Goal: Transaction & Acquisition: Purchase product/service

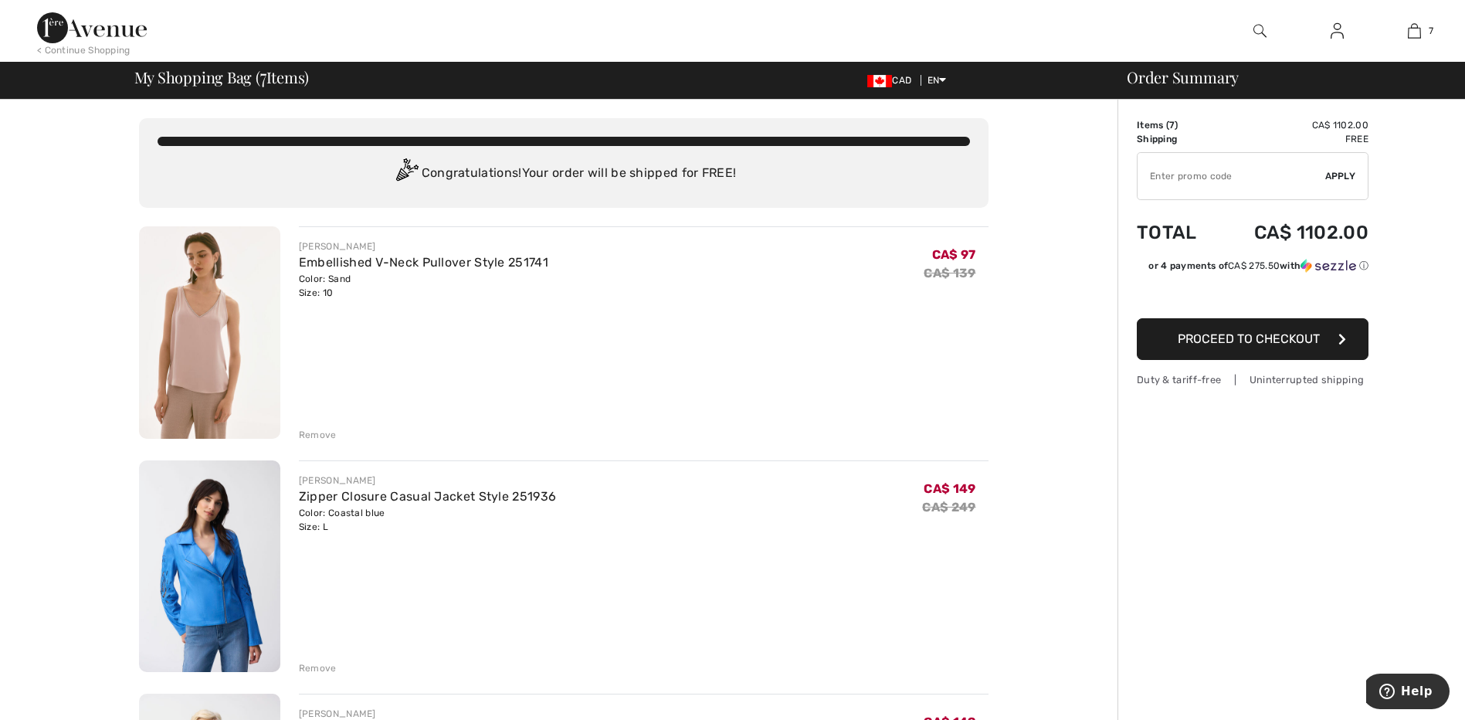
click at [309, 431] on div "Remove" at bounding box center [318, 435] width 38 height 14
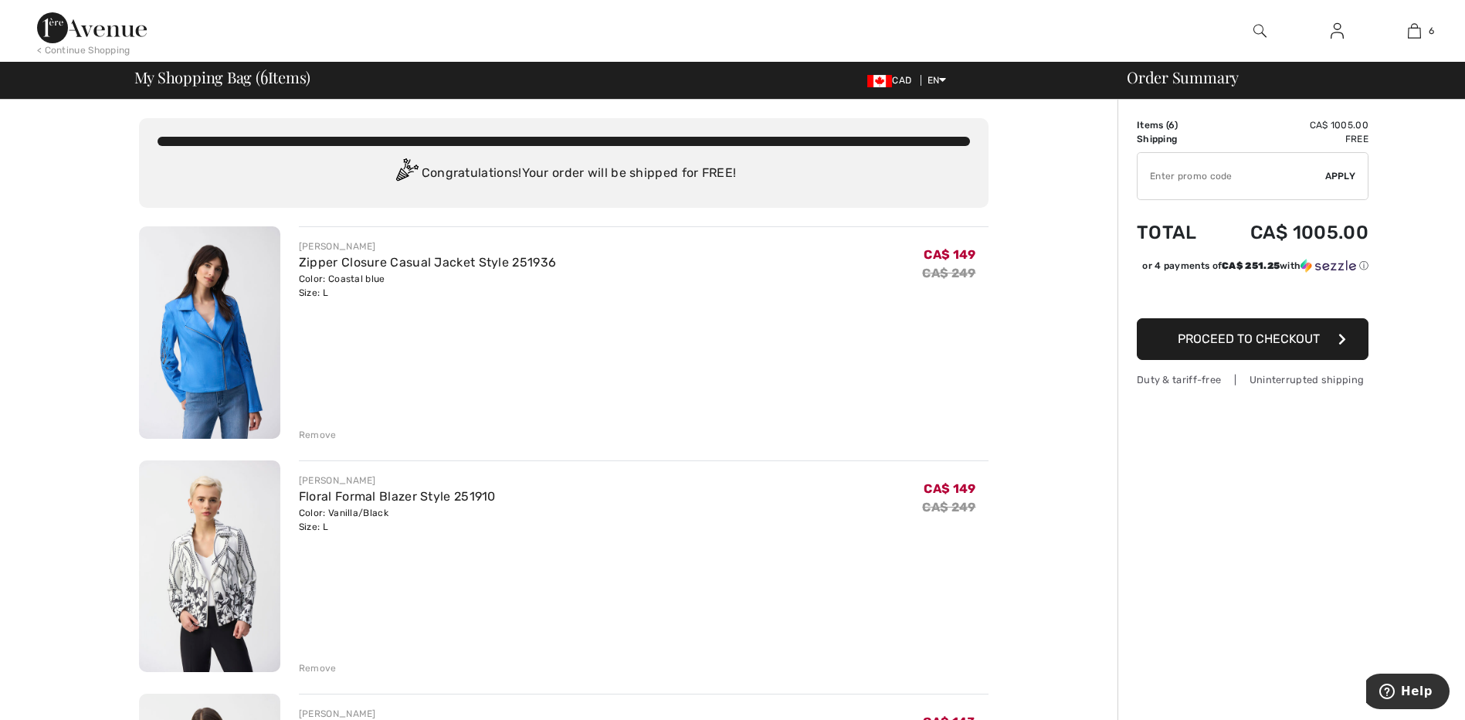
click at [310, 430] on div "Remove" at bounding box center [318, 435] width 38 height 14
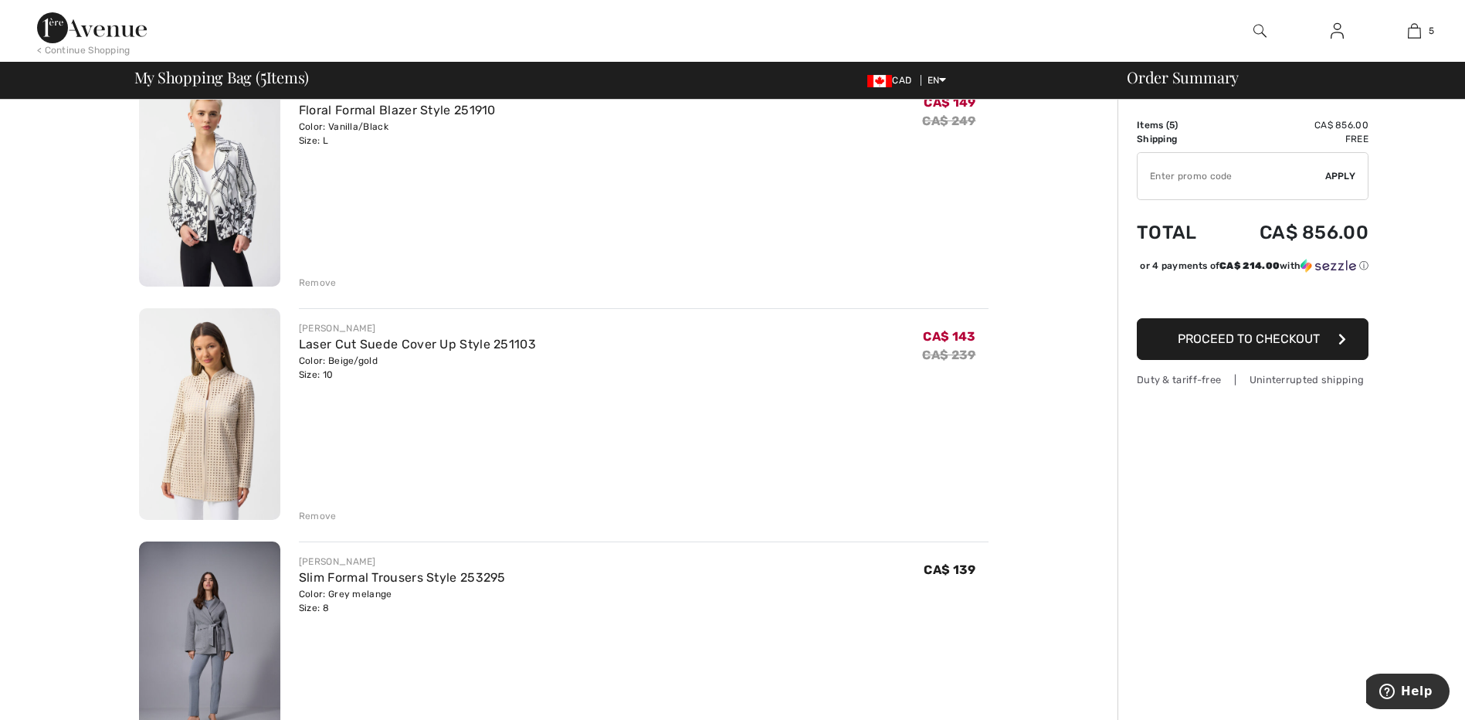
scroll to position [154, 0]
click at [317, 513] on div "Remove" at bounding box center [318, 513] width 38 height 14
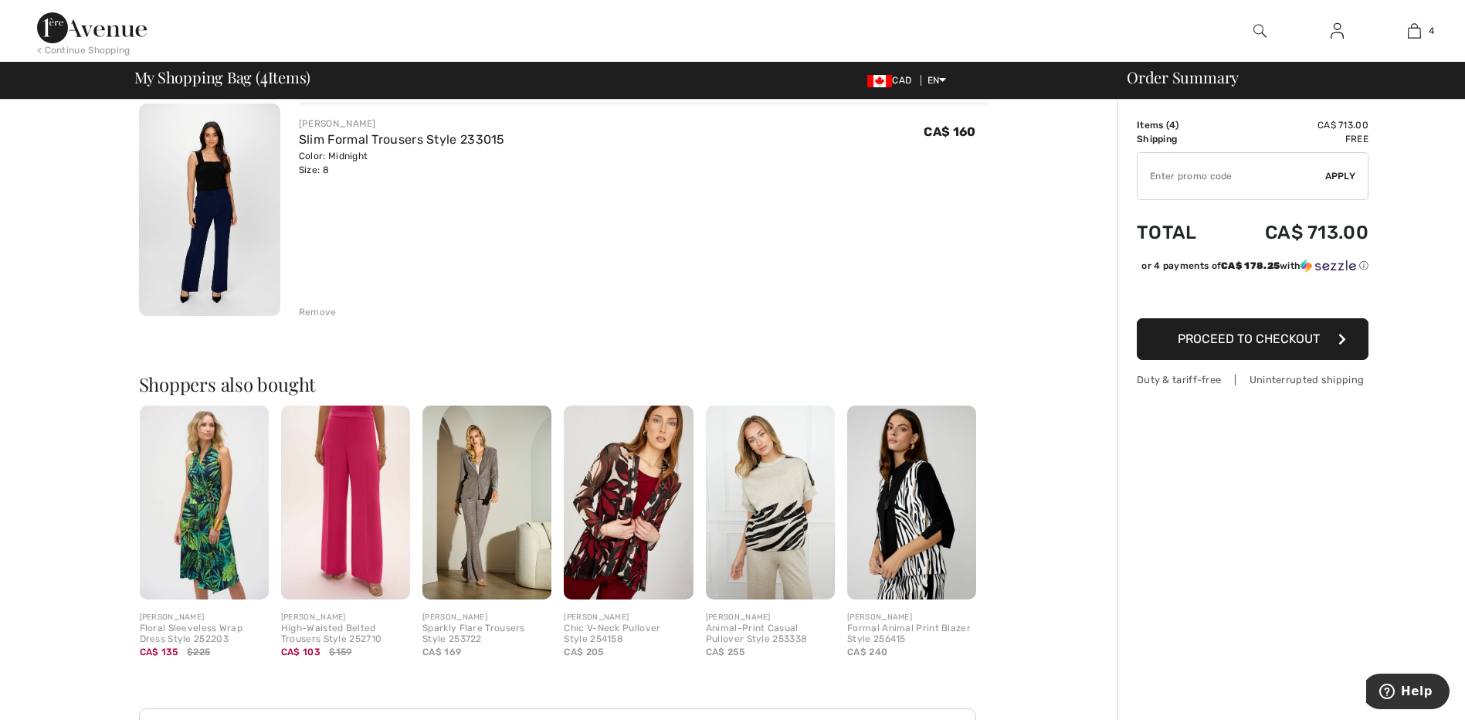
scroll to position [849, 0]
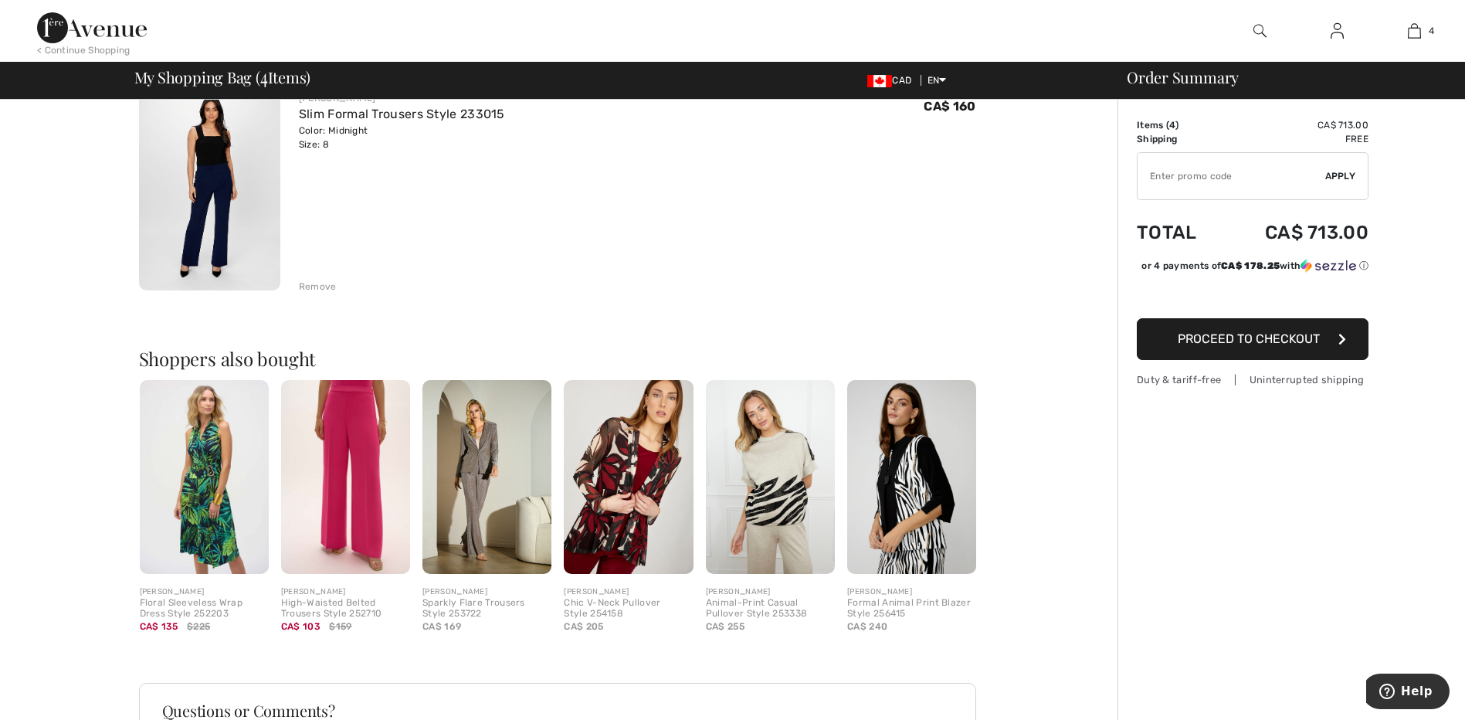
click at [649, 486] on img at bounding box center [628, 477] width 129 height 194
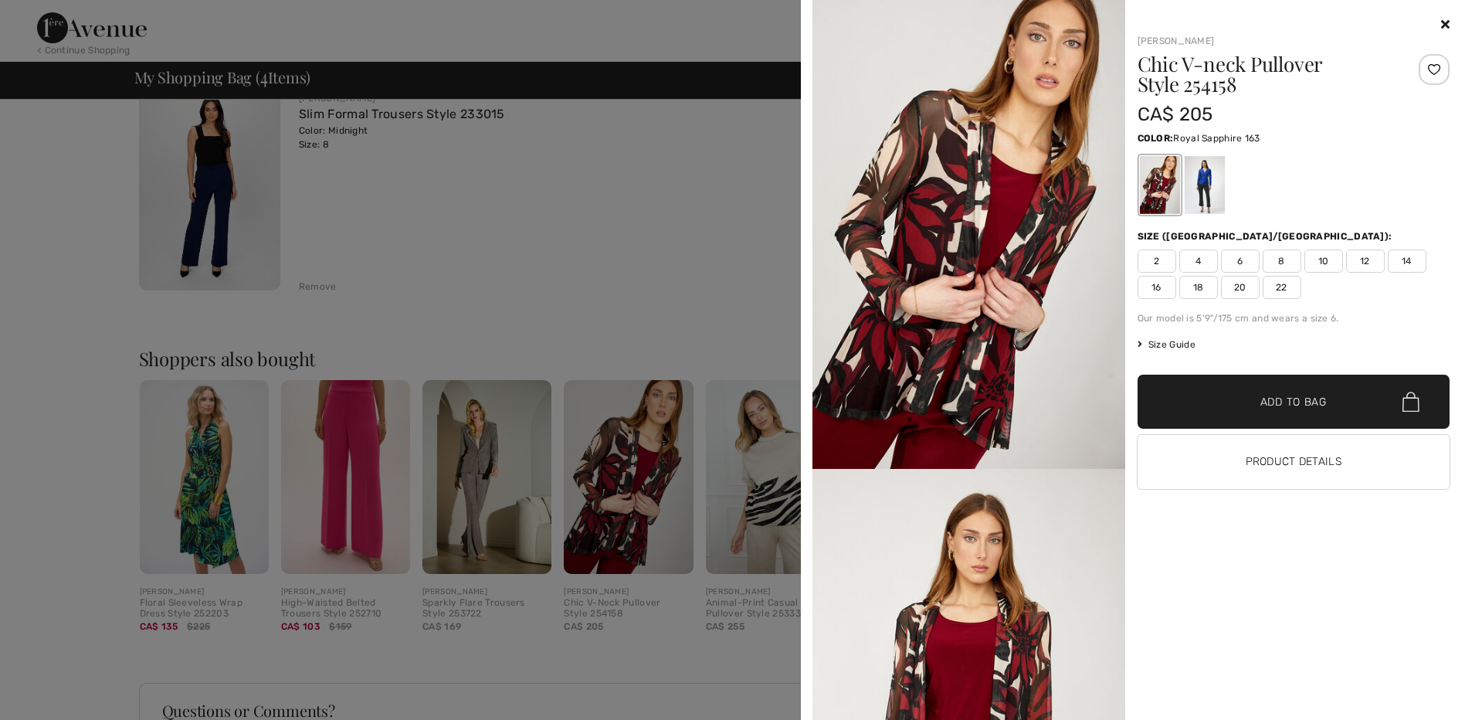
click at [1201, 175] on div at bounding box center [1204, 185] width 40 height 58
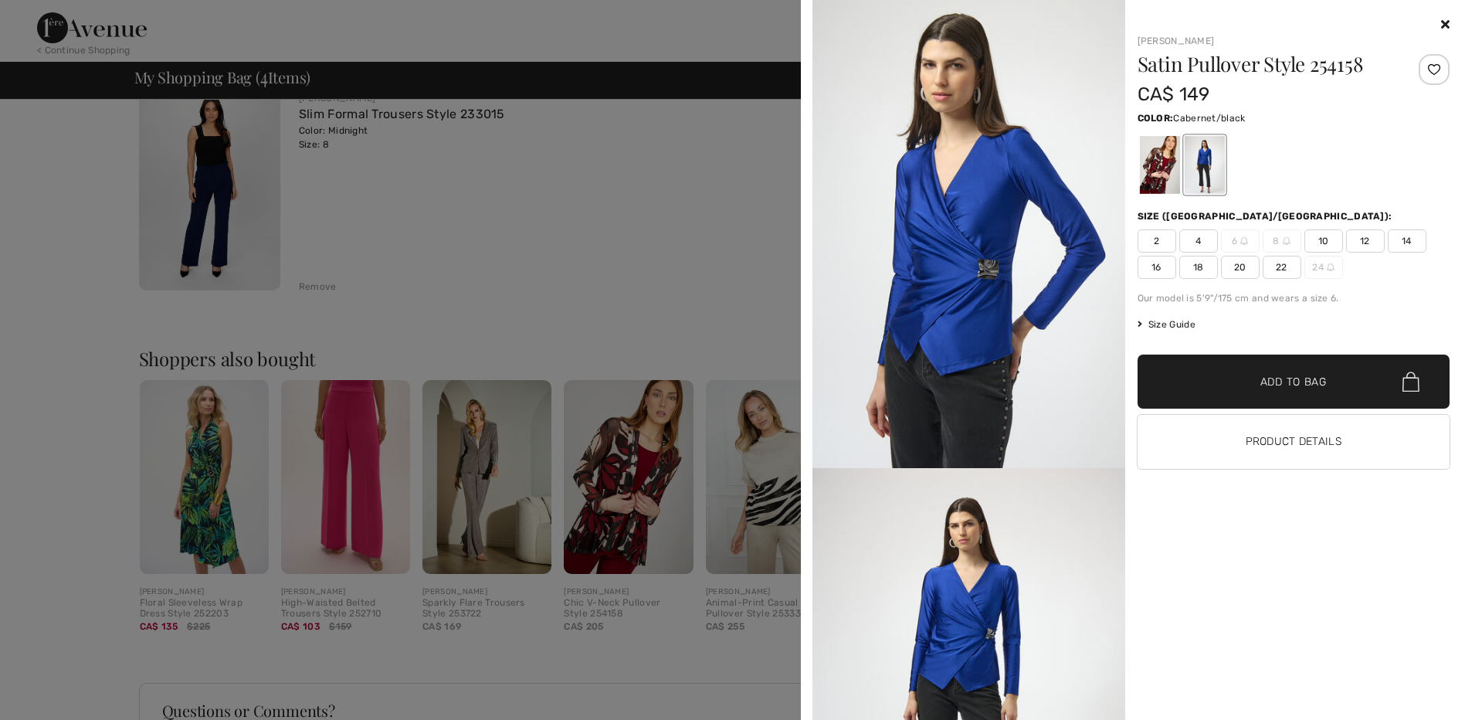
click at [1165, 169] on div at bounding box center [1159, 165] width 40 height 58
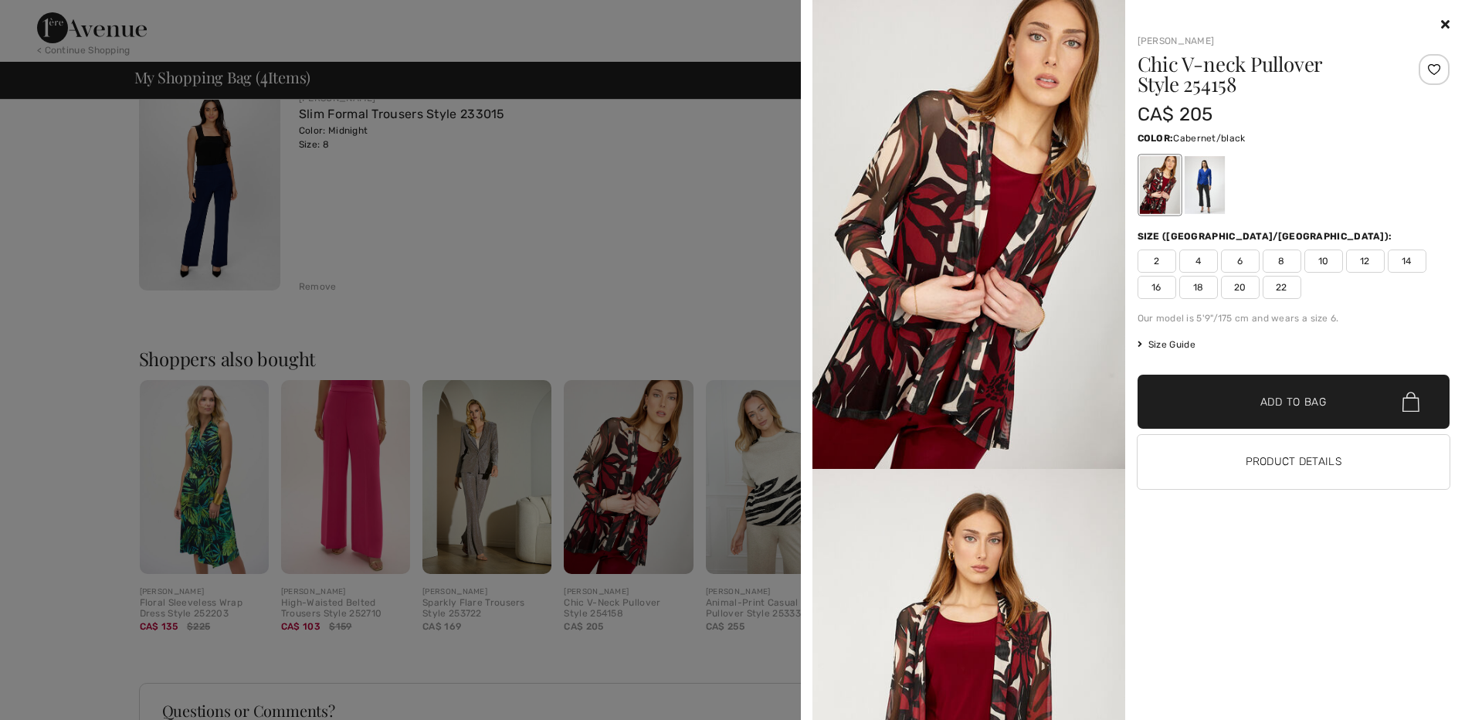
click at [1444, 22] on icon at bounding box center [1445, 24] width 8 height 12
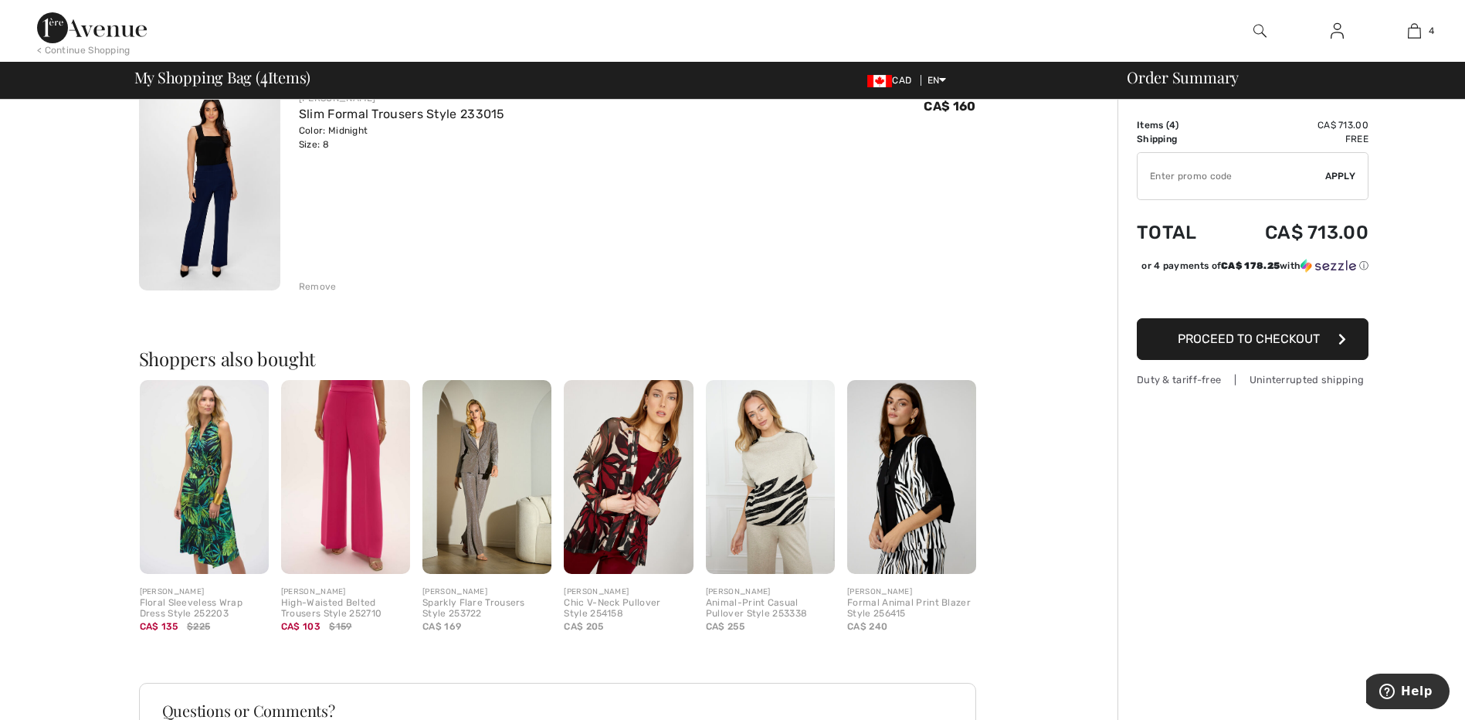
click at [487, 498] on img at bounding box center [486, 477] width 129 height 194
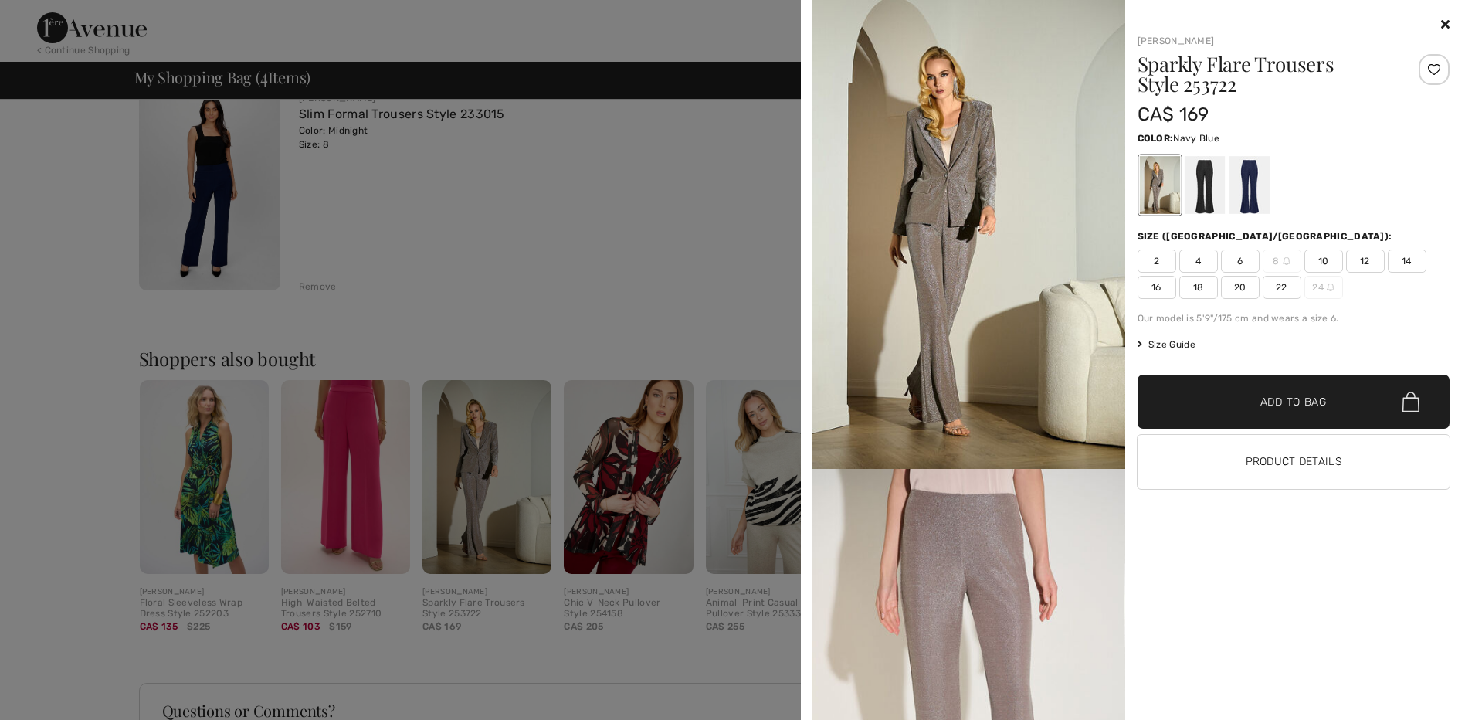
click at [1251, 184] on div at bounding box center [1248, 185] width 40 height 58
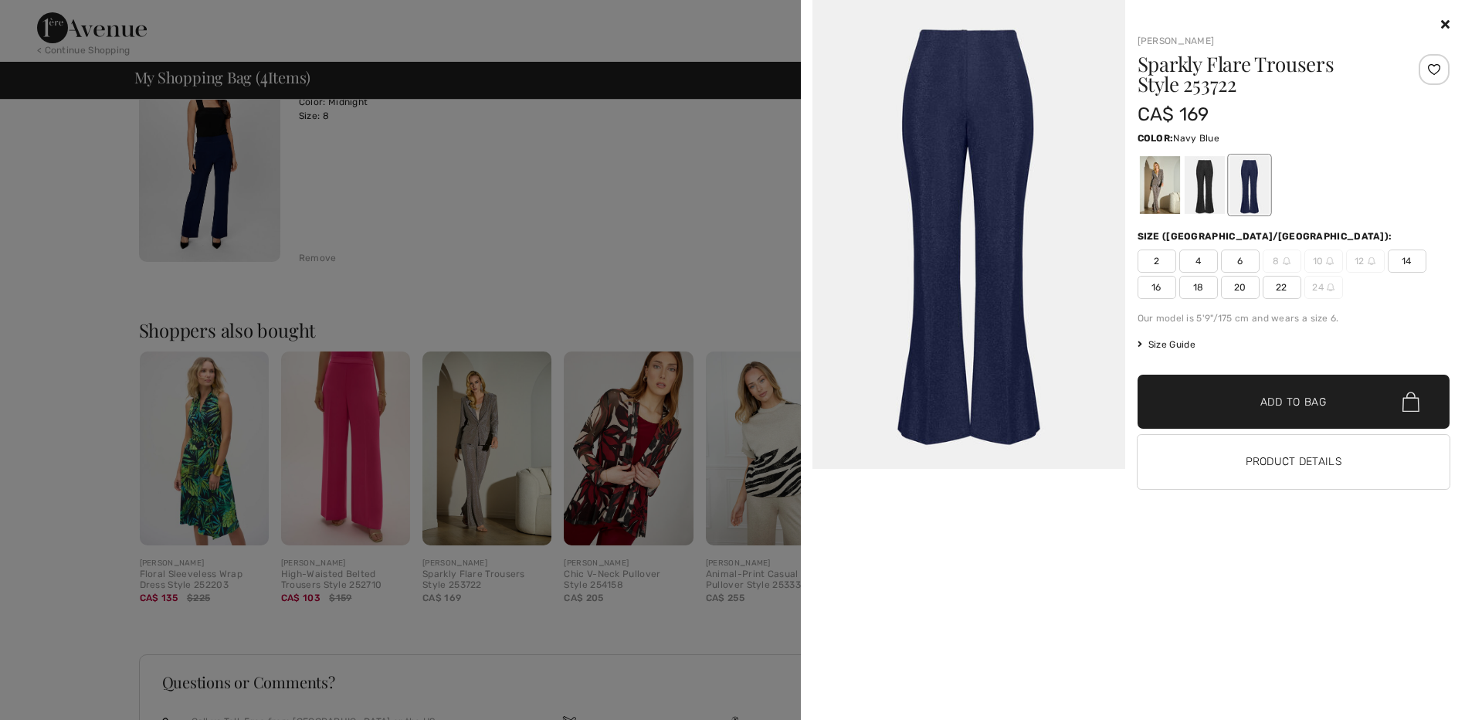
scroll to position [823, 0]
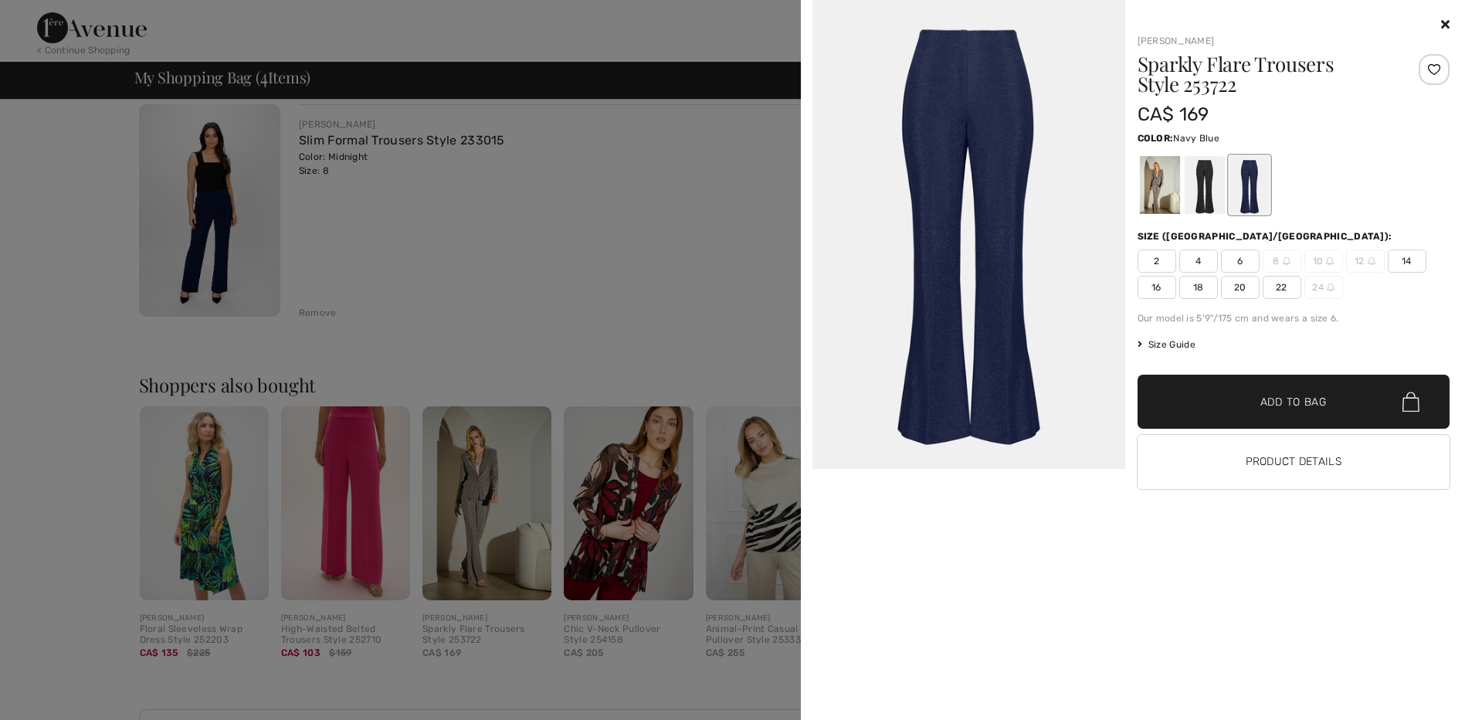
click at [1444, 21] on icon at bounding box center [1445, 24] width 8 height 12
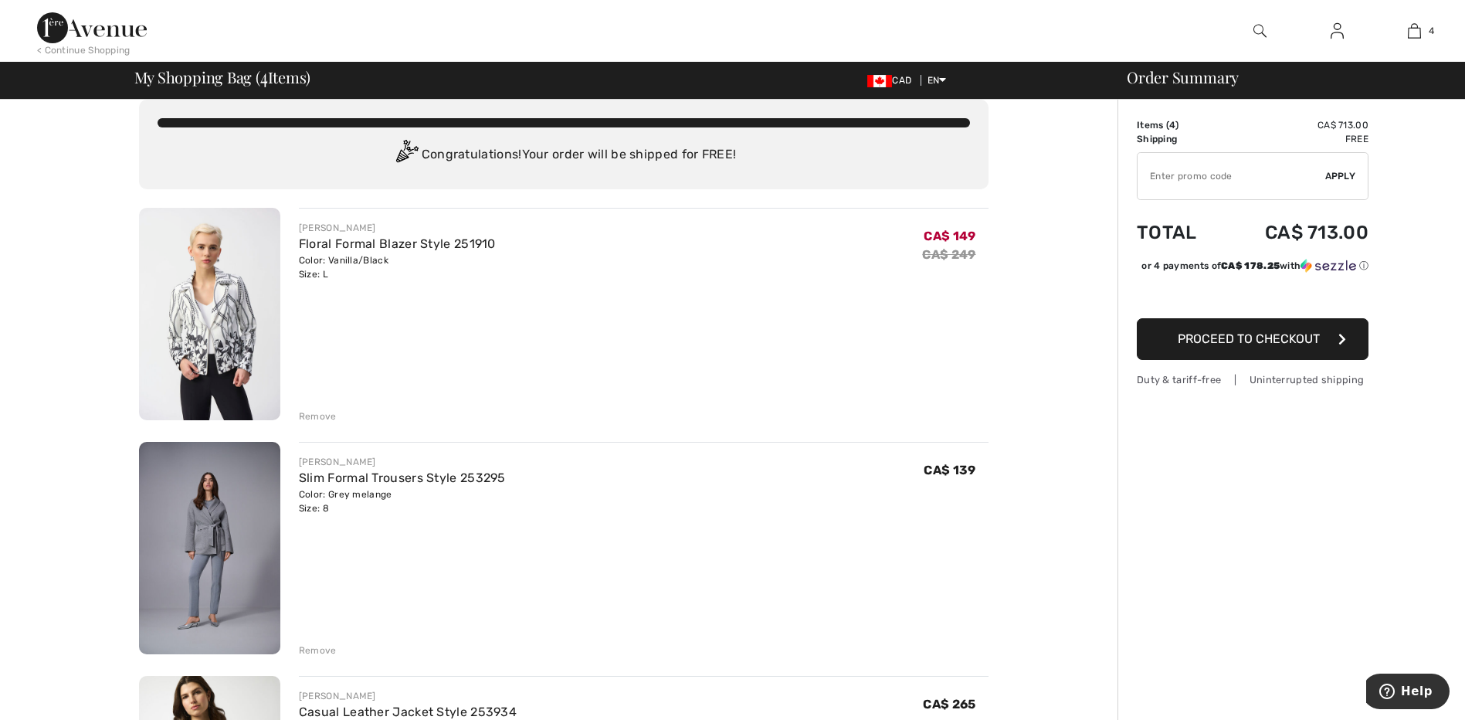
scroll to position [0, 0]
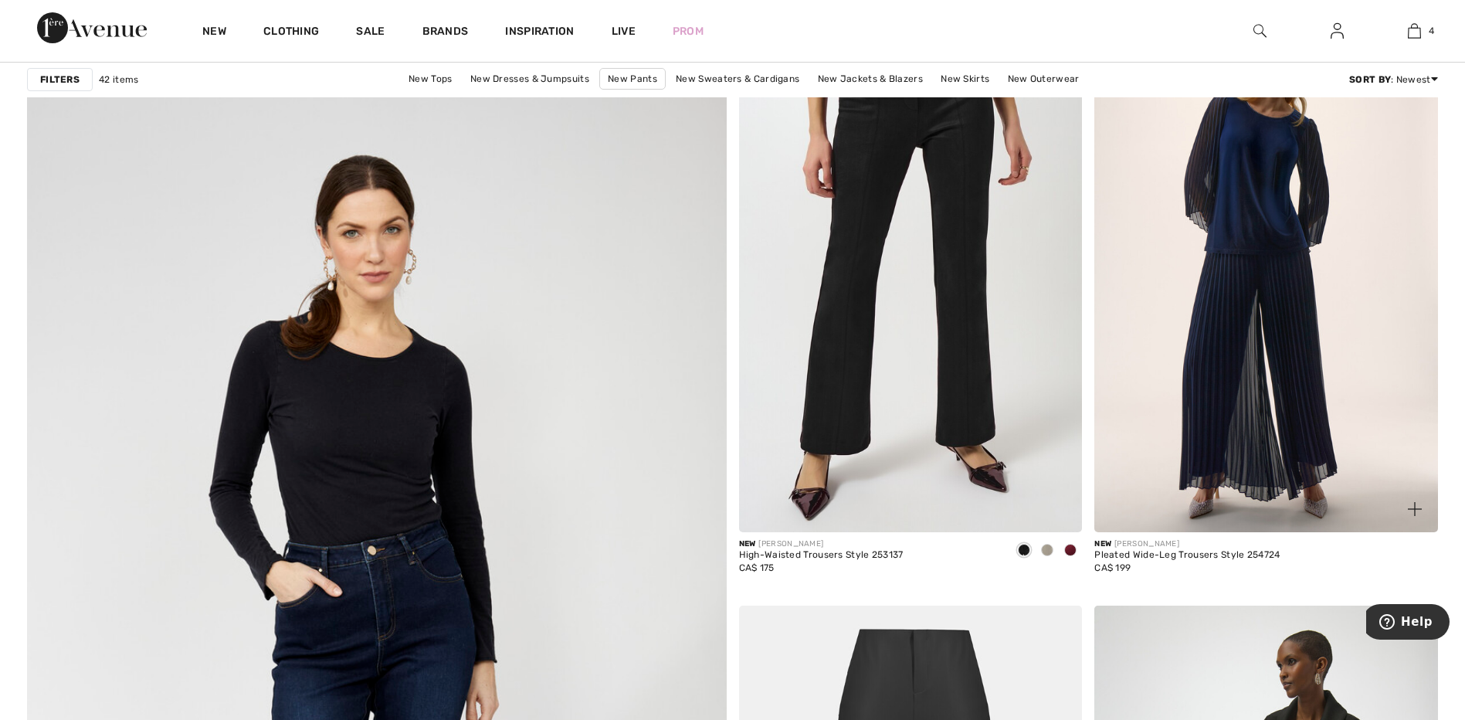
scroll to position [4787, 0]
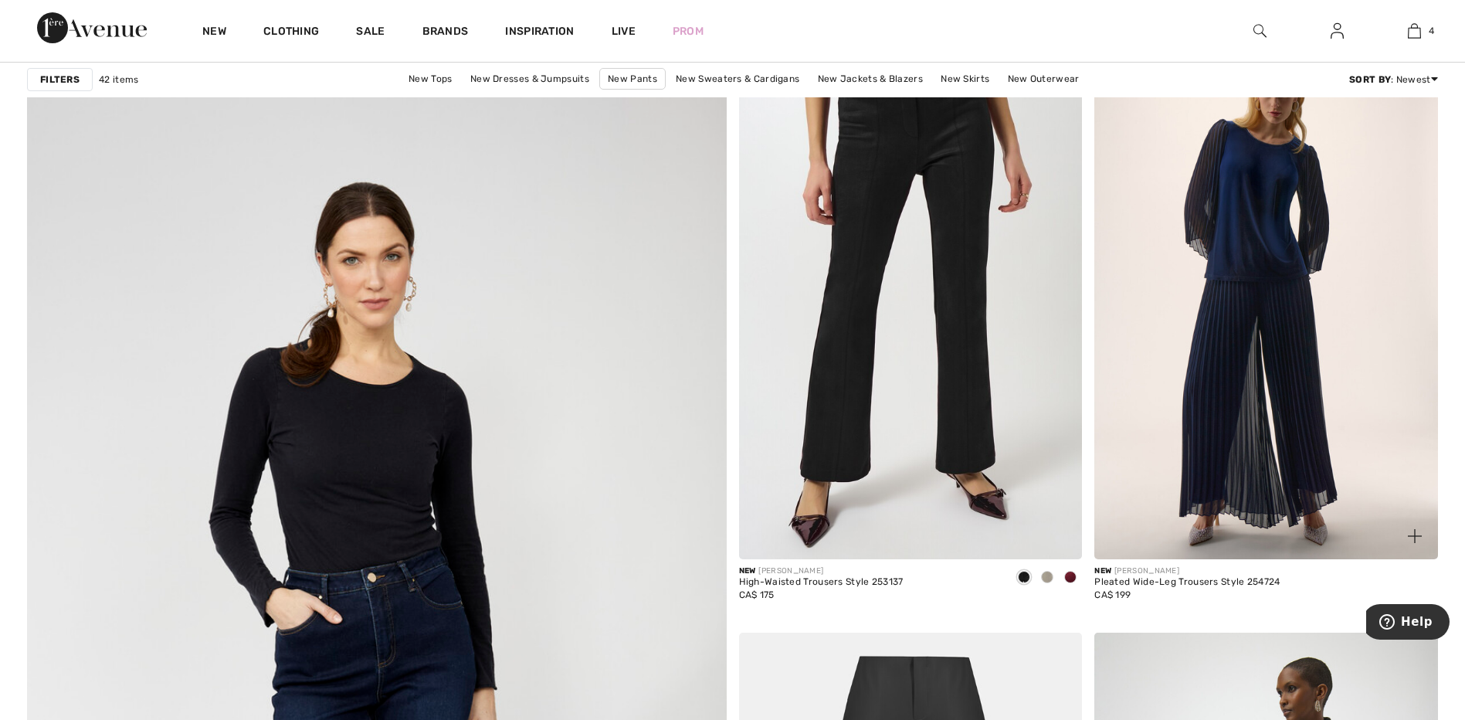
click at [1222, 337] on img at bounding box center [1266, 301] width 344 height 515
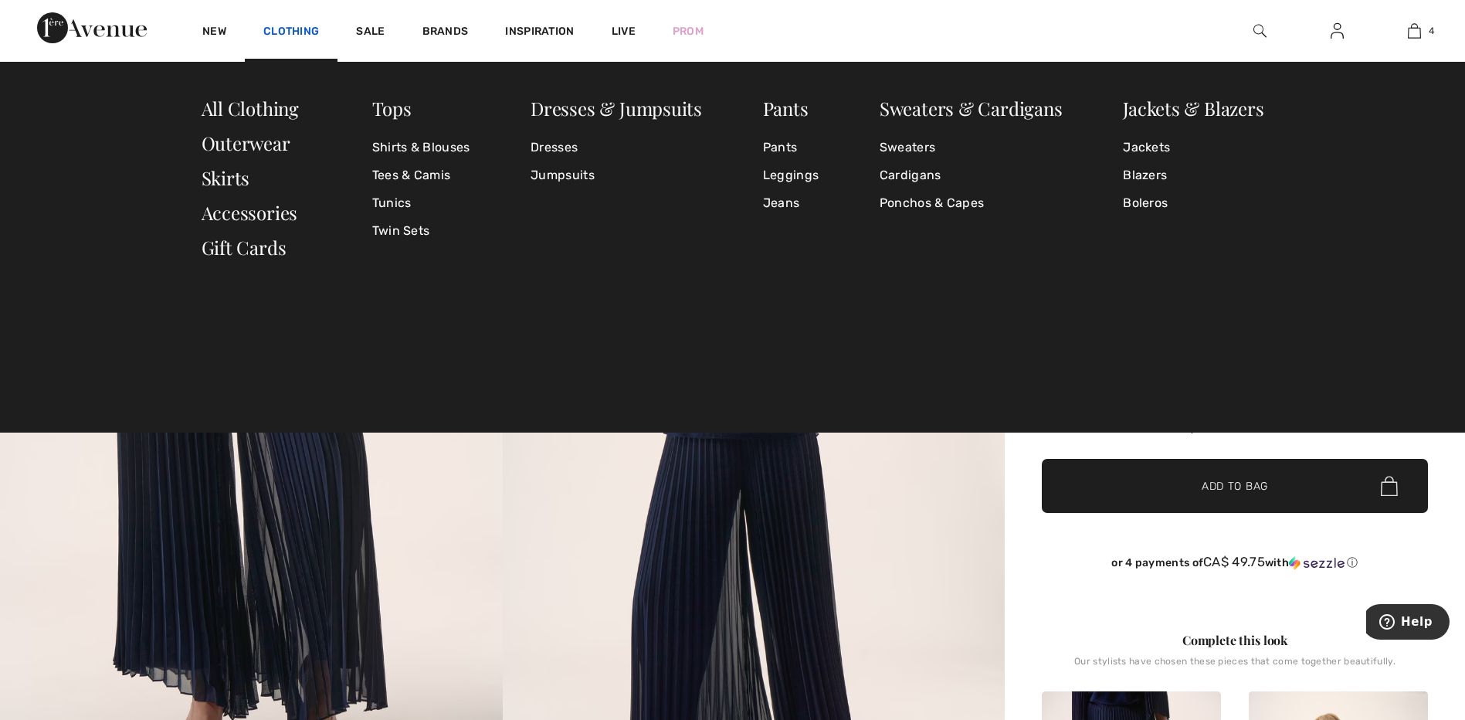
click at [280, 28] on link "Clothing" at bounding box center [291, 33] width 56 height 16
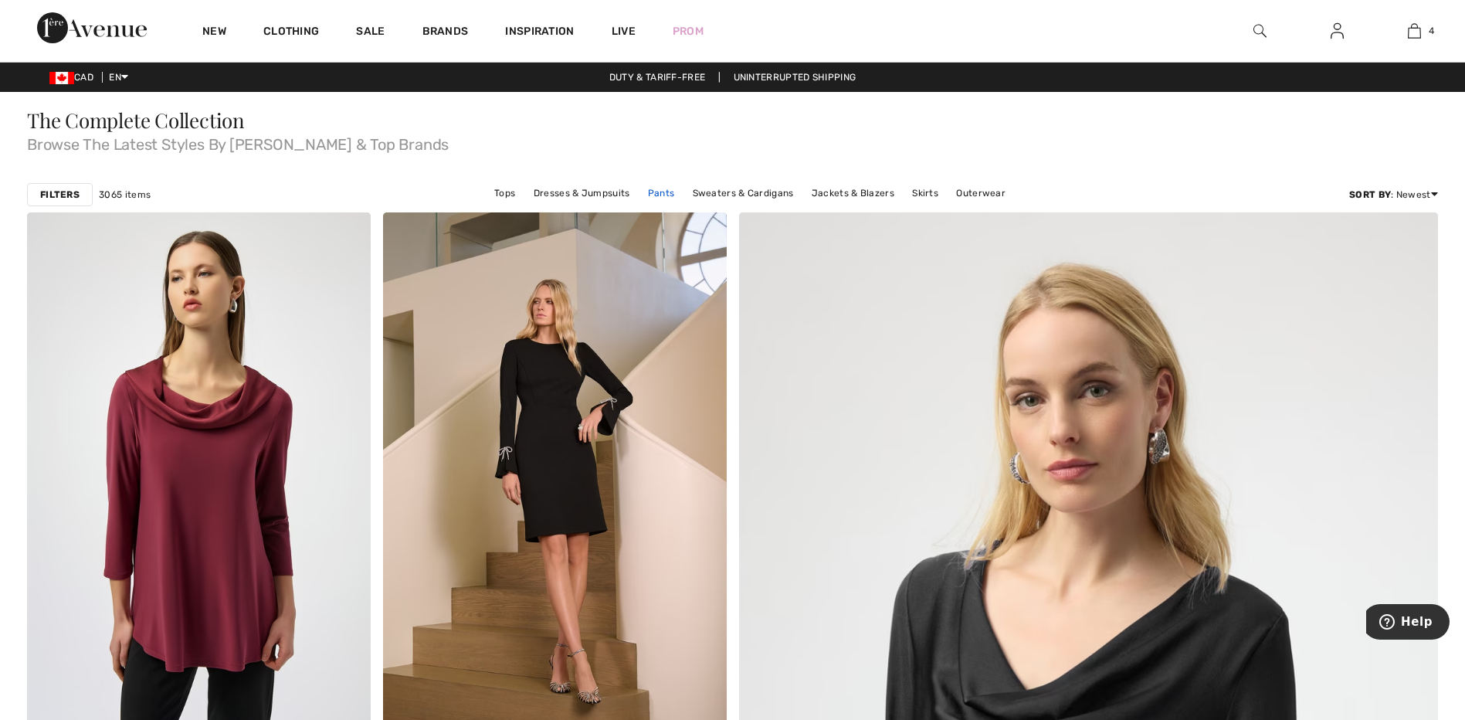
click at [661, 193] on link "Pants" at bounding box center [661, 193] width 42 height 20
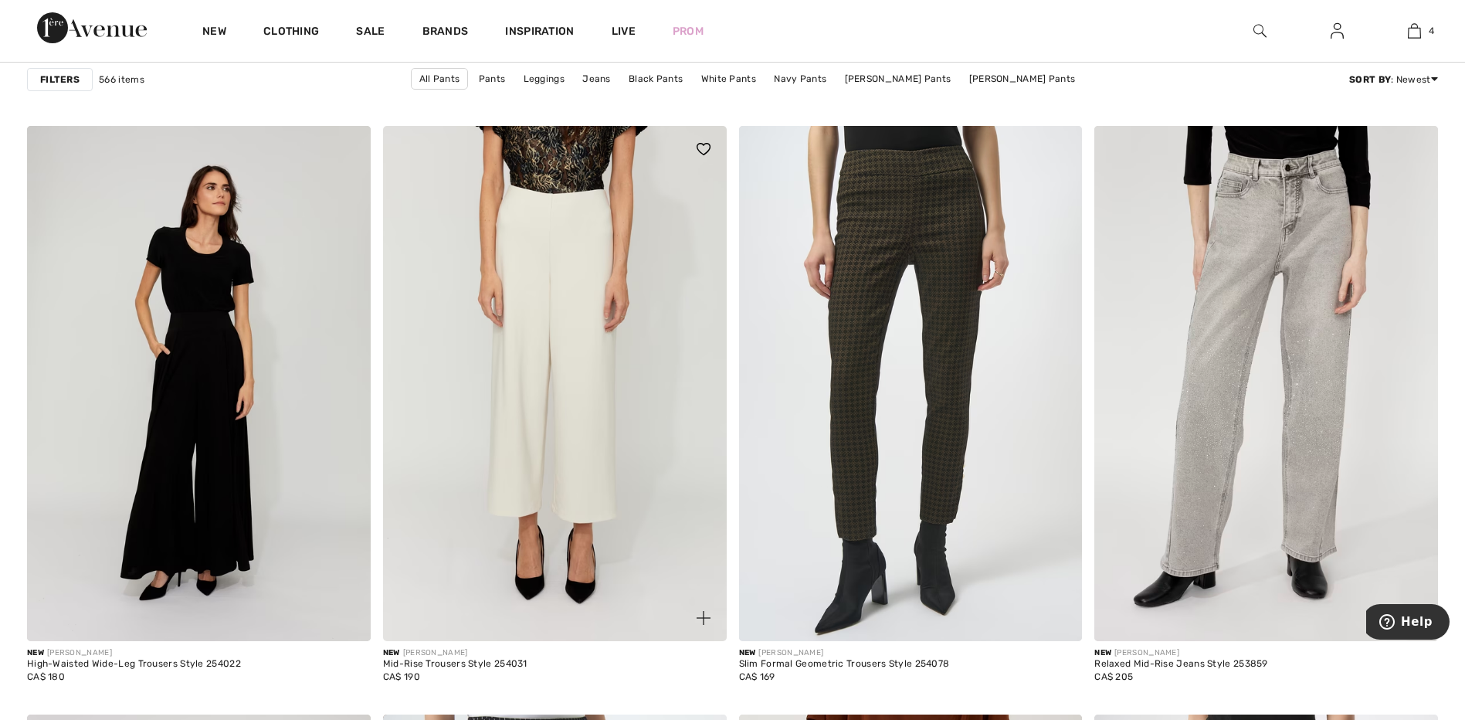
scroll to position [2702, 0]
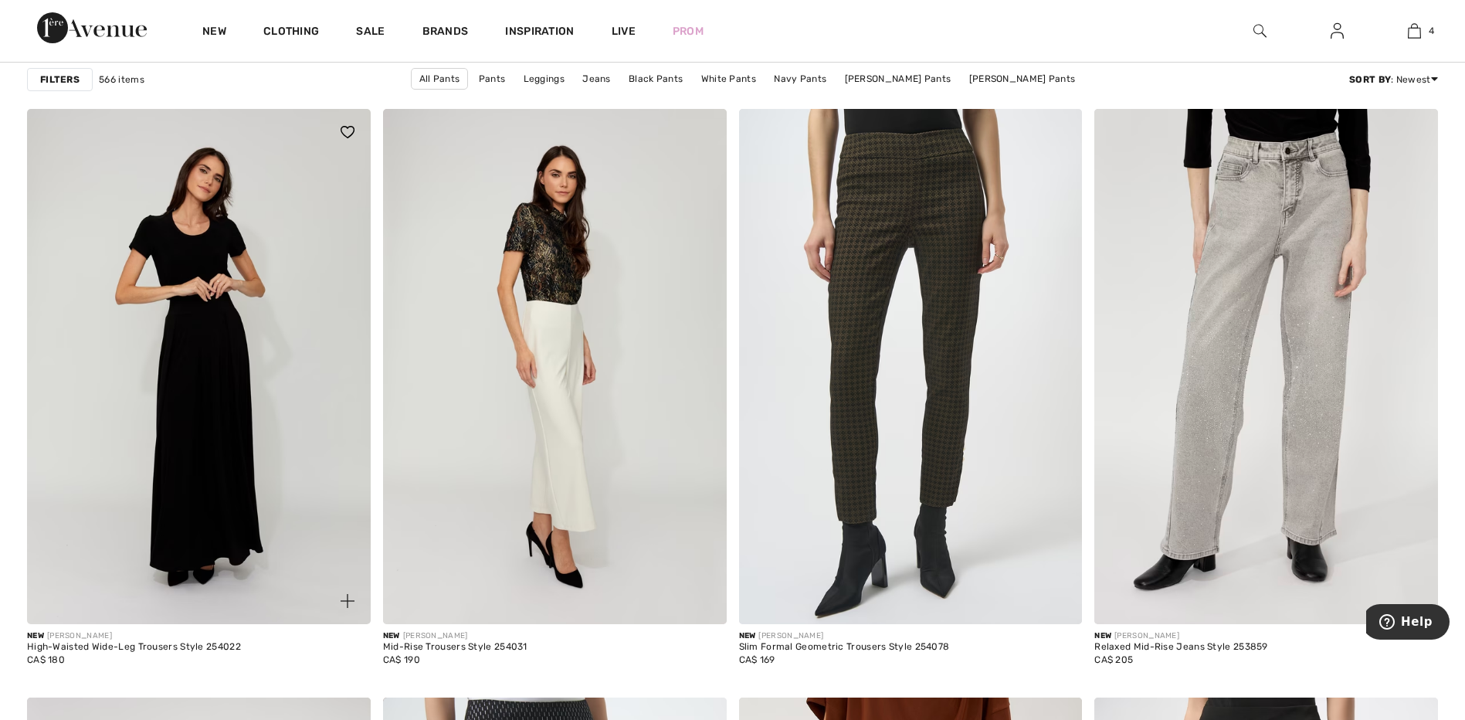
click at [204, 377] on img at bounding box center [199, 366] width 344 height 515
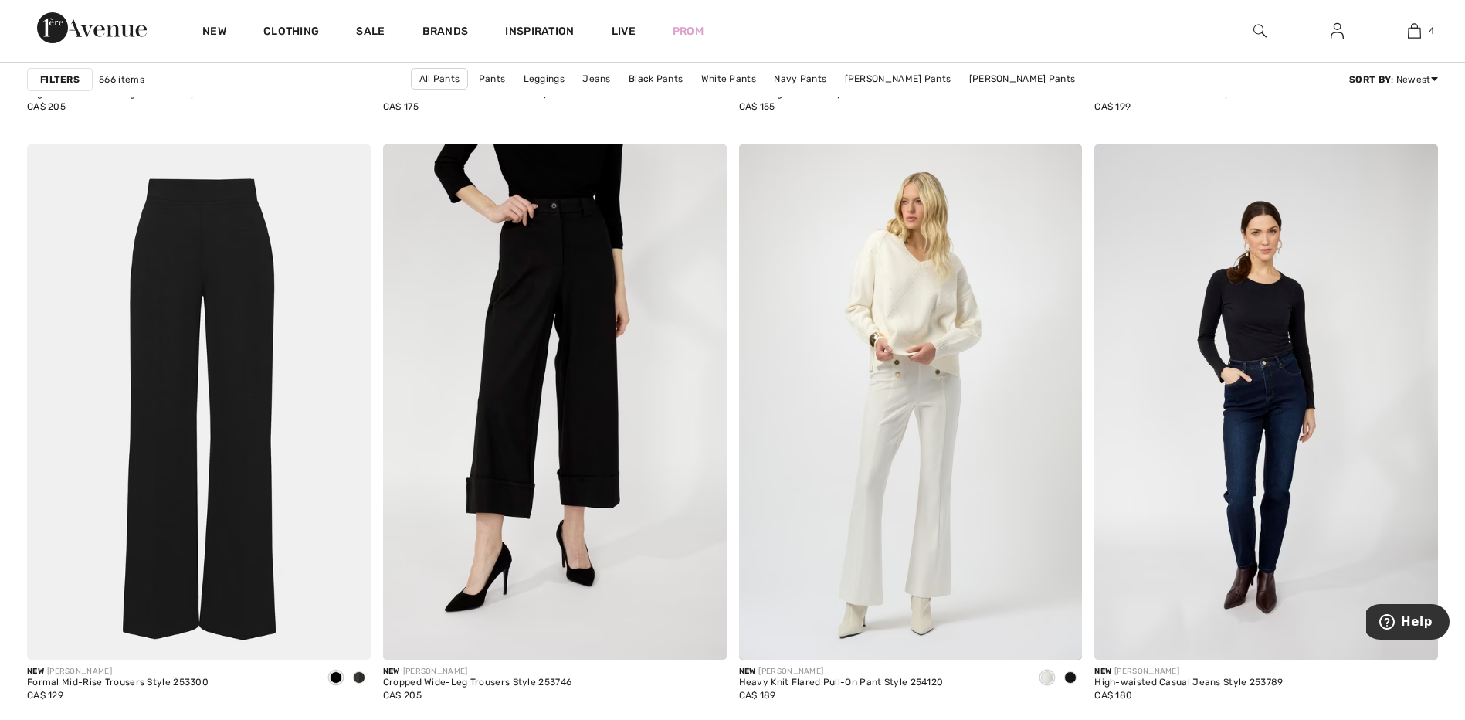
scroll to position [3860, 0]
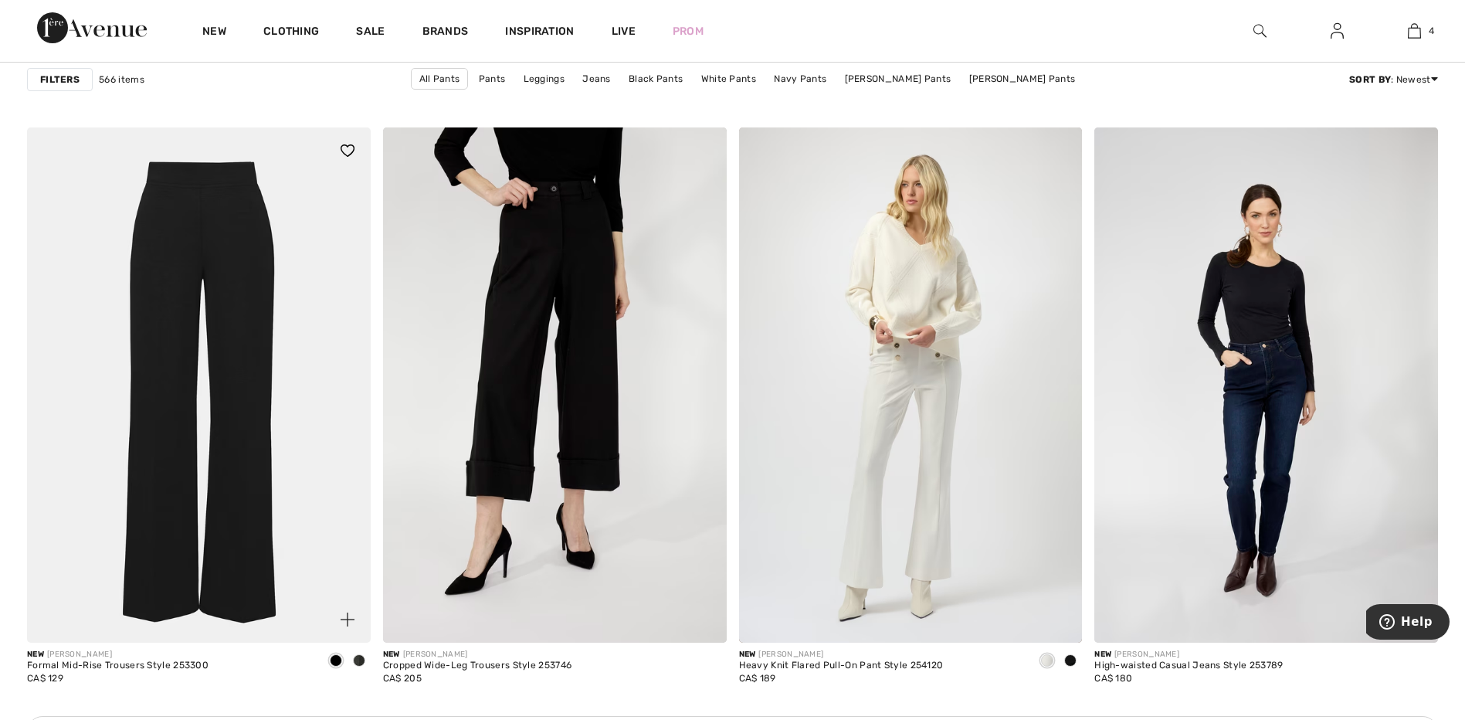
click at [361, 660] on span at bounding box center [359, 660] width 12 height 12
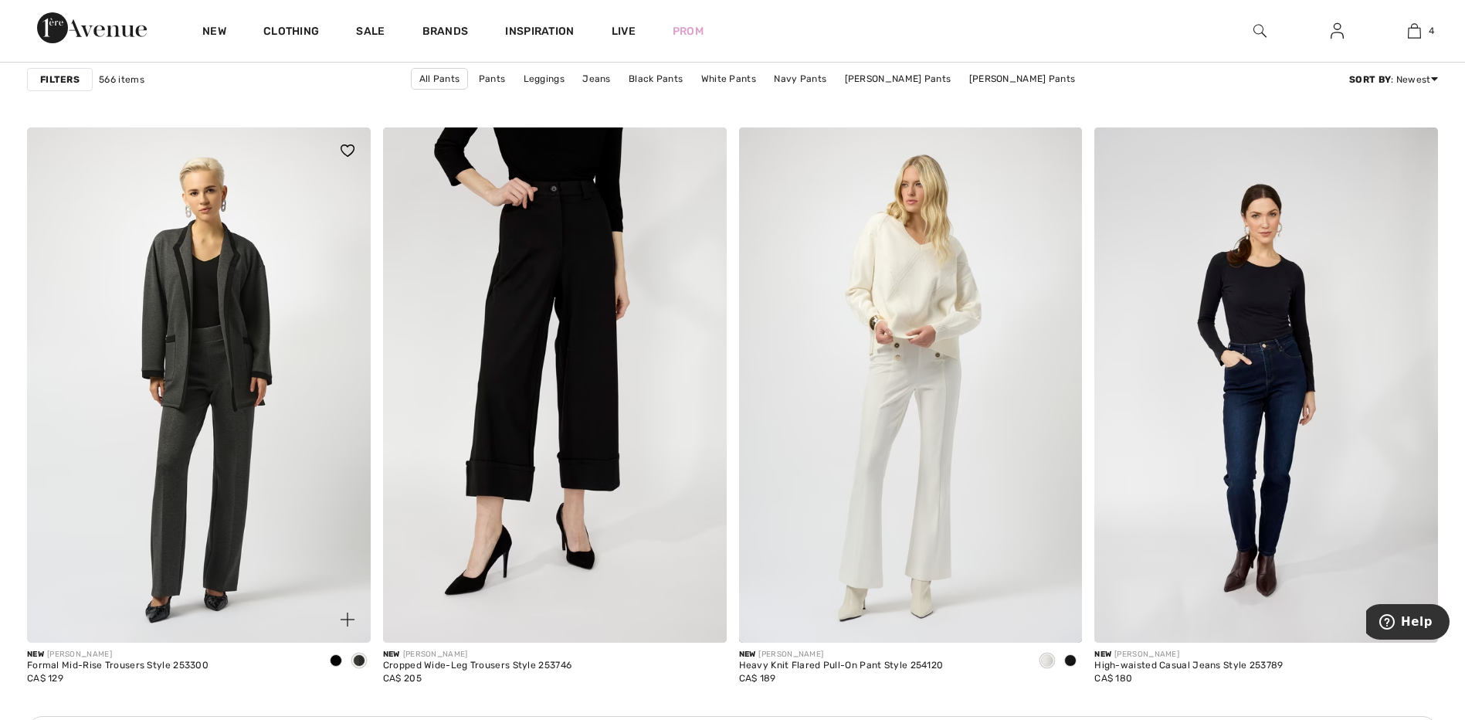
click at [338, 662] on span at bounding box center [336, 660] width 12 height 12
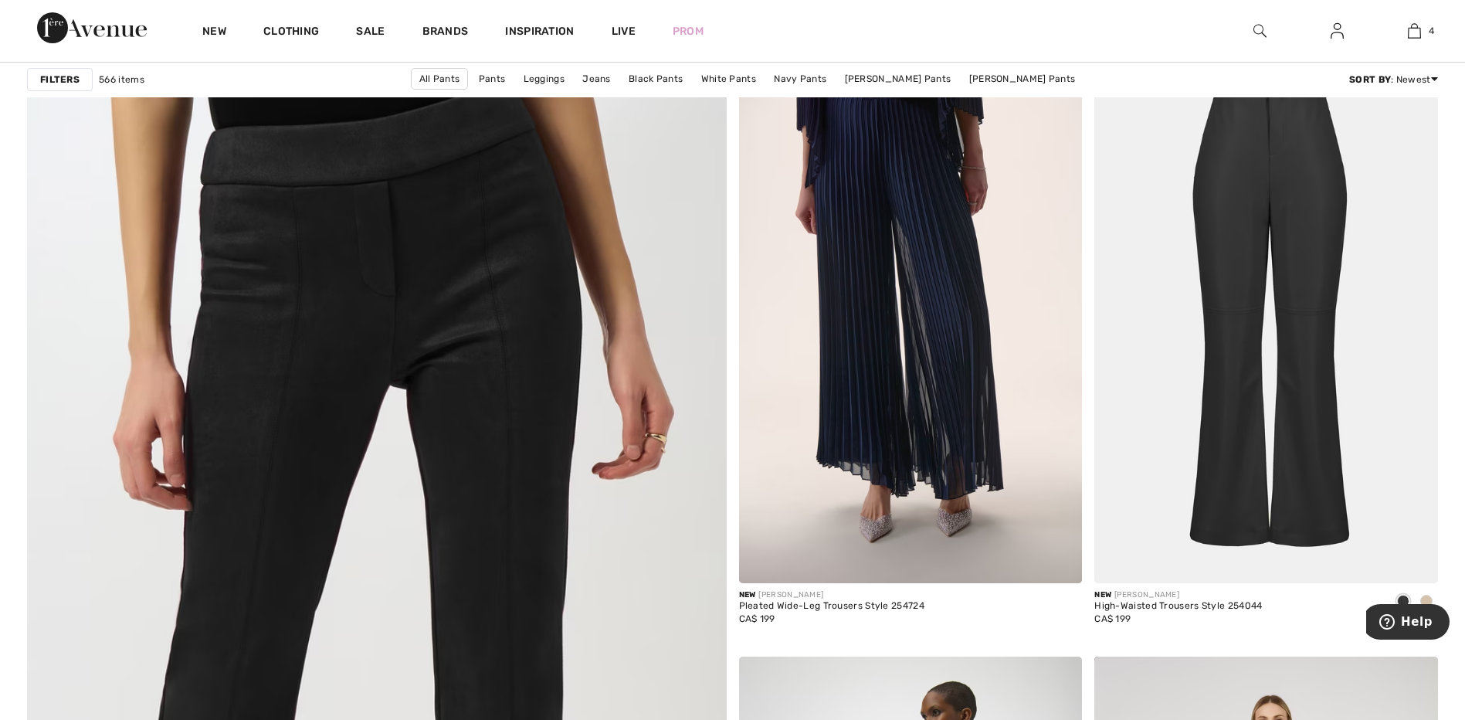
scroll to position [4709, 0]
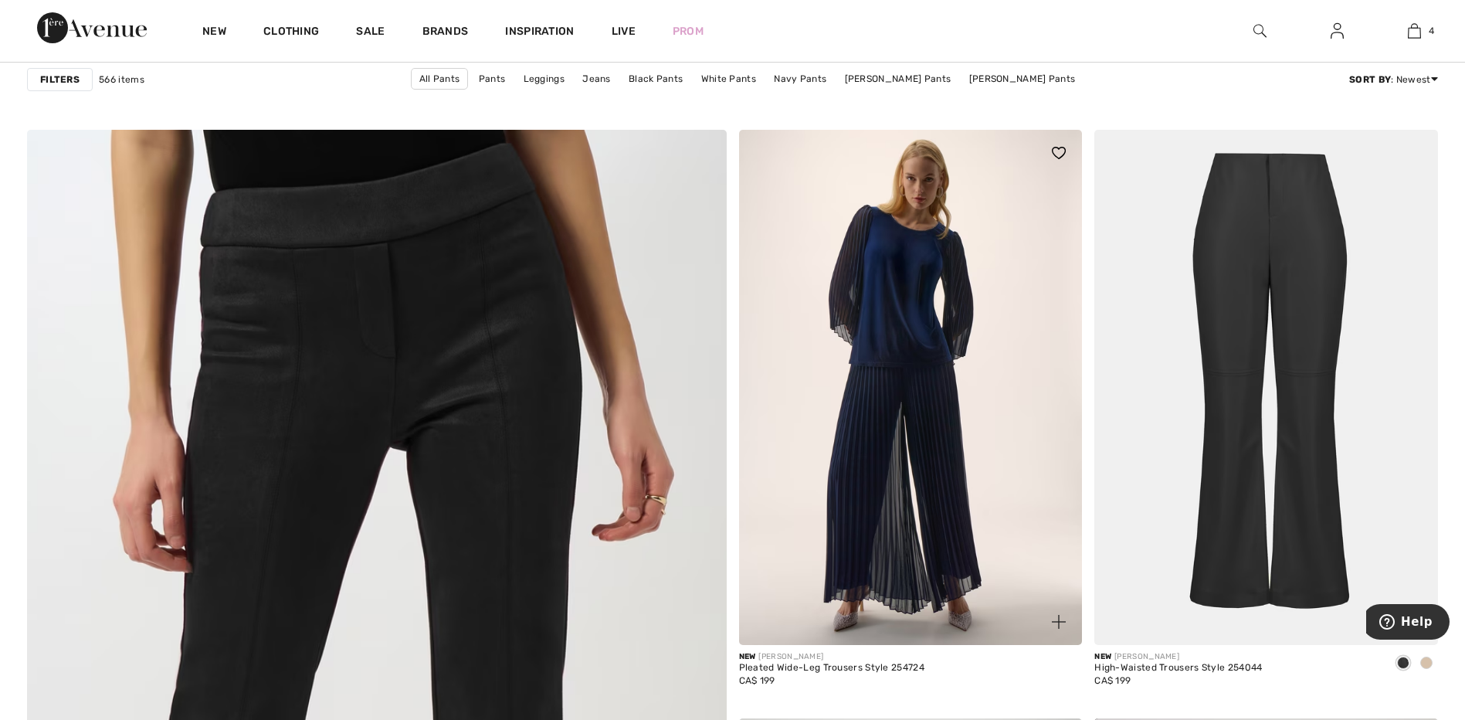
click at [904, 418] on img at bounding box center [911, 387] width 344 height 515
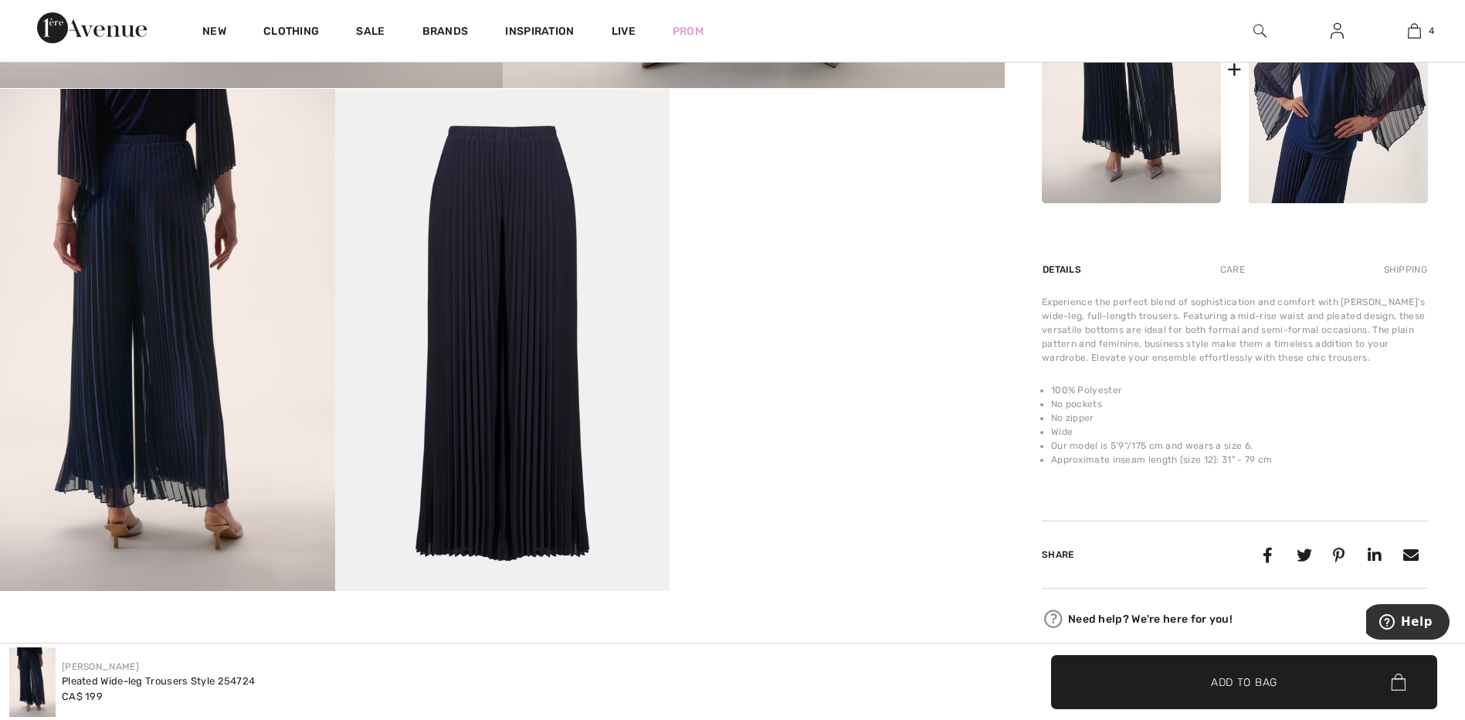
scroll to position [695, 0]
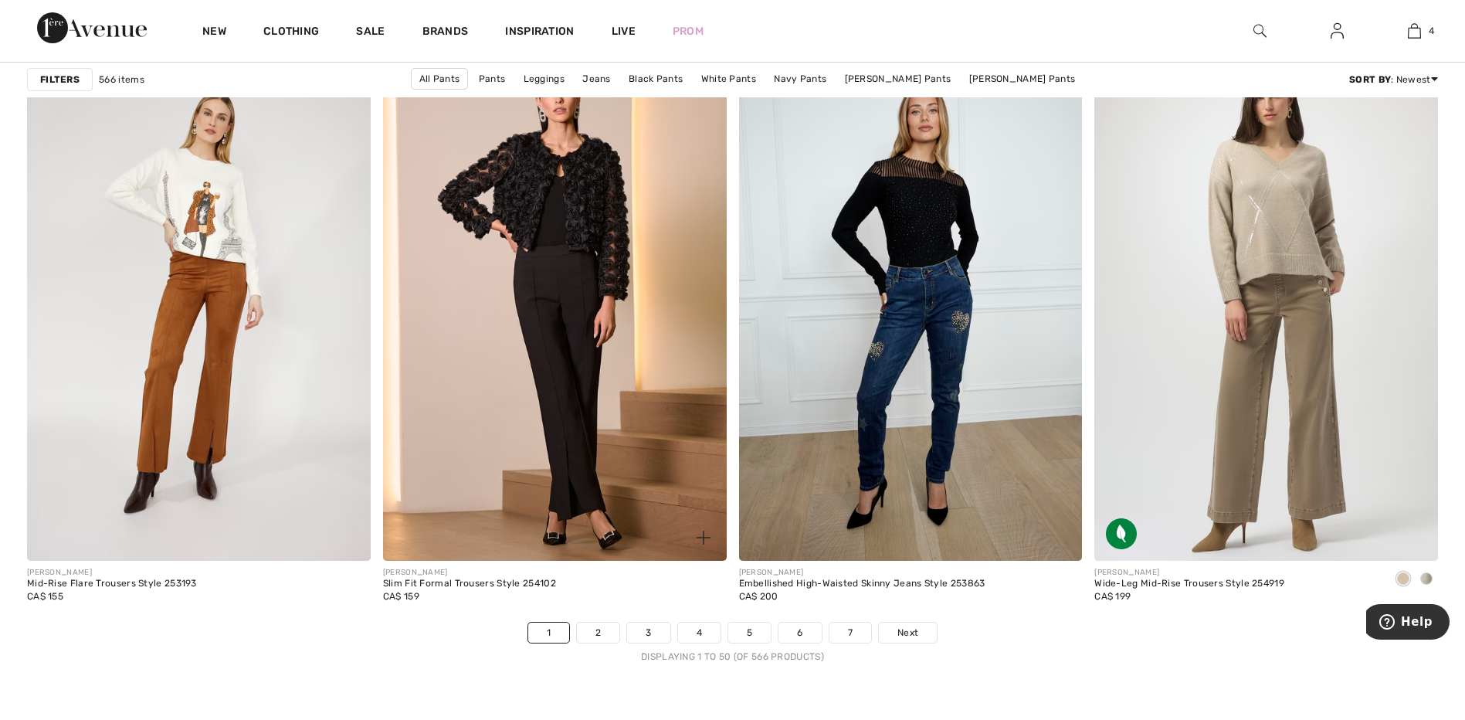
scroll to position [8570, 0]
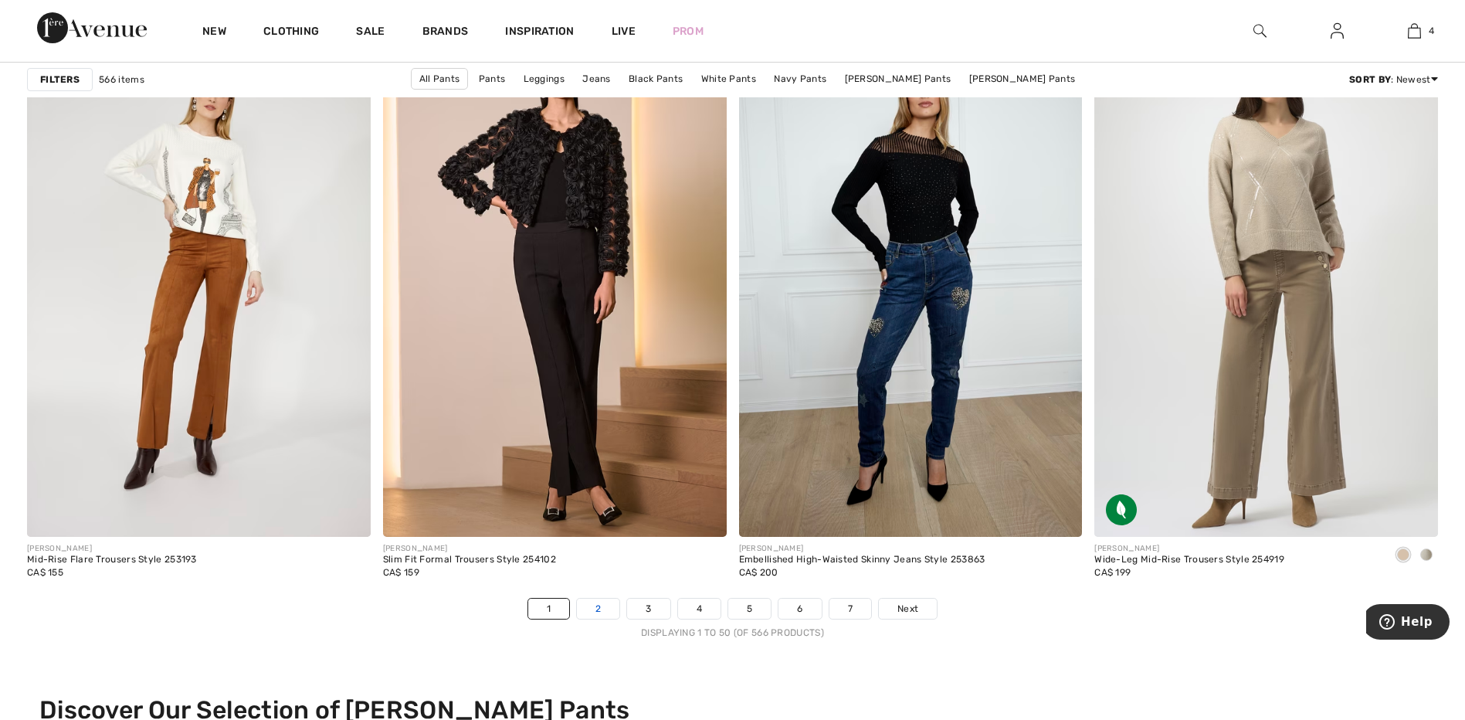
click at [594, 609] on link "2" at bounding box center [598, 608] width 42 height 20
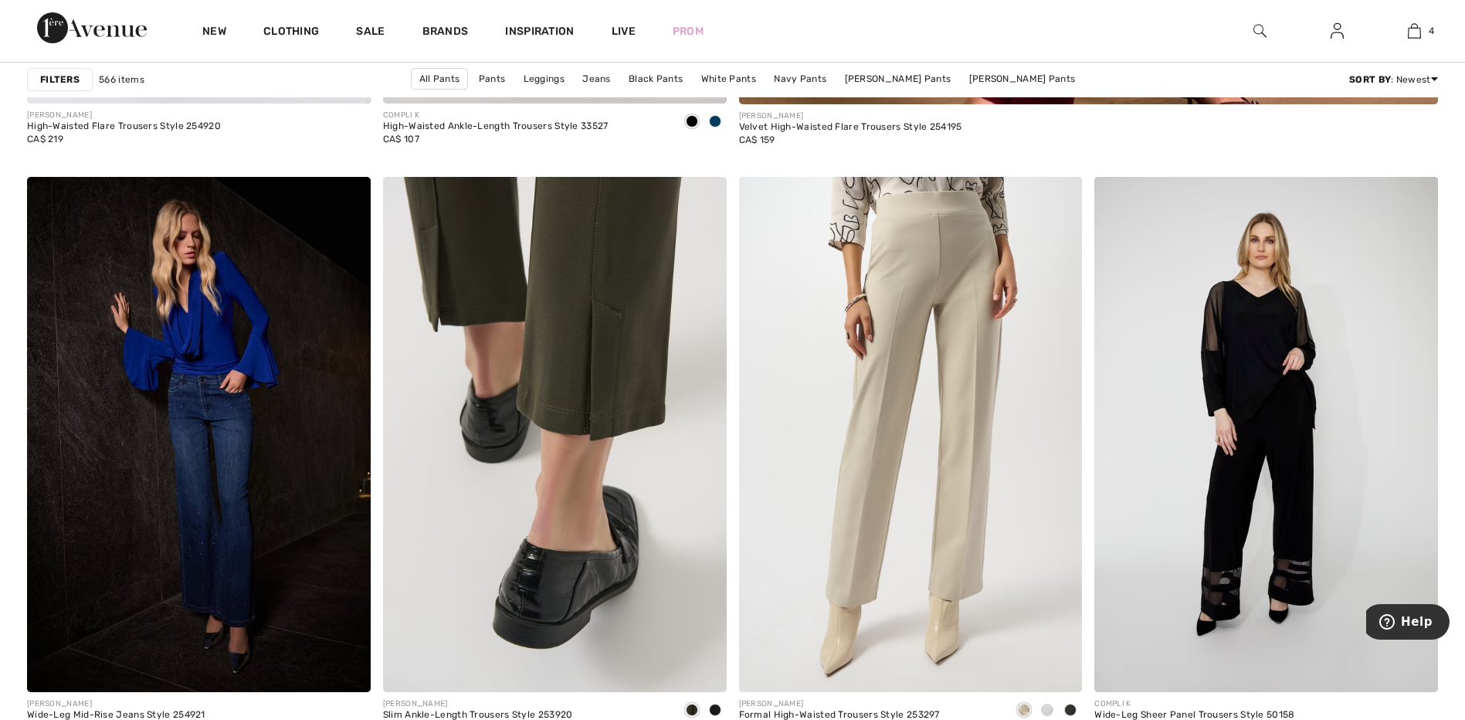
scroll to position [1312, 0]
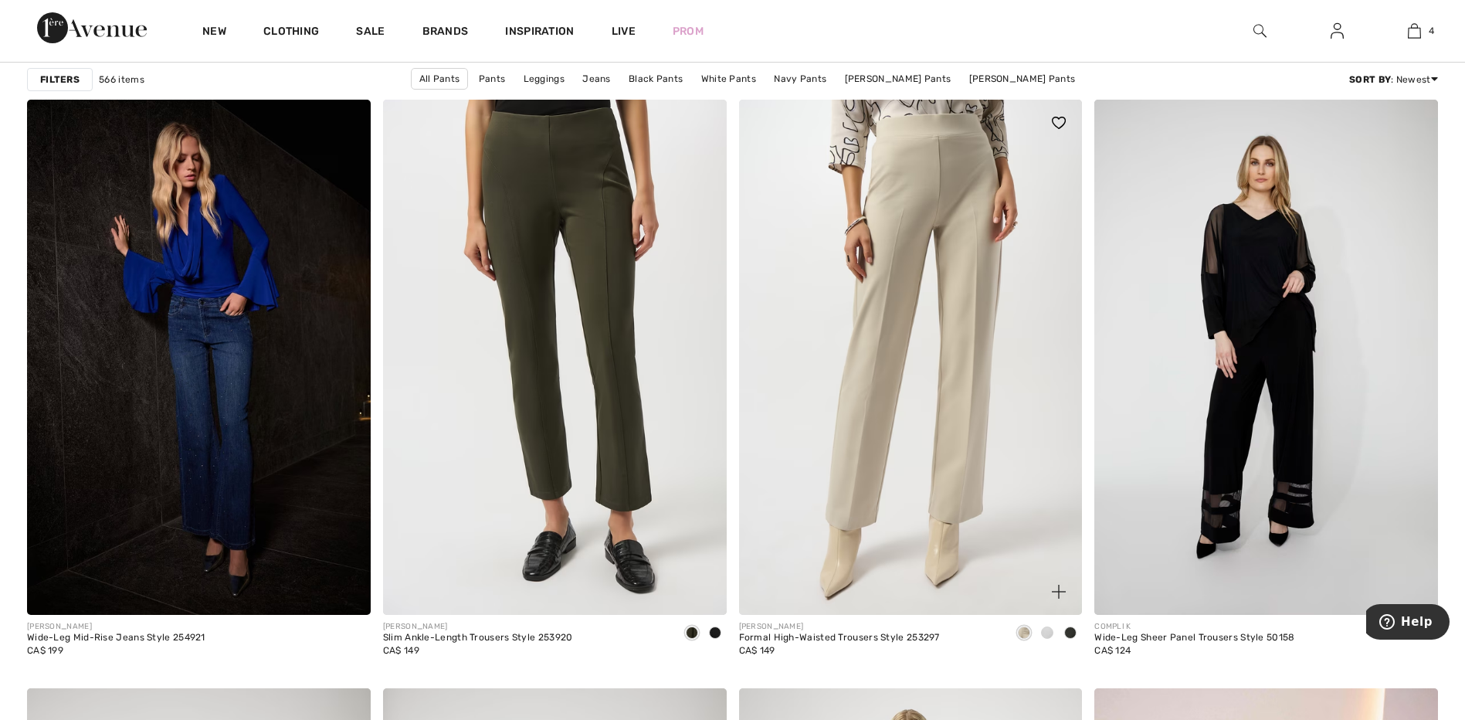
click at [1070, 633] on span at bounding box center [1070, 632] width 12 height 12
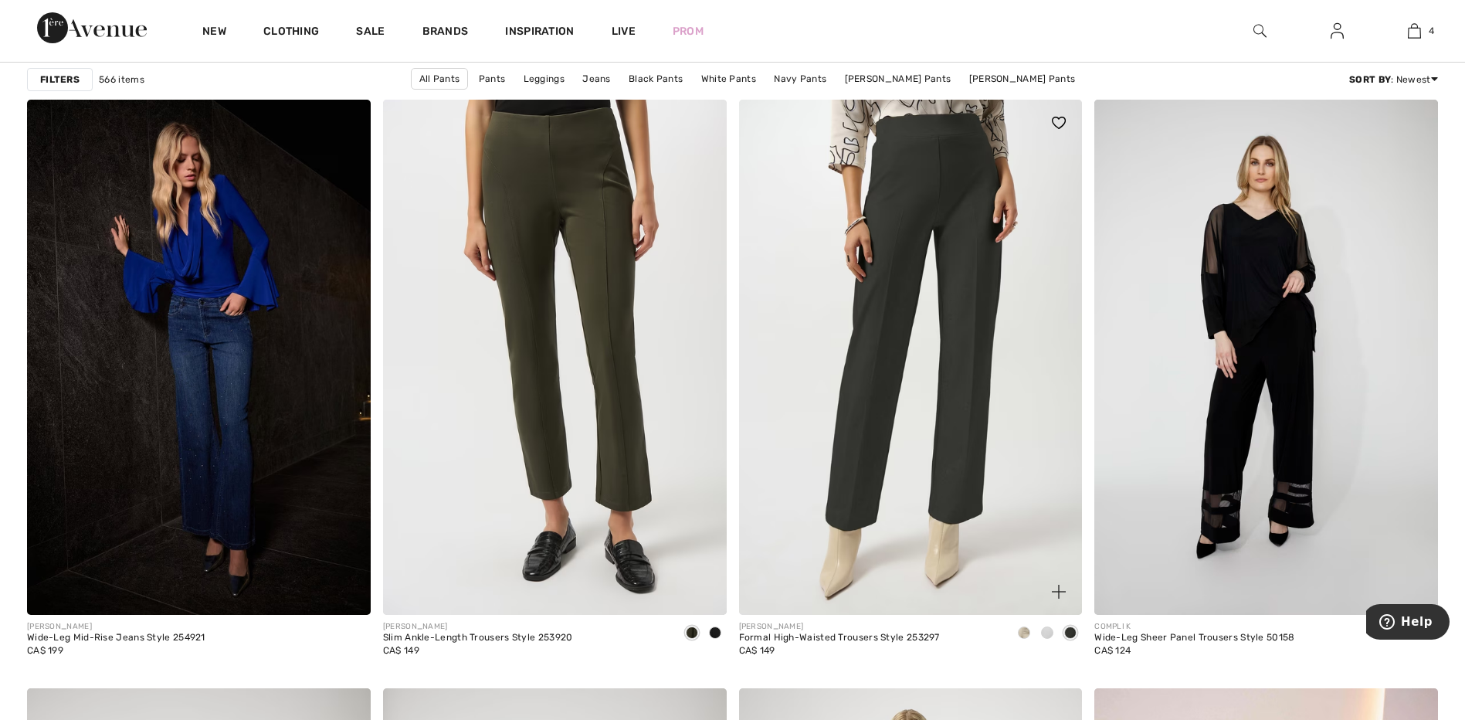
click at [1048, 633] on span at bounding box center [1047, 632] width 12 height 12
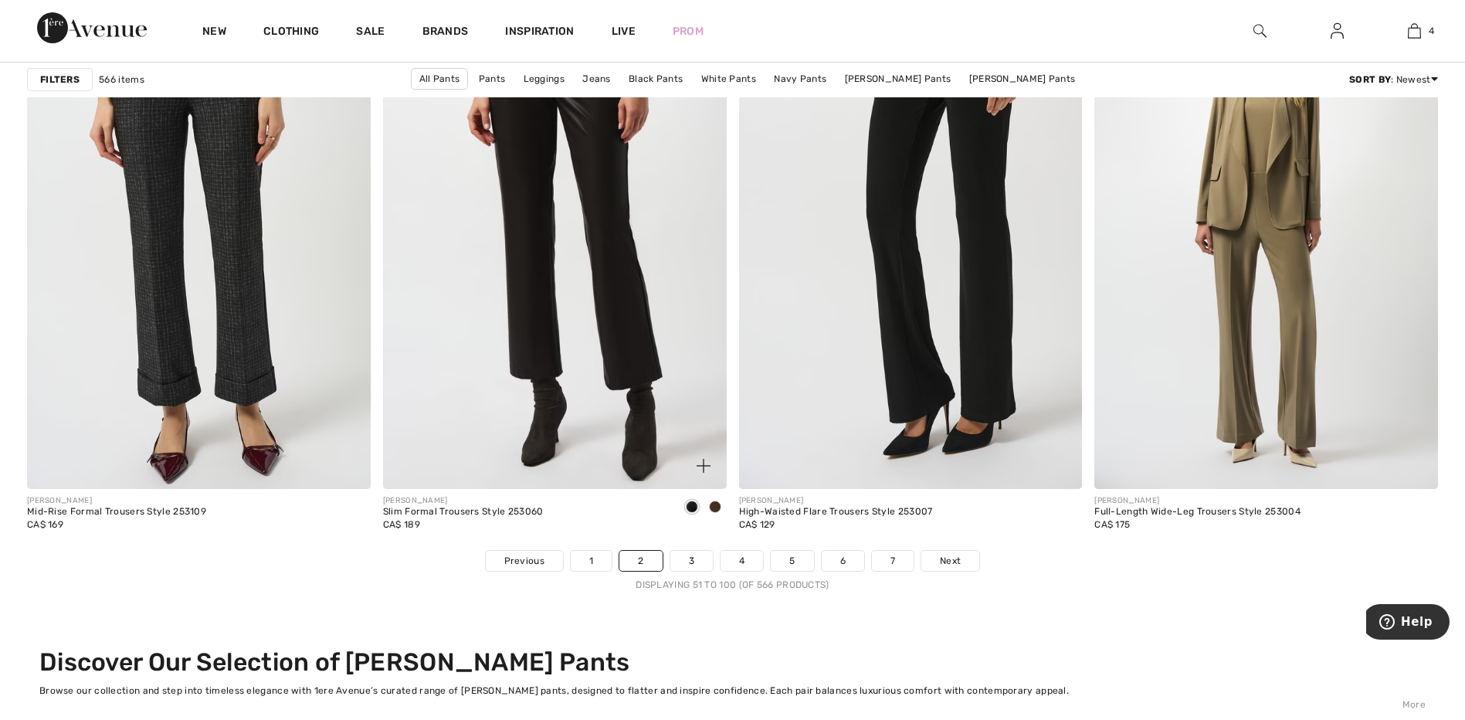
scroll to position [8647, 0]
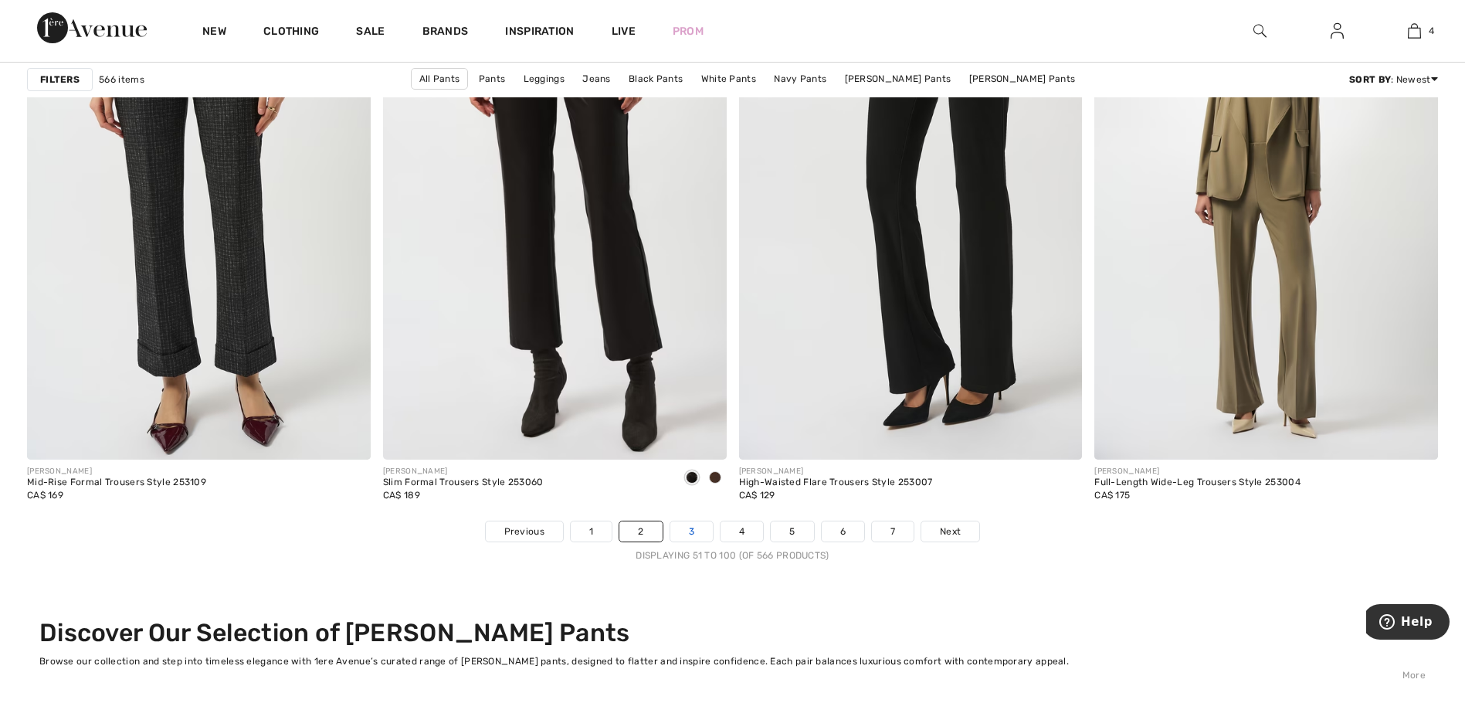
click at [699, 530] on link "3" at bounding box center [691, 531] width 42 height 20
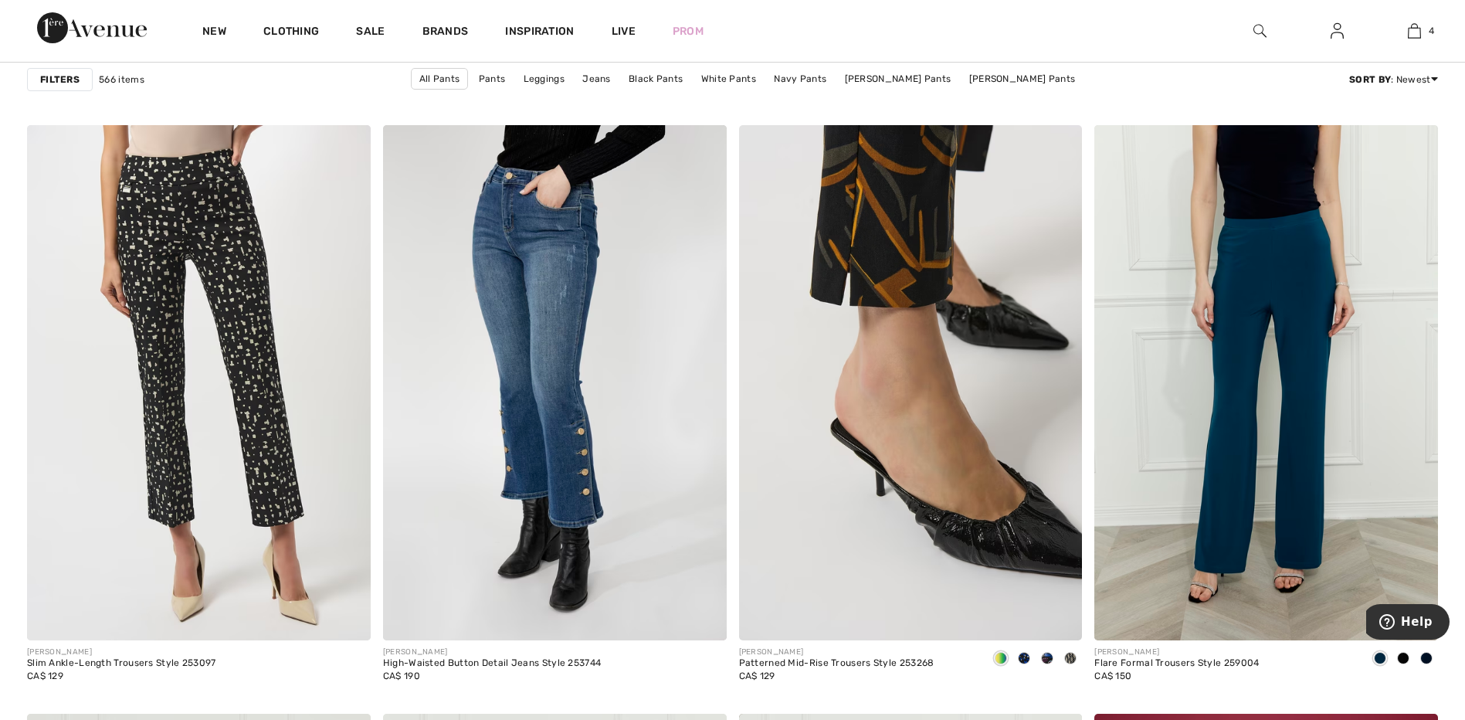
scroll to position [1312, 0]
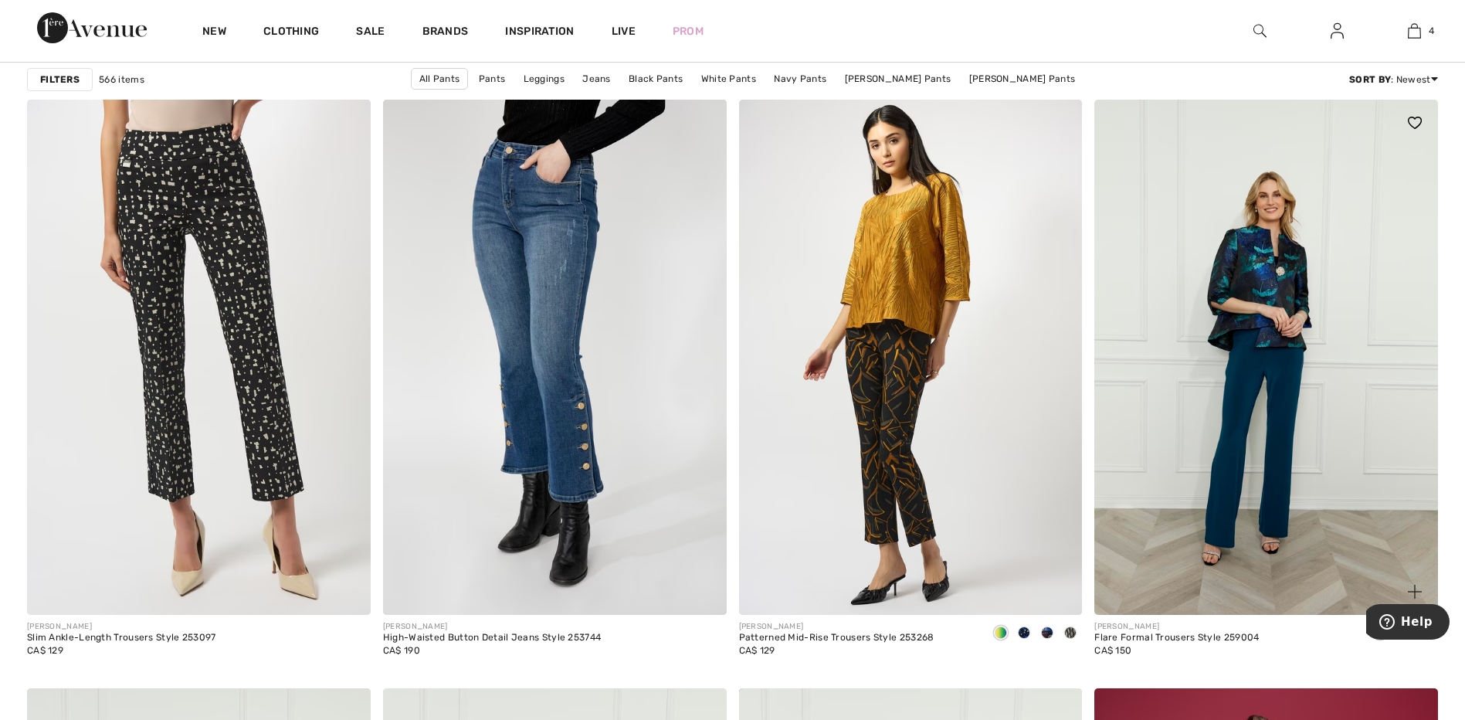
click at [1160, 397] on img at bounding box center [1266, 357] width 344 height 515
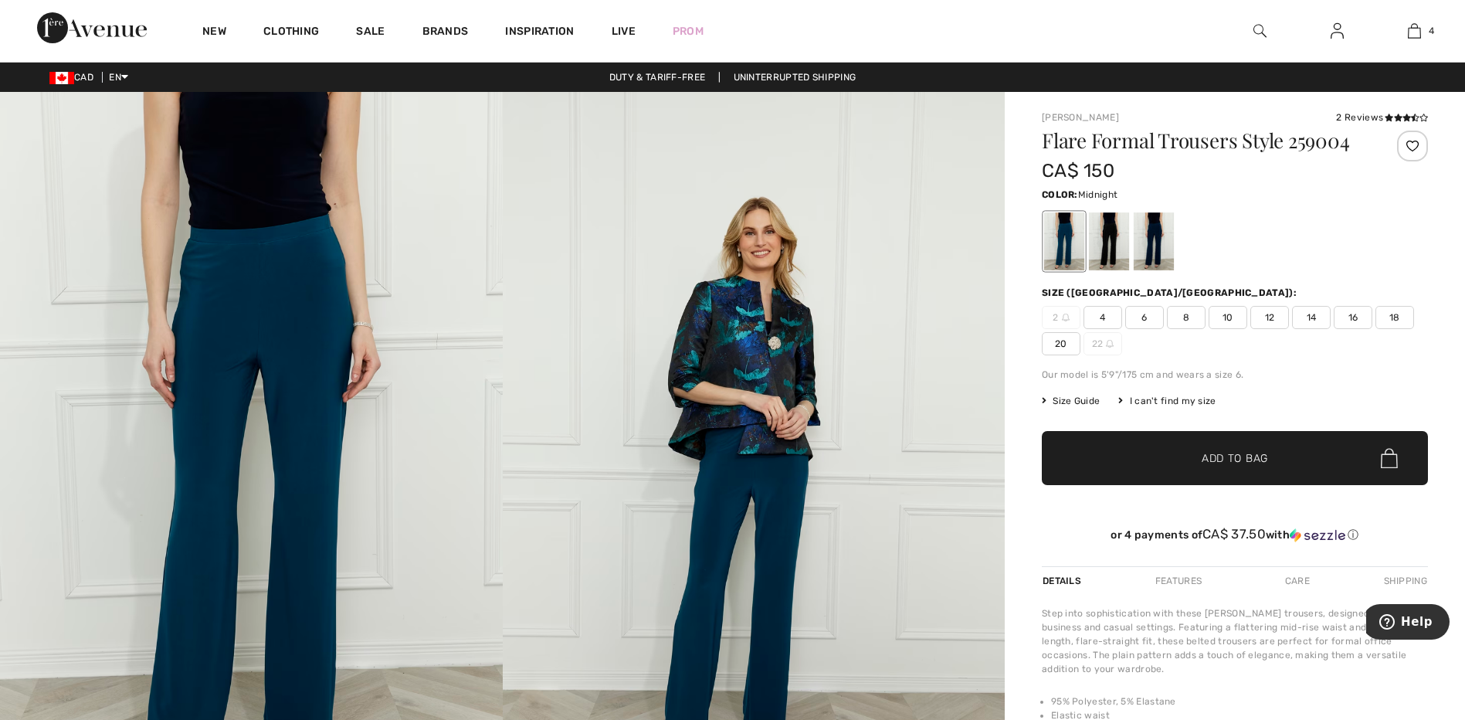
click at [1157, 239] on div at bounding box center [1153, 241] width 40 height 58
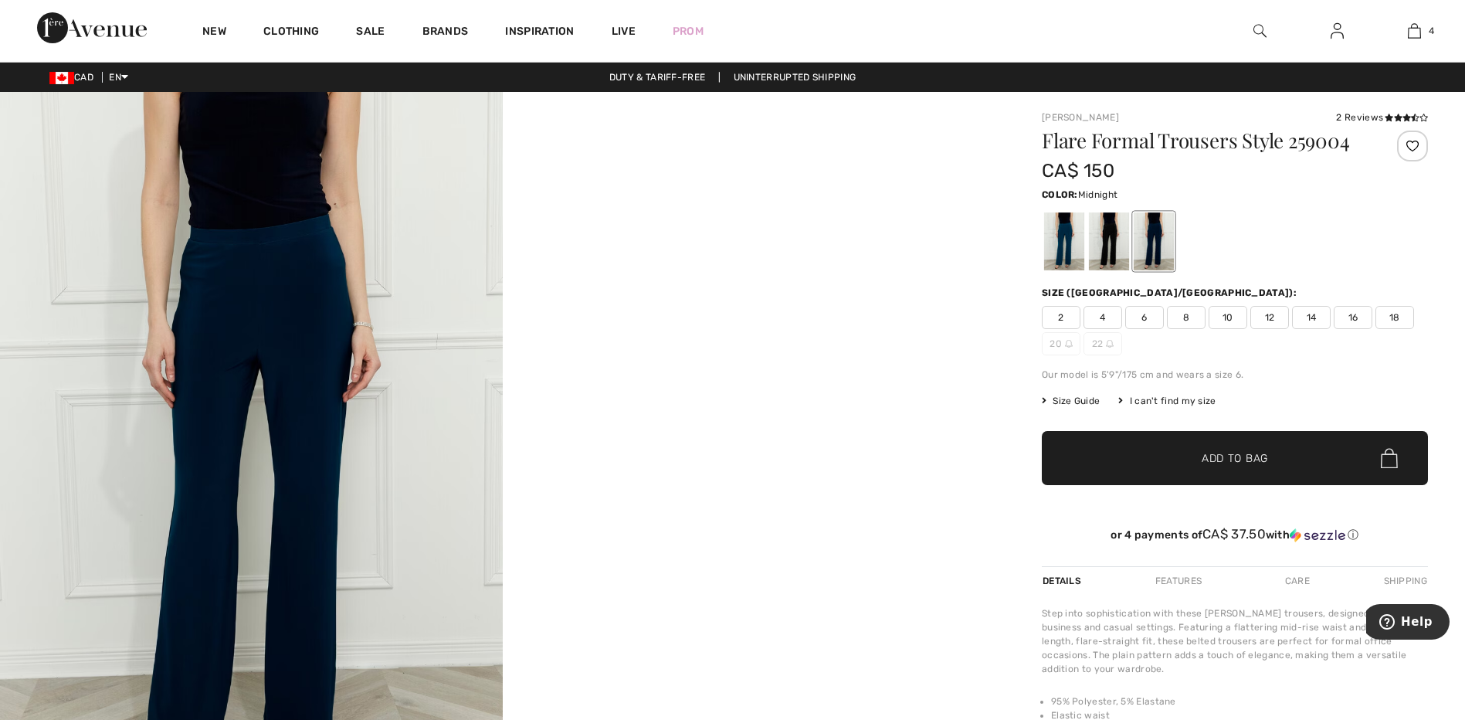
click at [1192, 317] on span "8" at bounding box center [1186, 317] width 39 height 23
click at [1216, 456] on span "Add to Bag" at bounding box center [1234, 458] width 66 height 16
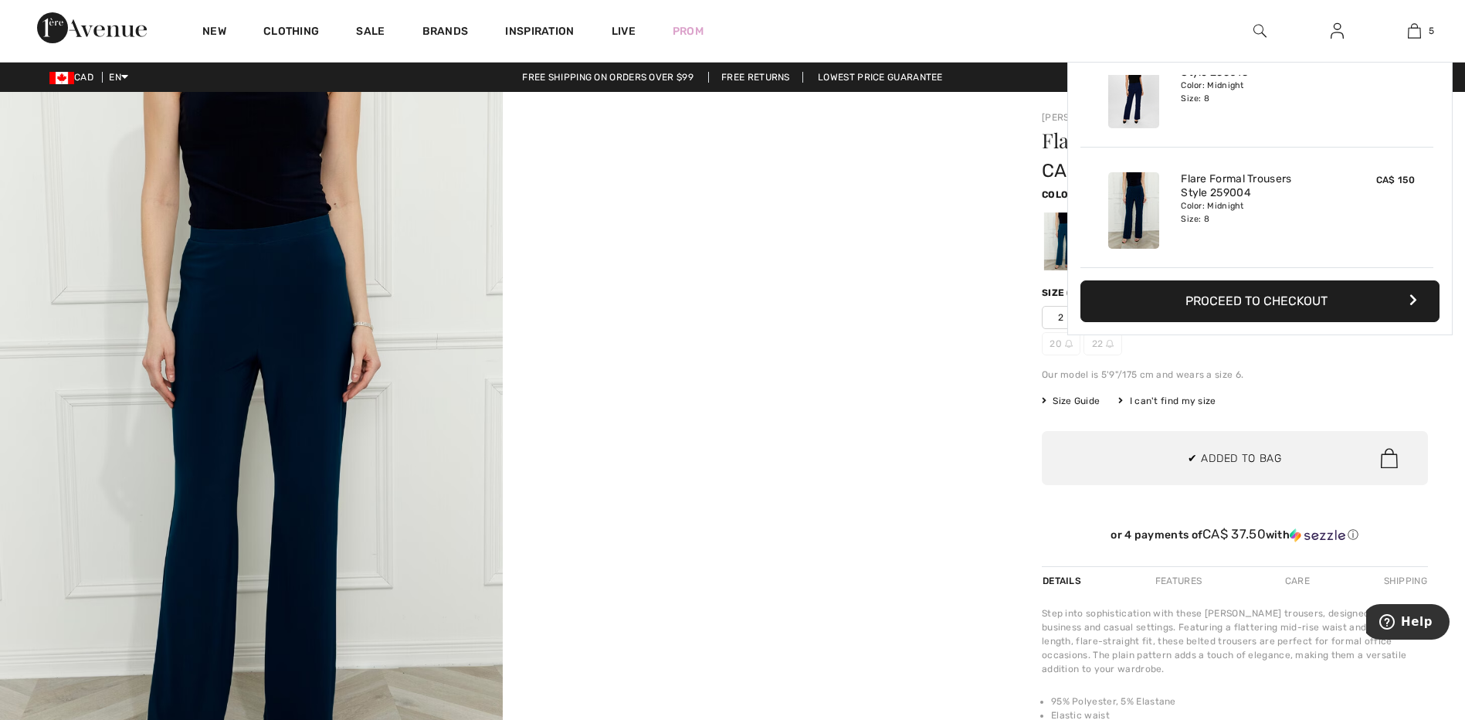
click at [1312, 367] on div "Flare Formal Trousers Style 259004 CA$ 150 Color: Midnight Size (CA/US): 2 4 6 …" at bounding box center [1234, 347] width 386 height 435
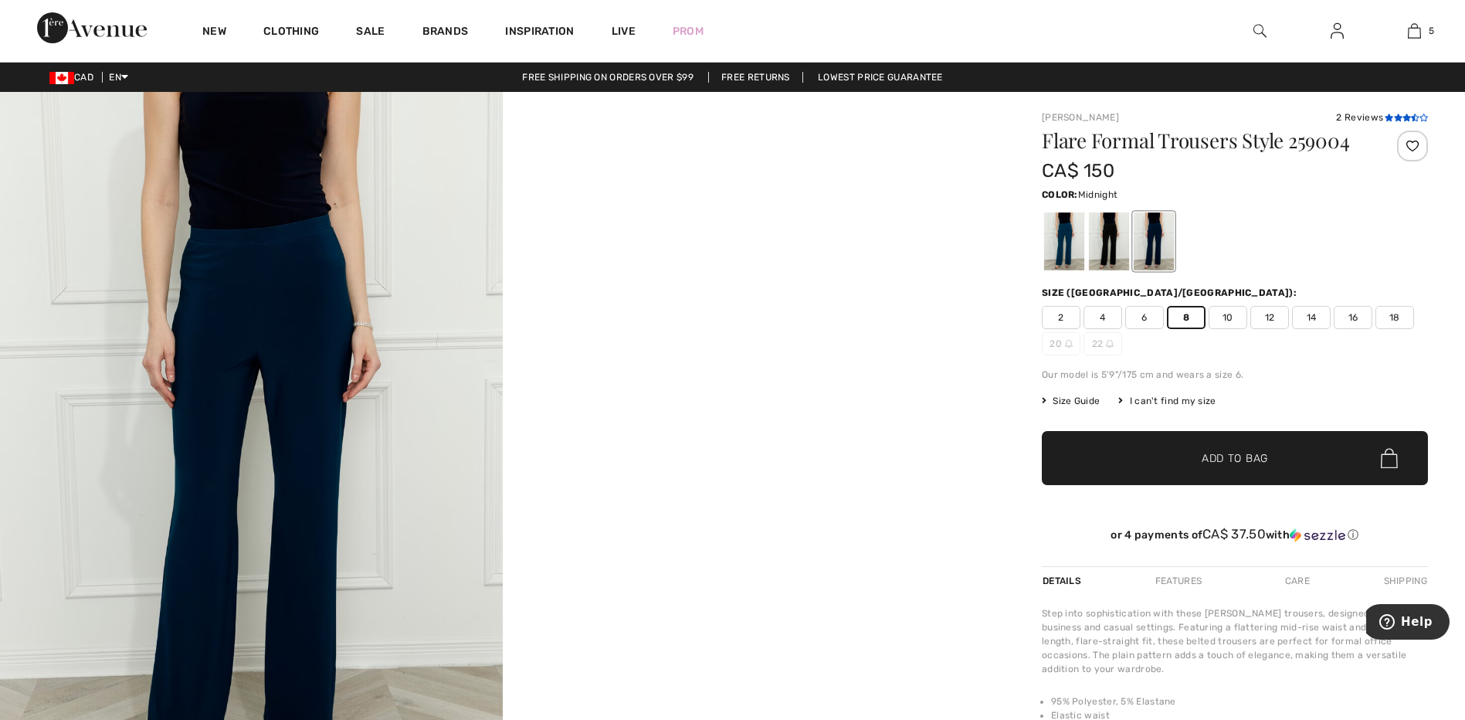
click at [1397, 117] on icon at bounding box center [1398, 117] width 8 height 8
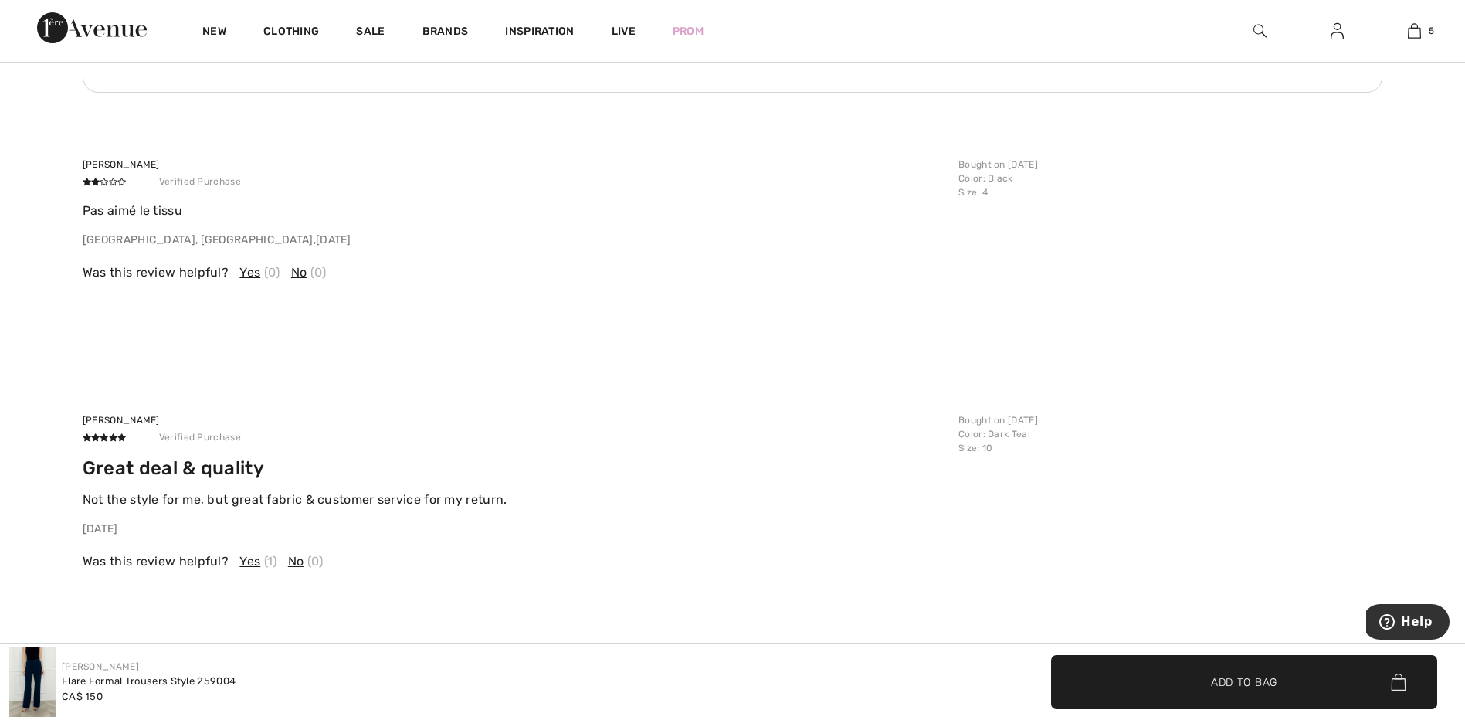
scroll to position [2193, 0]
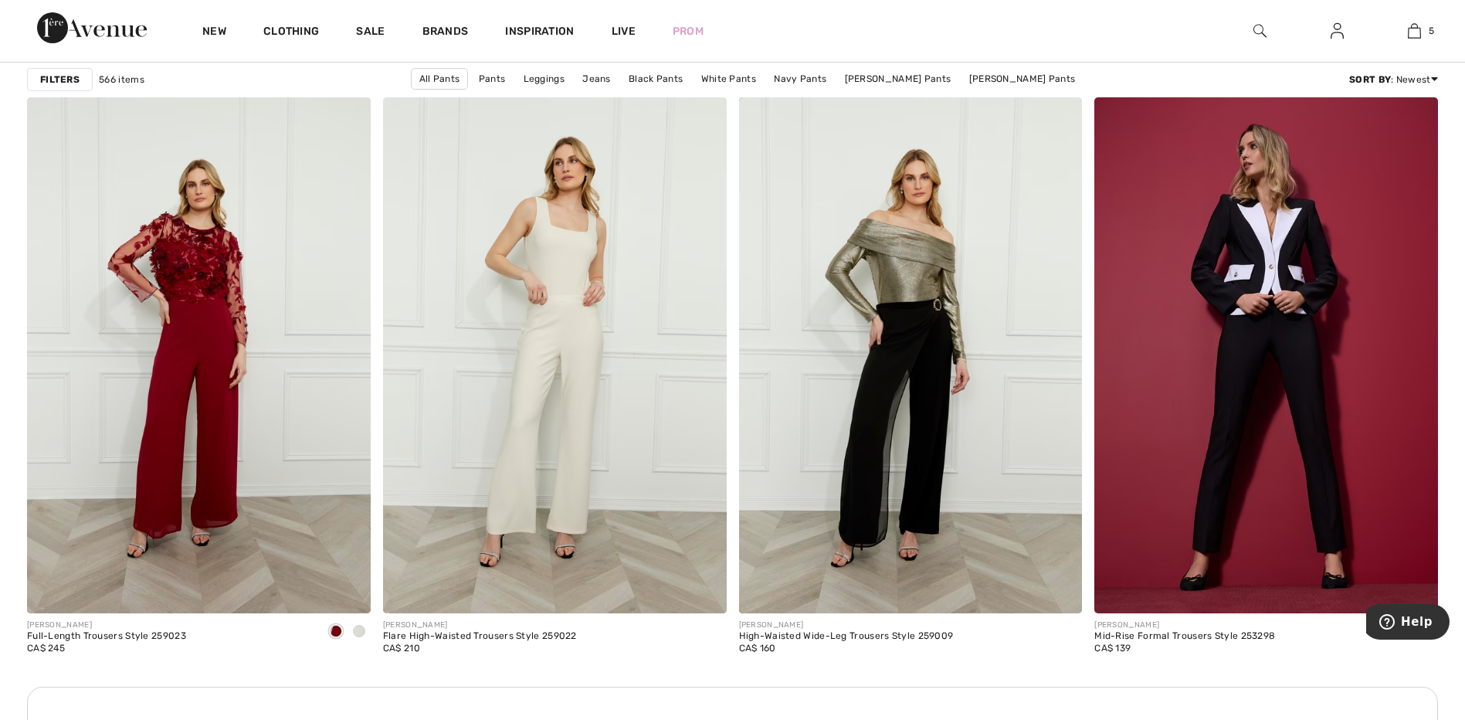
scroll to position [1930, 0]
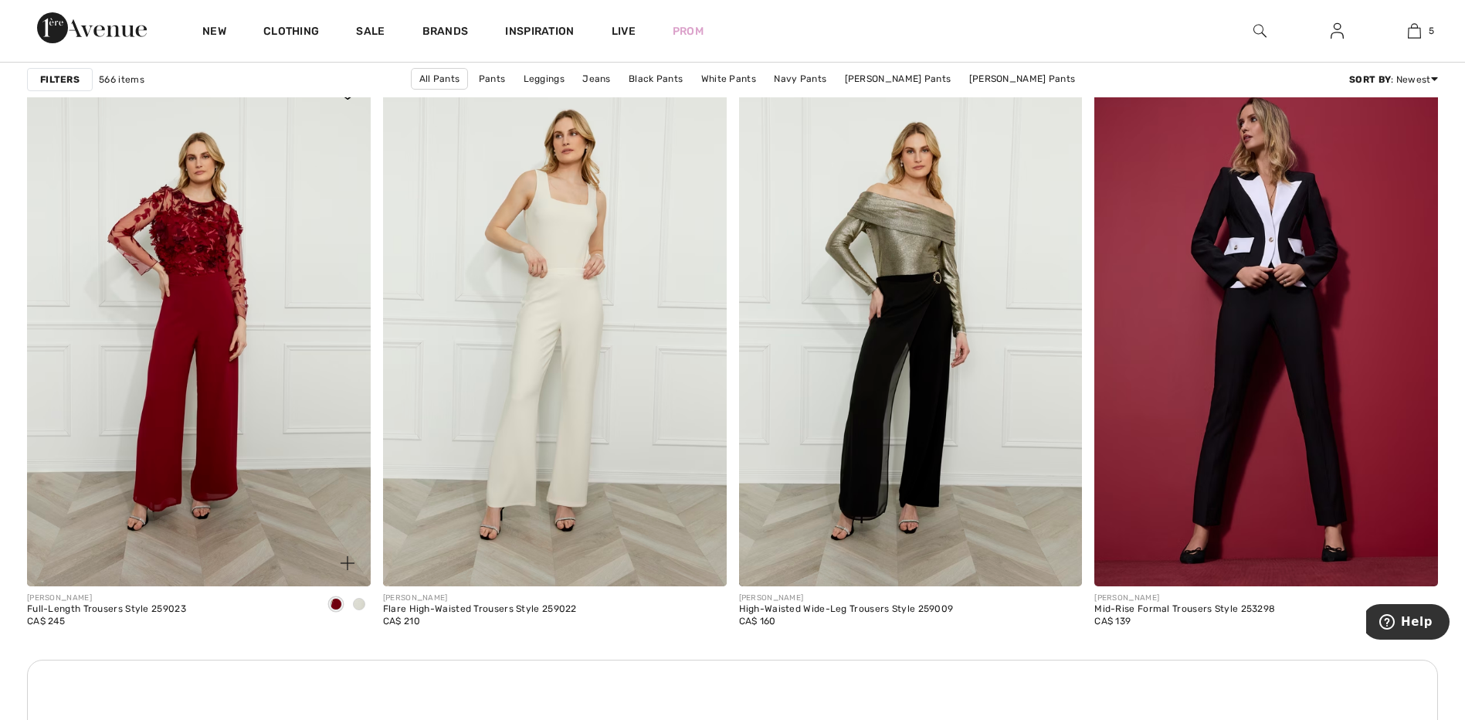
click at [361, 606] on span at bounding box center [359, 604] width 12 height 12
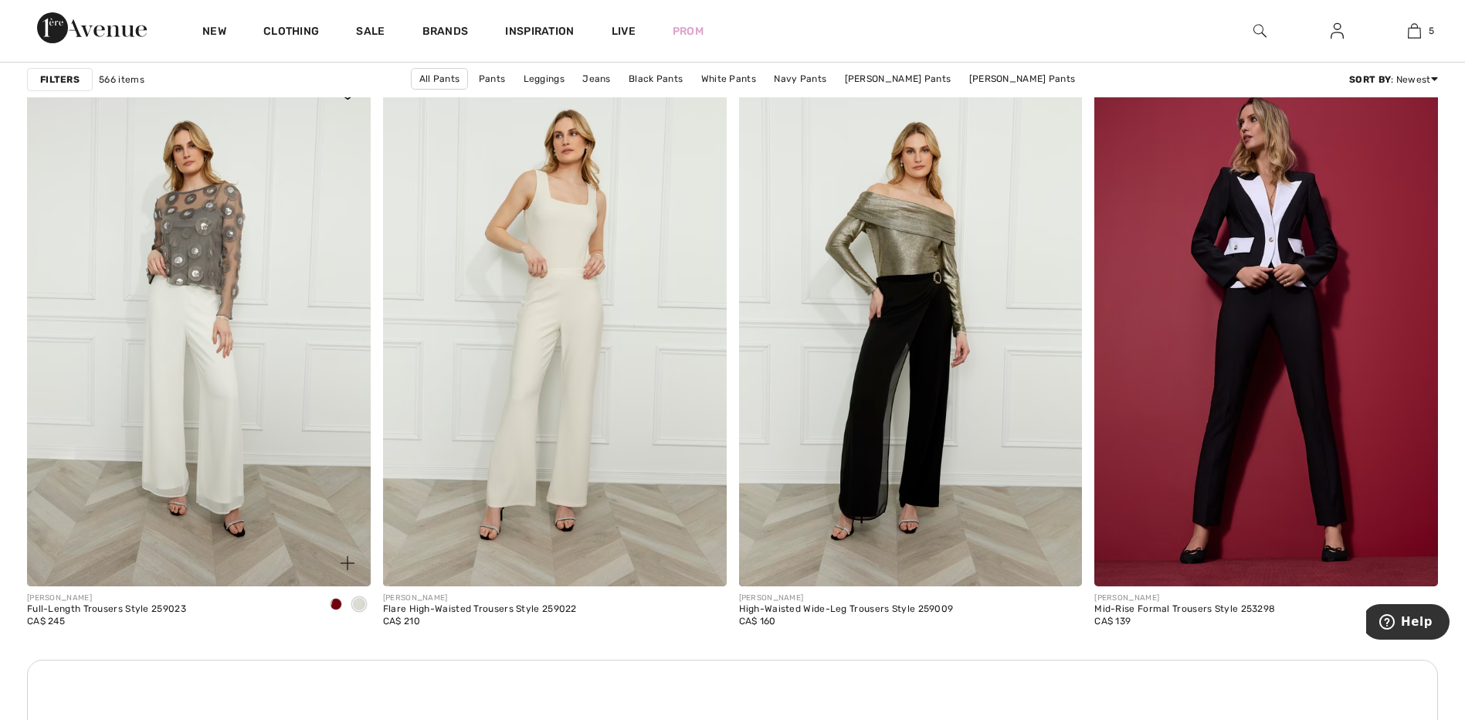
click at [337, 601] on span at bounding box center [336, 604] width 12 height 12
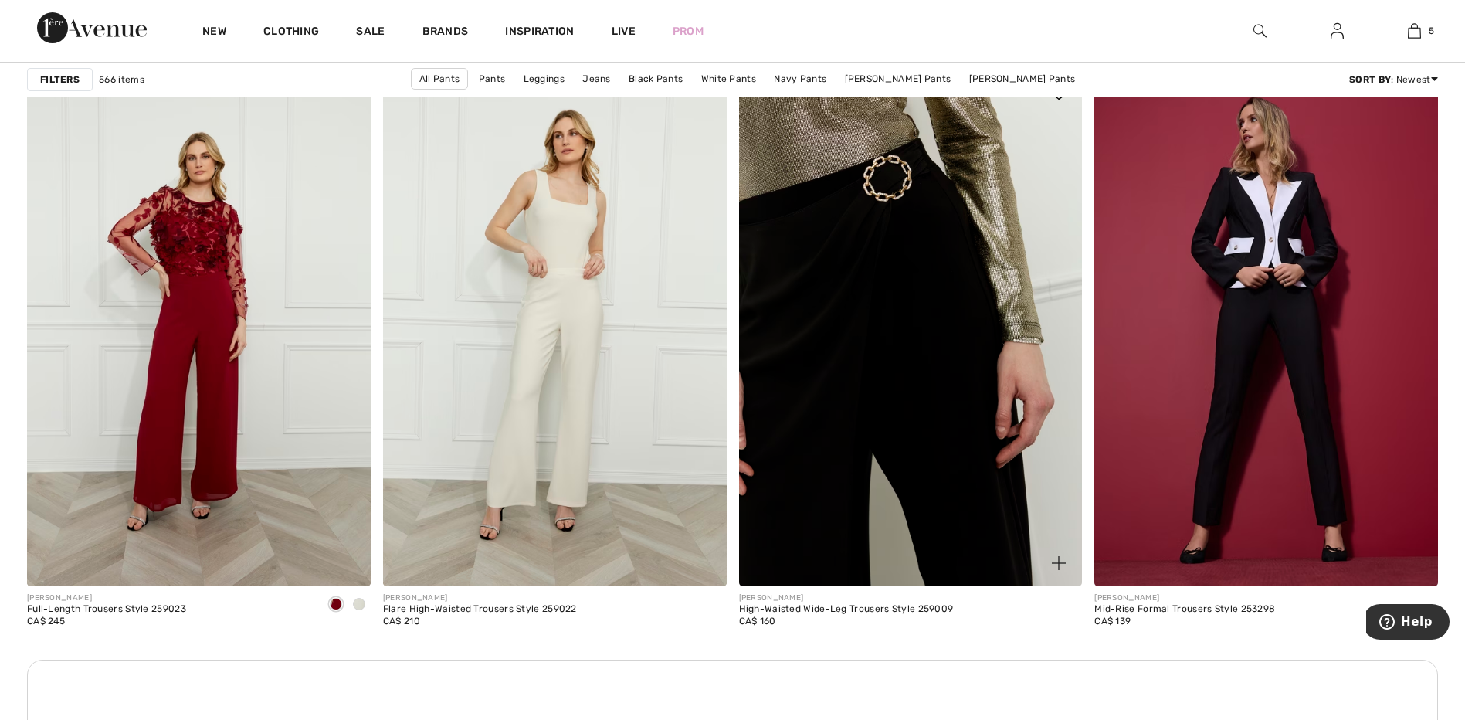
click at [896, 528] on img at bounding box center [911, 327] width 344 height 515
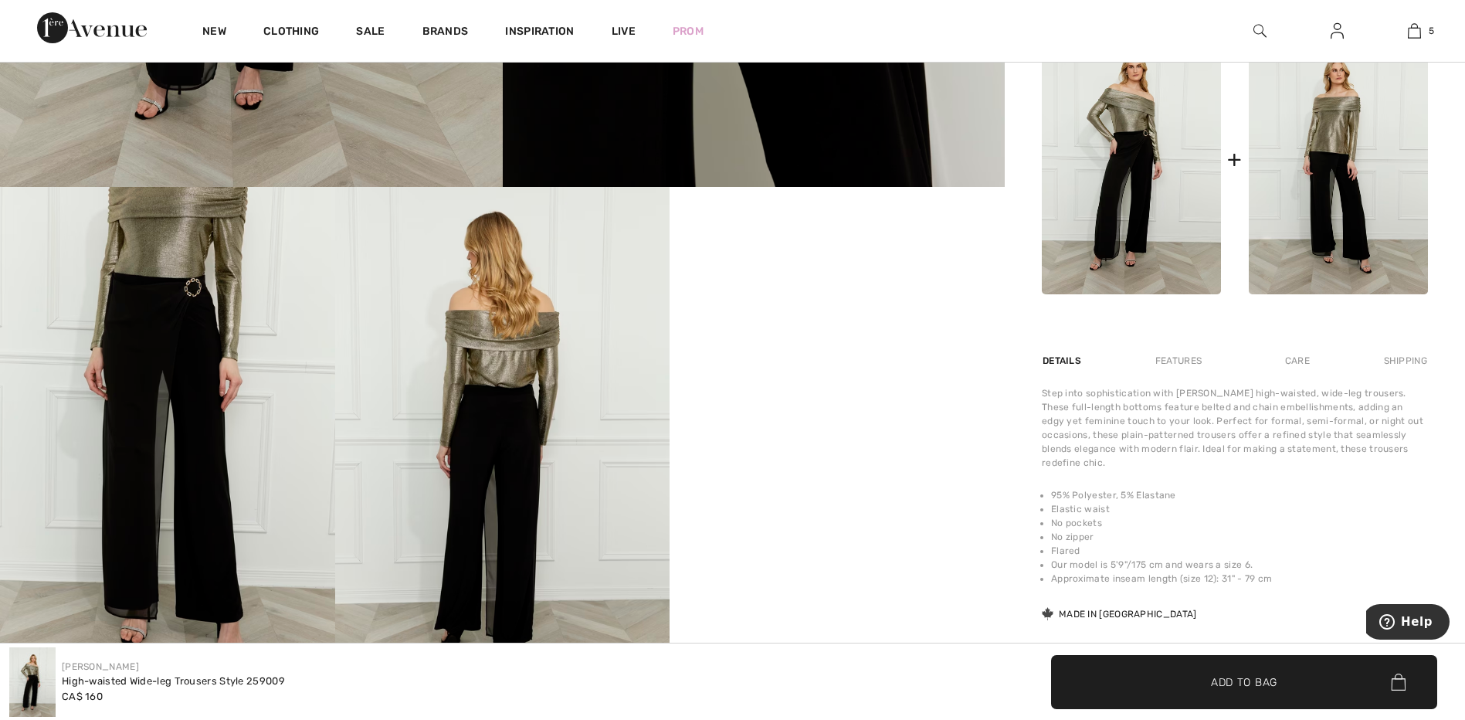
scroll to position [695, 0]
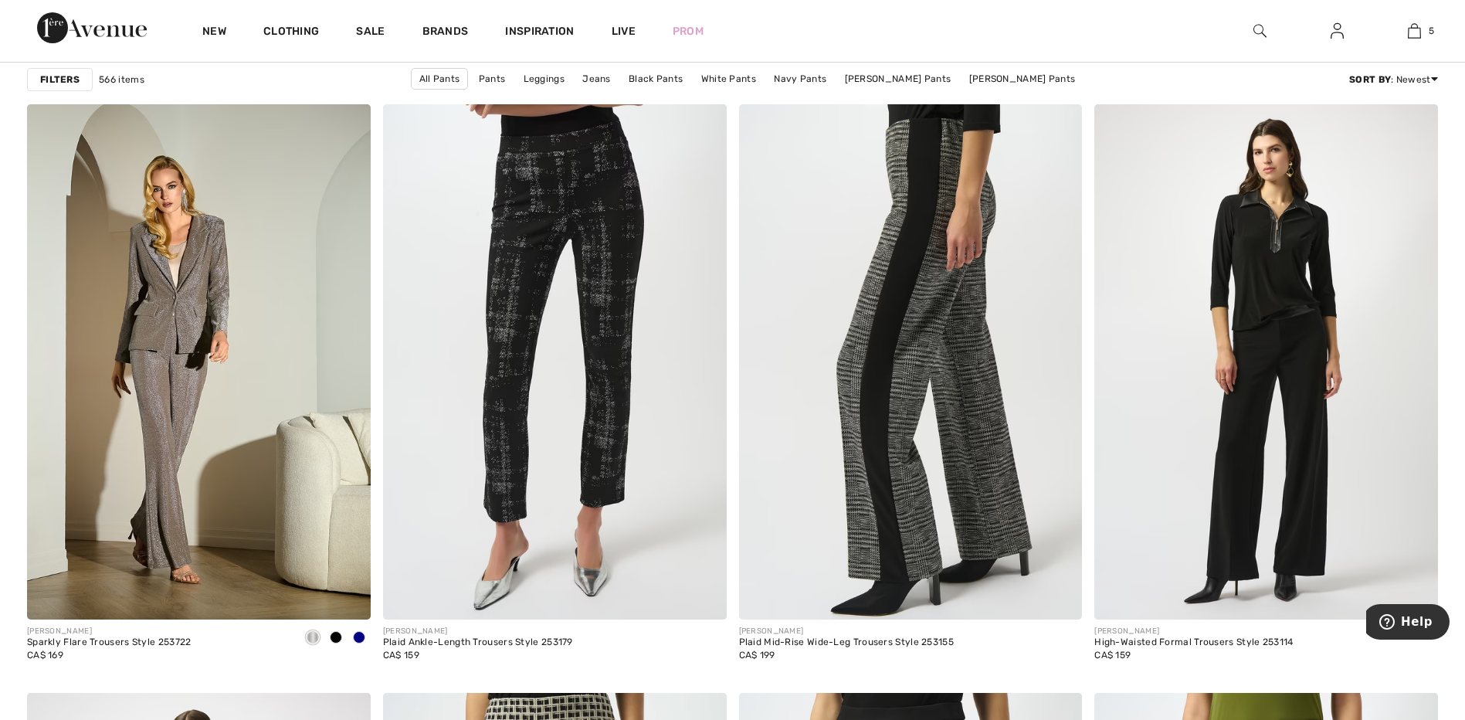
scroll to position [3320, 0]
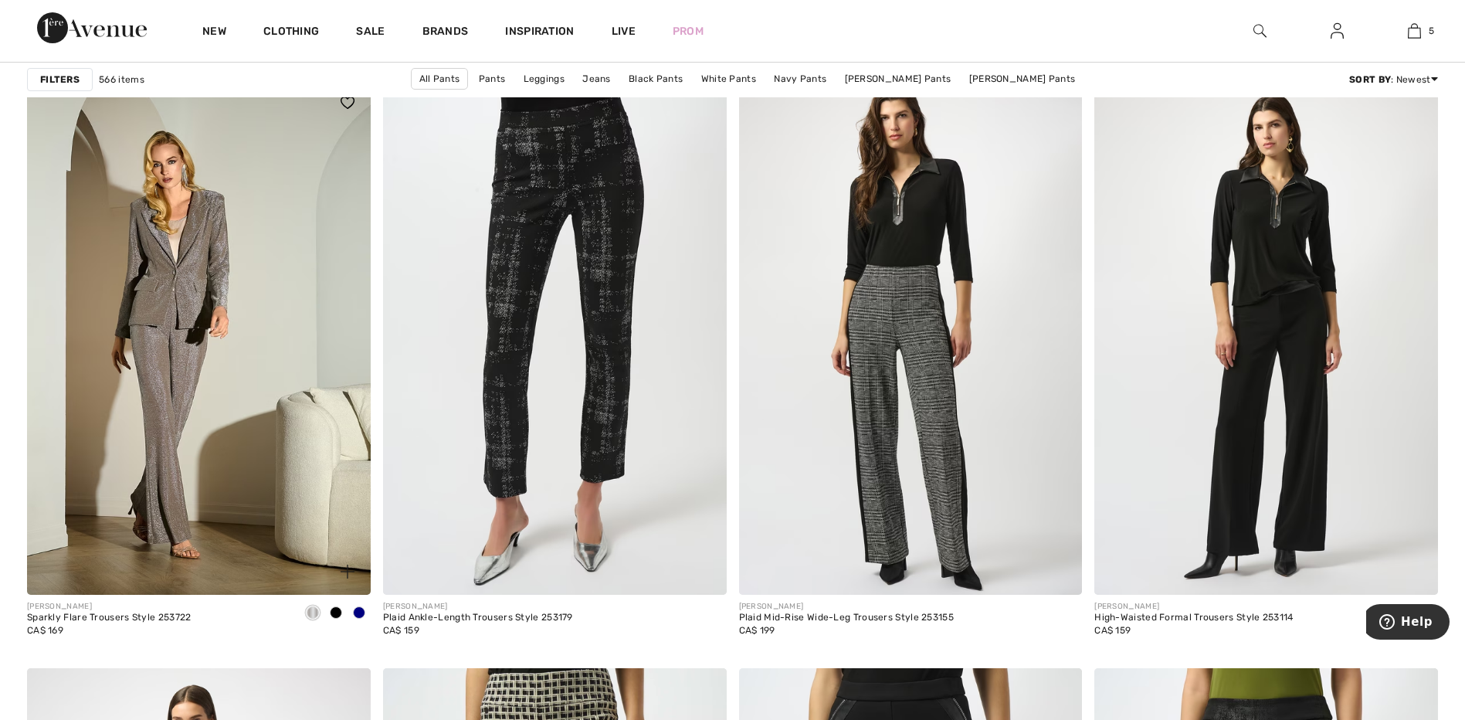
click at [357, 613] on span at bounding box center [359, 612] width 12 height 12
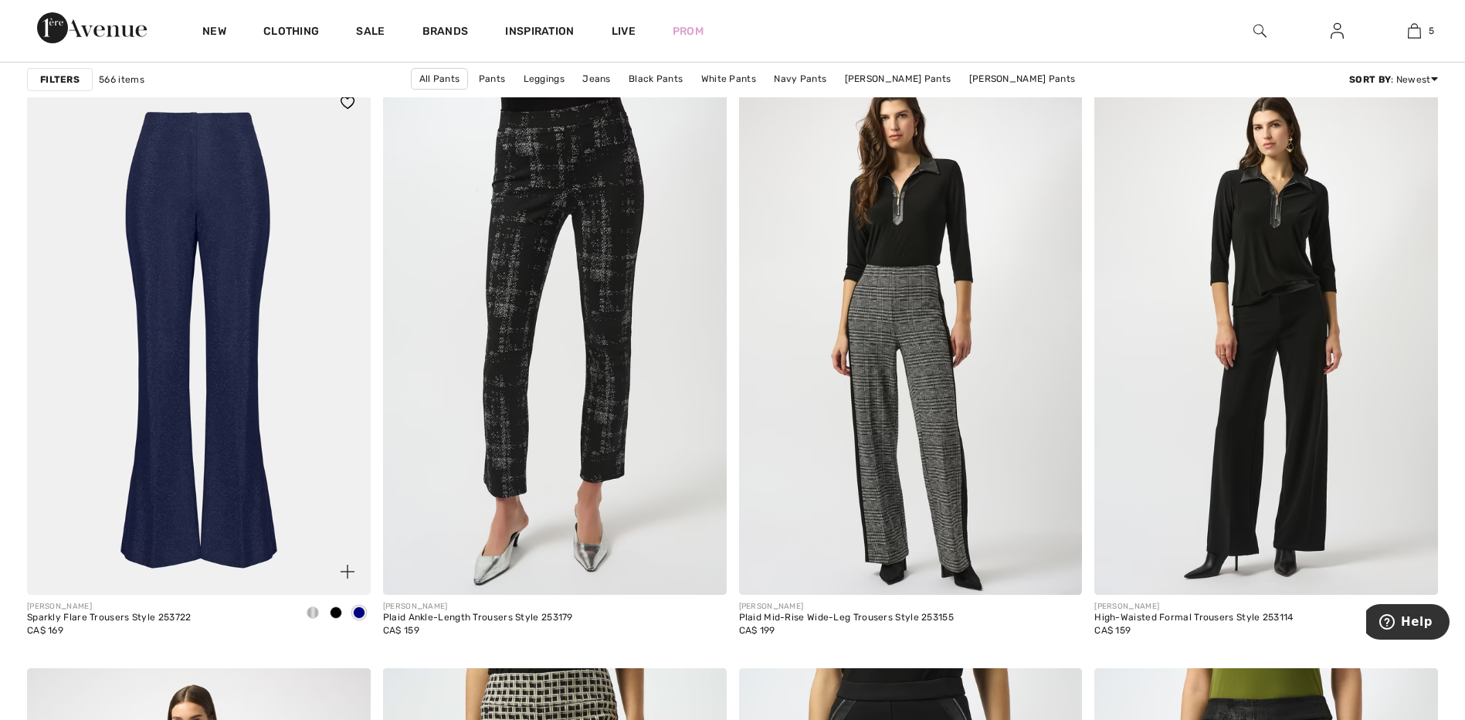
click at [312, 611] on span at bounding box center [312, 612] width 12 height 12
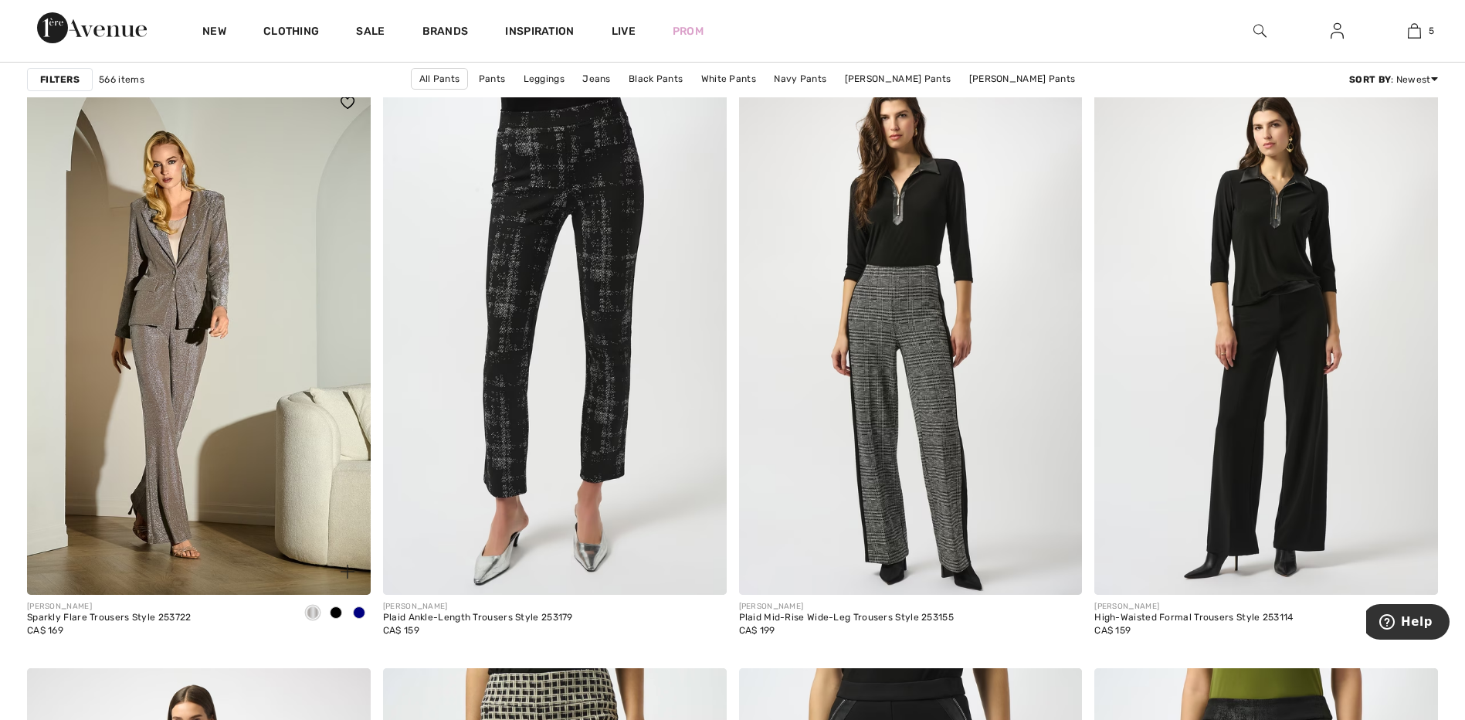
click at [333, 612] on span at bounding box center [336, 612] width 12 height 12
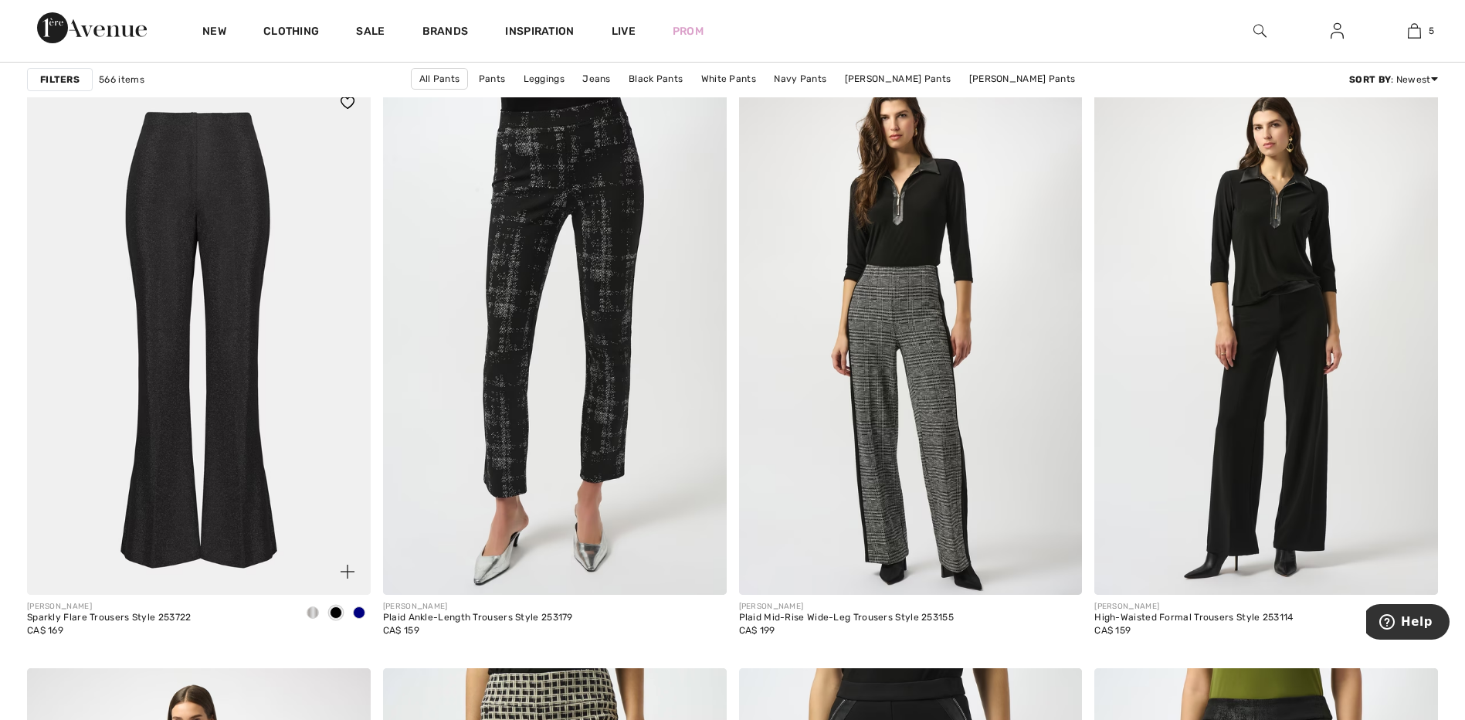
click at [314, 612] on span at bounding box center [312, 612] width 12 height 12
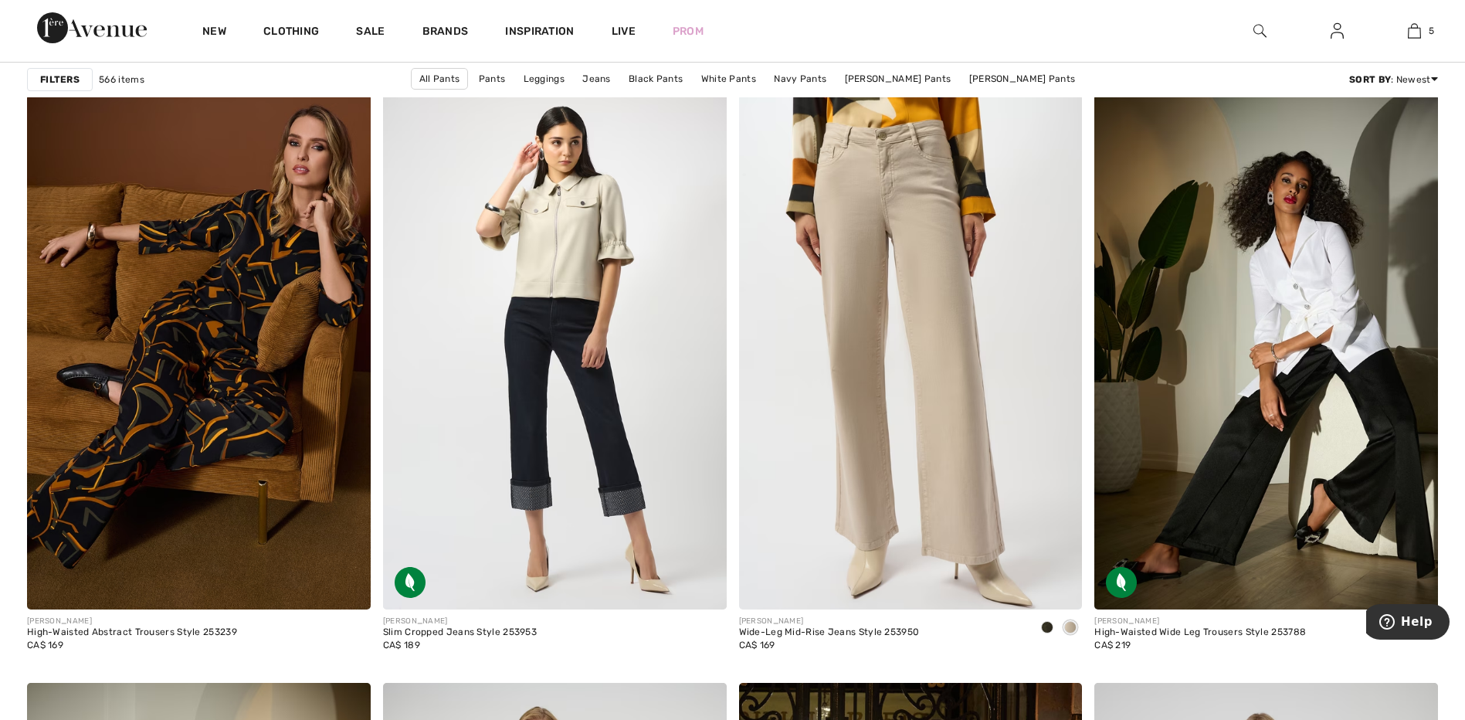
scroll to position [5945, 0]
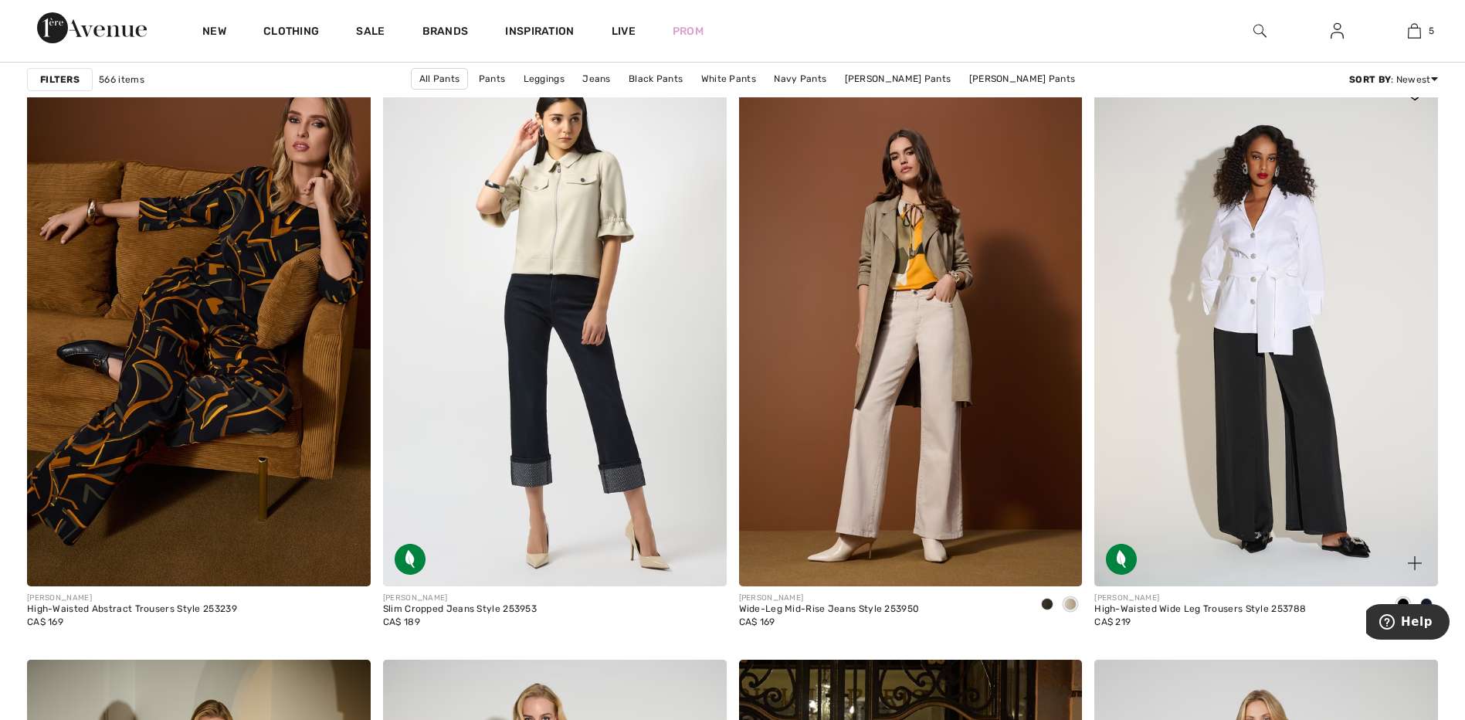
click at [1248, 425] on img at bounding box center [1266, 328] width 344 height 515
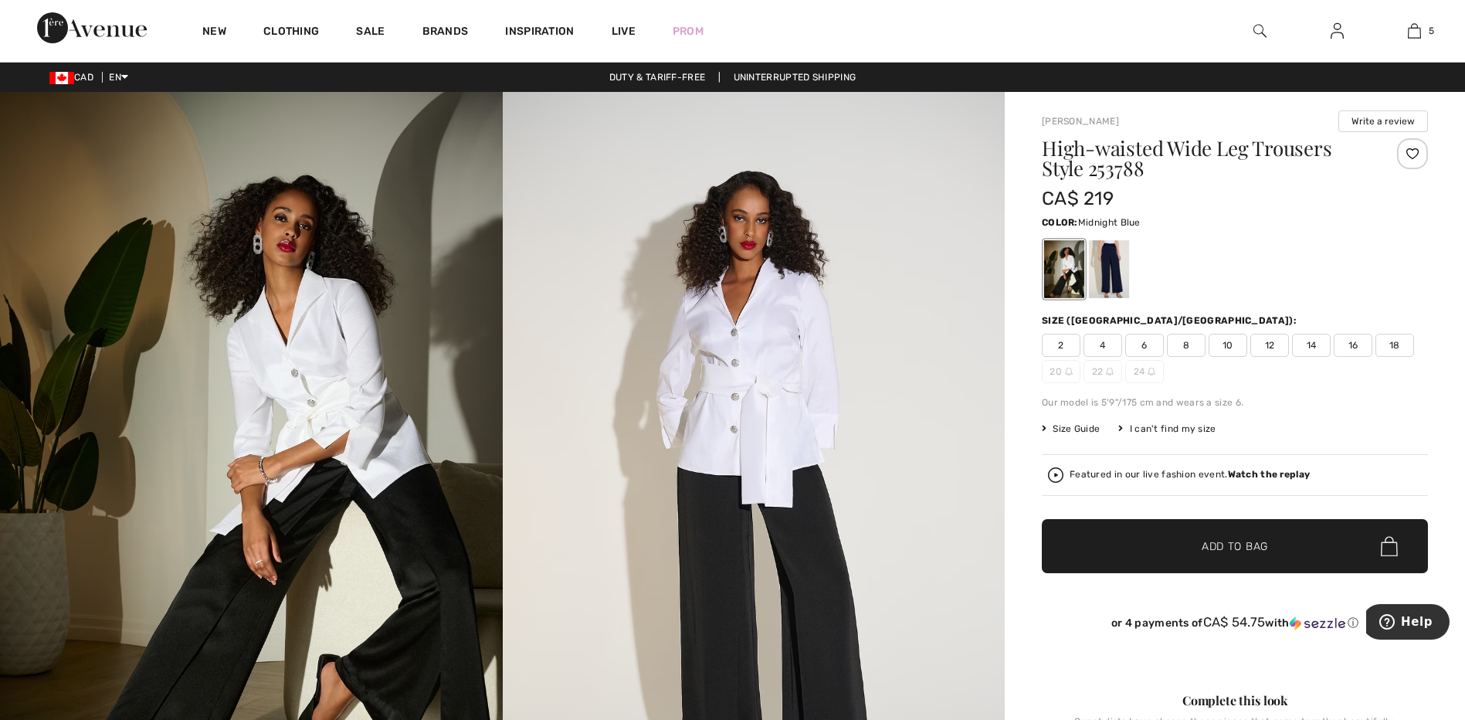
click at [1105, 272] on div at bounding box center [1109, 269] width 40 height 58
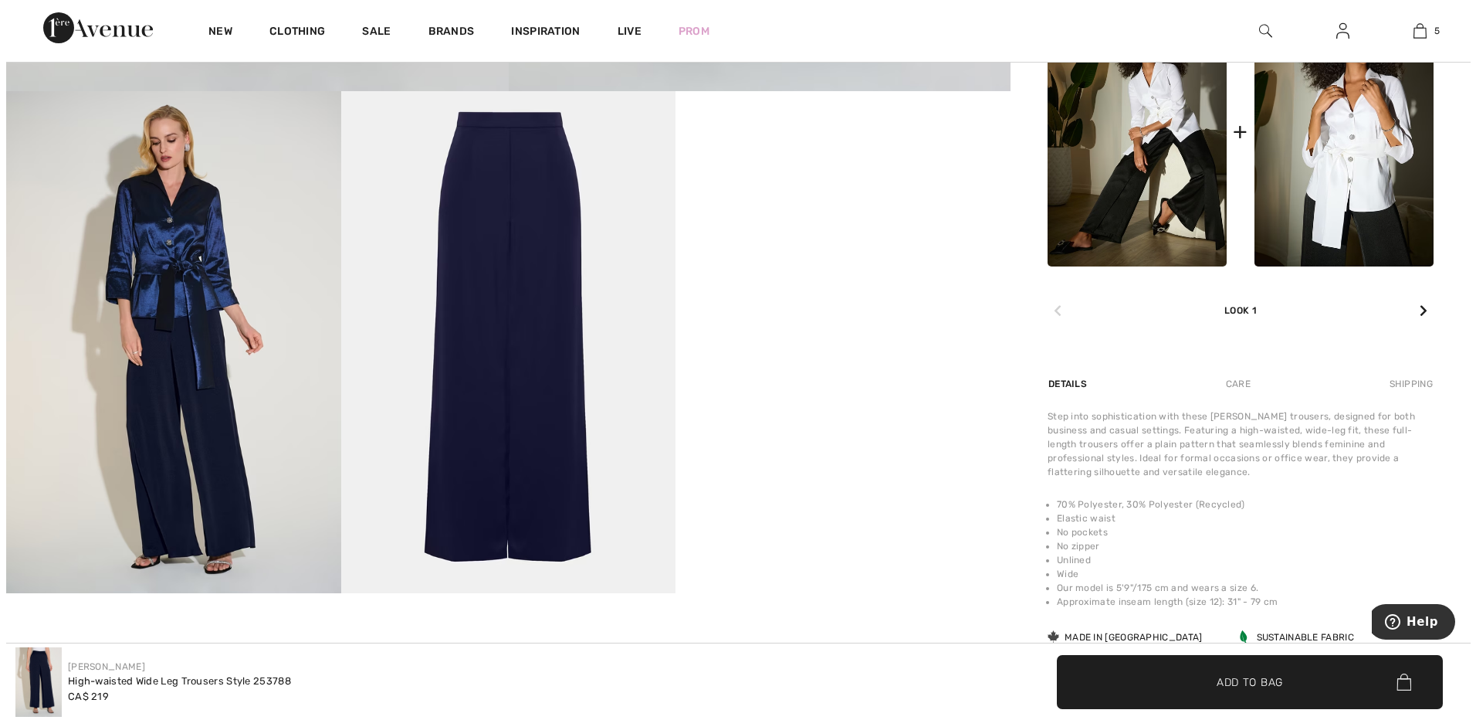
scroll to position [772, 0]
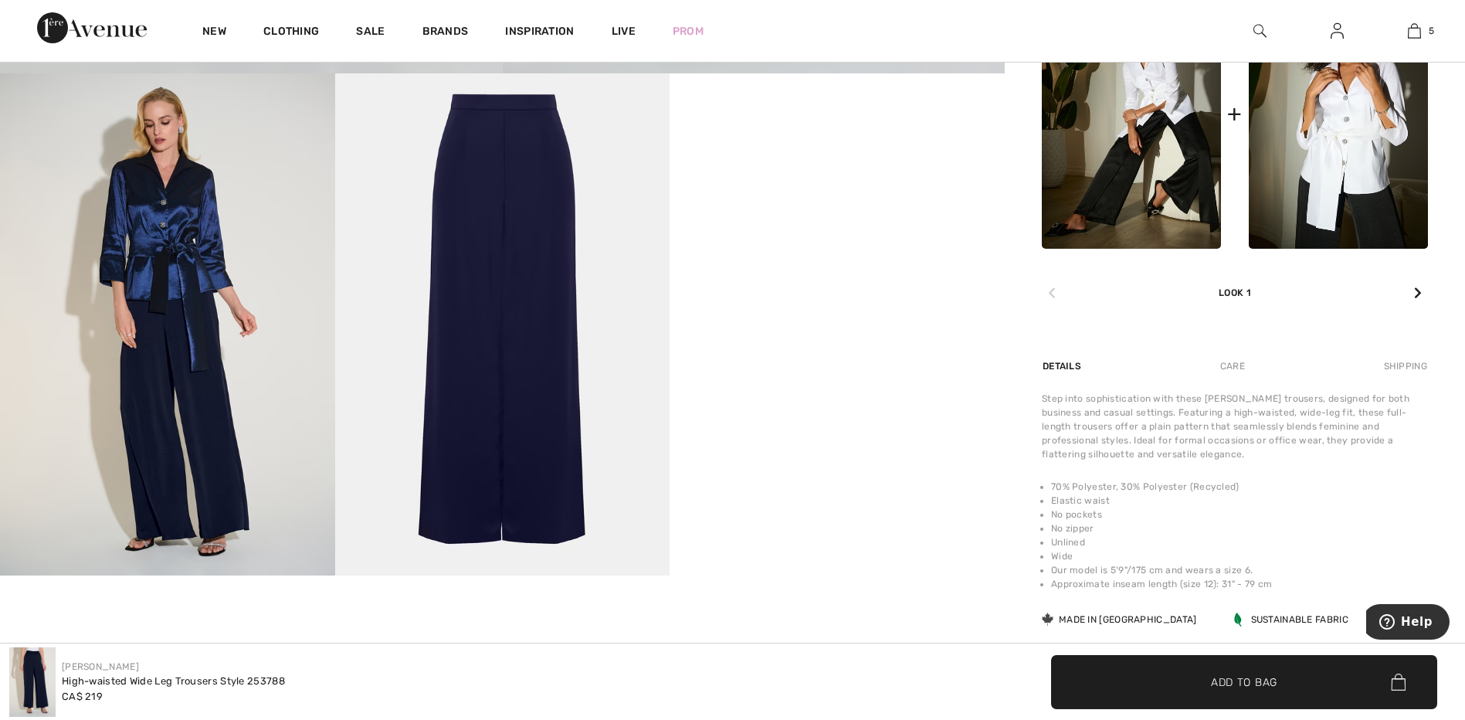
click at [166, 370] on img at bounding box center [167, 324] width 335 height 502
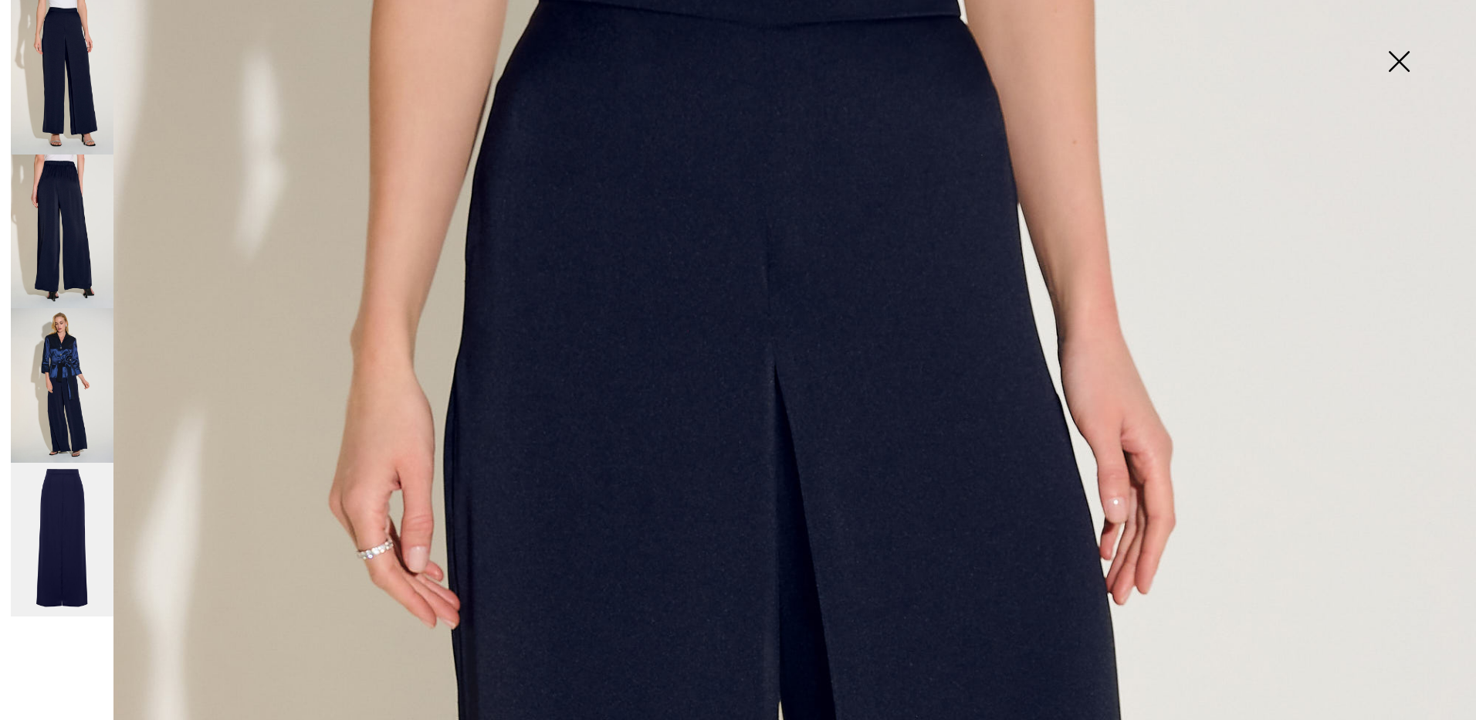
scroll to position [0, 0]
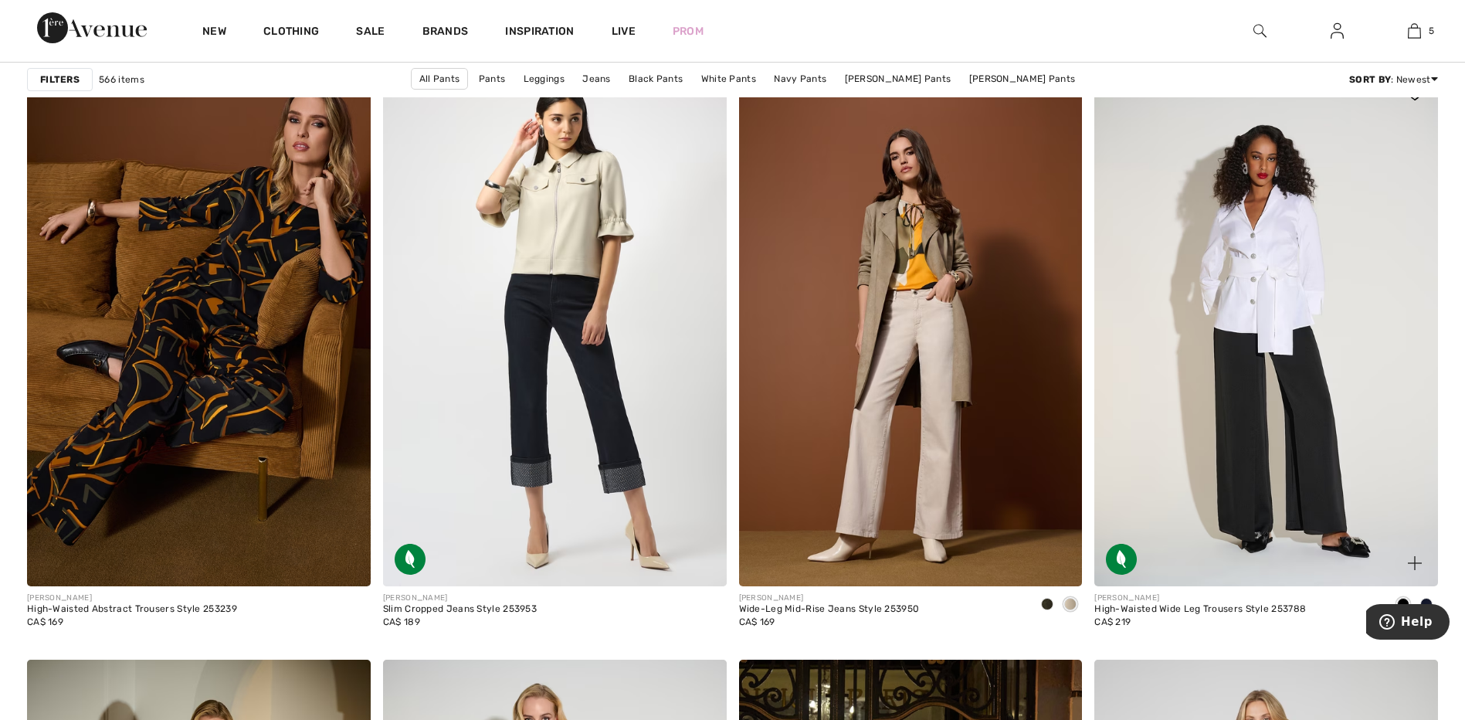
click at [1282, 377] on img at bounding box center [1266, 328] width 344 height 515
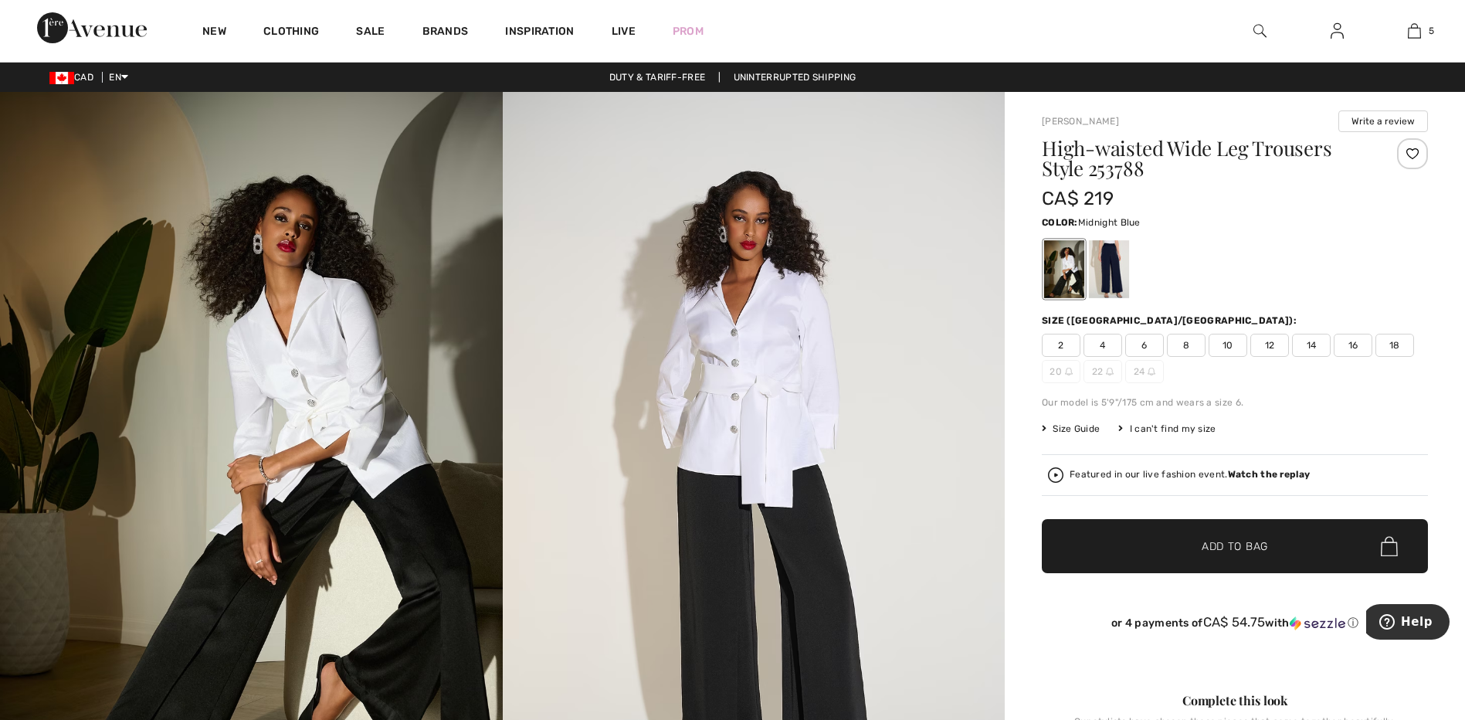
click at [1105, 265] on div at bounding box center [1109, 269] width 40 height 58
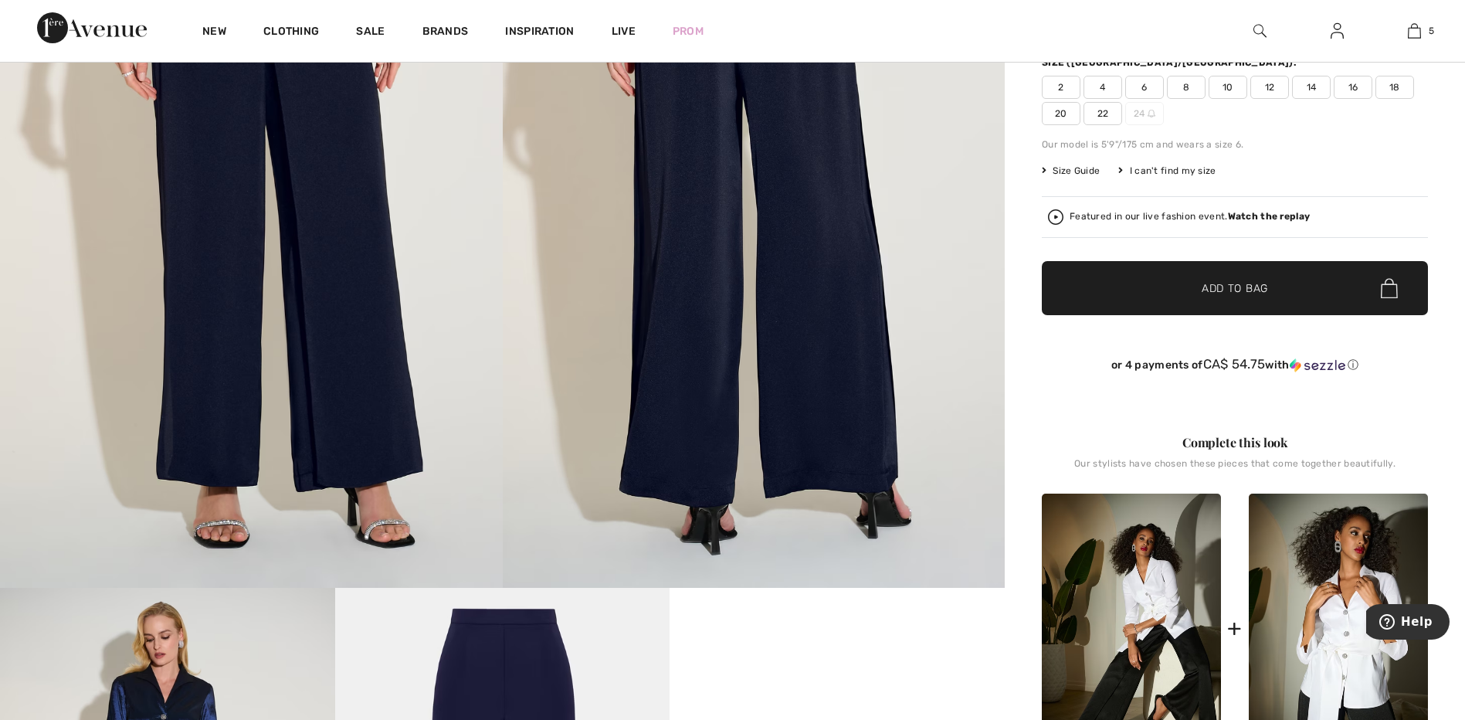
scroll to position [77, 0]
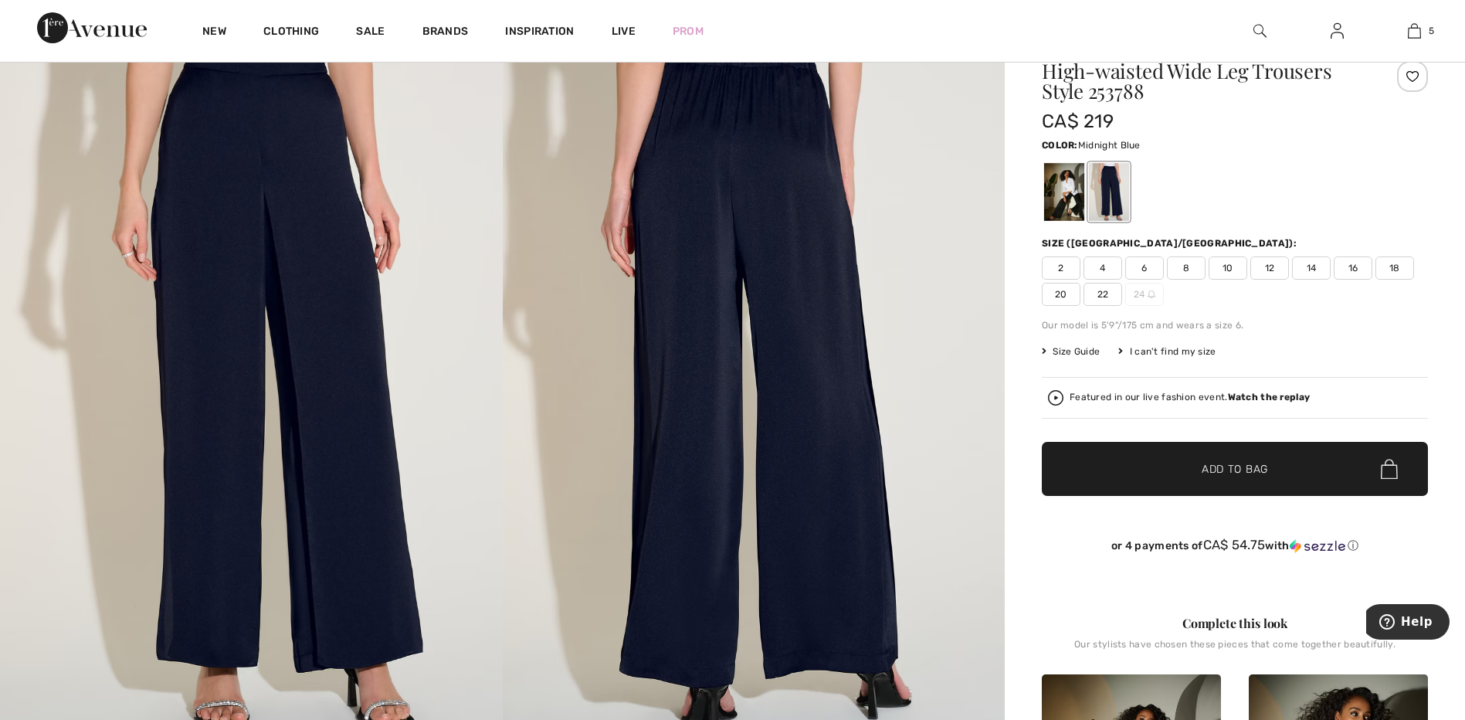
click at [1228, 262] on span "10" at bounding box center [1227, 267] width 39 height 23
click at [1236, 463] on span "Add to Bag" at bounding box center [1234, 469] width 66 height 16
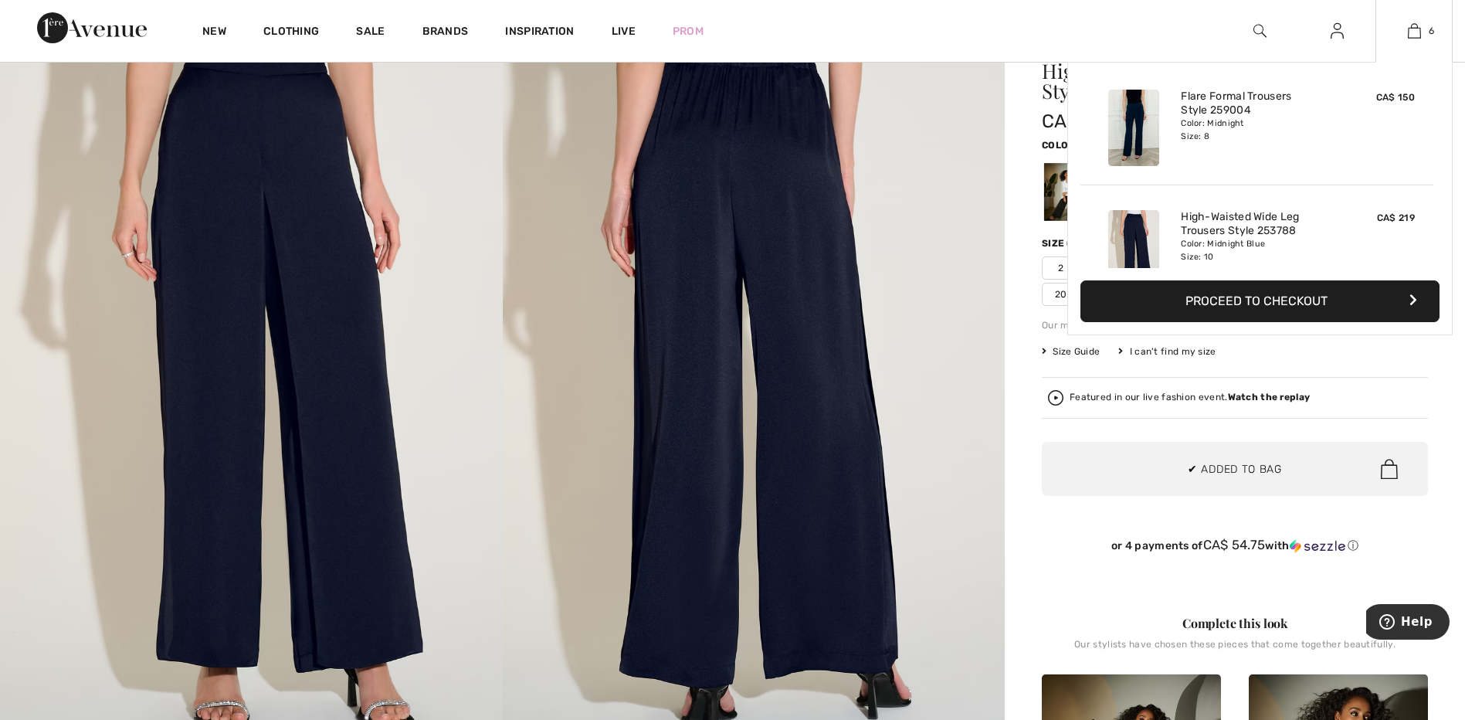
scroll to position [530, 0]
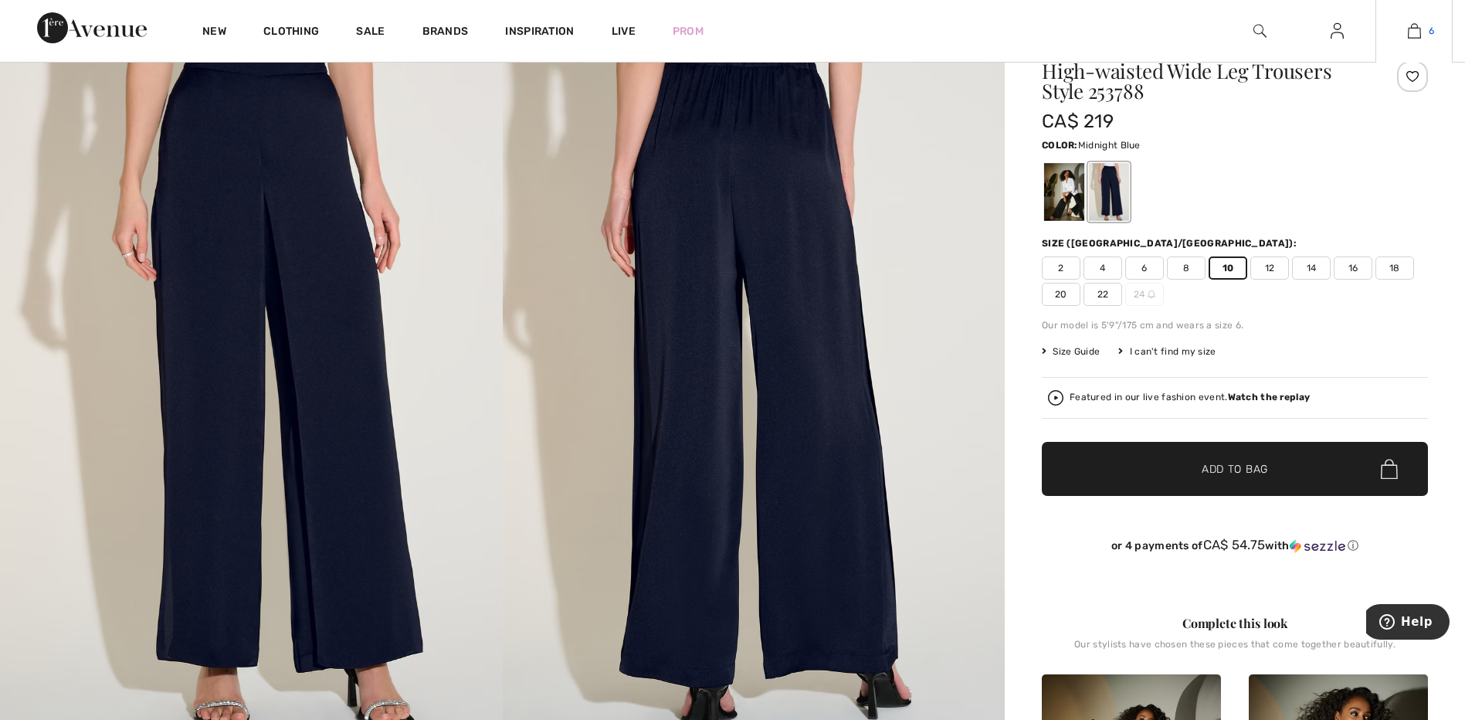
click at [1413, 32] on img at bounding box center [1413, 31] width 13 height 19
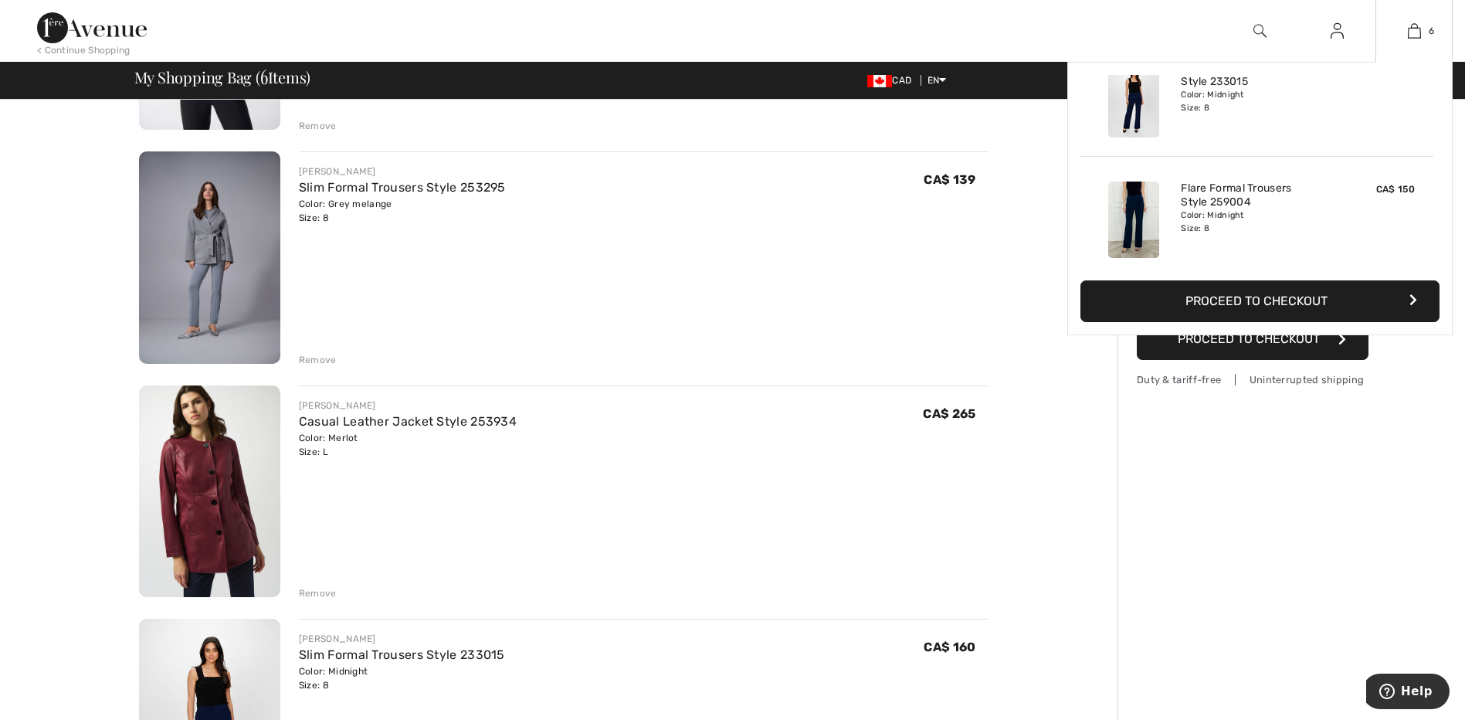
scroll to position [452, 0]
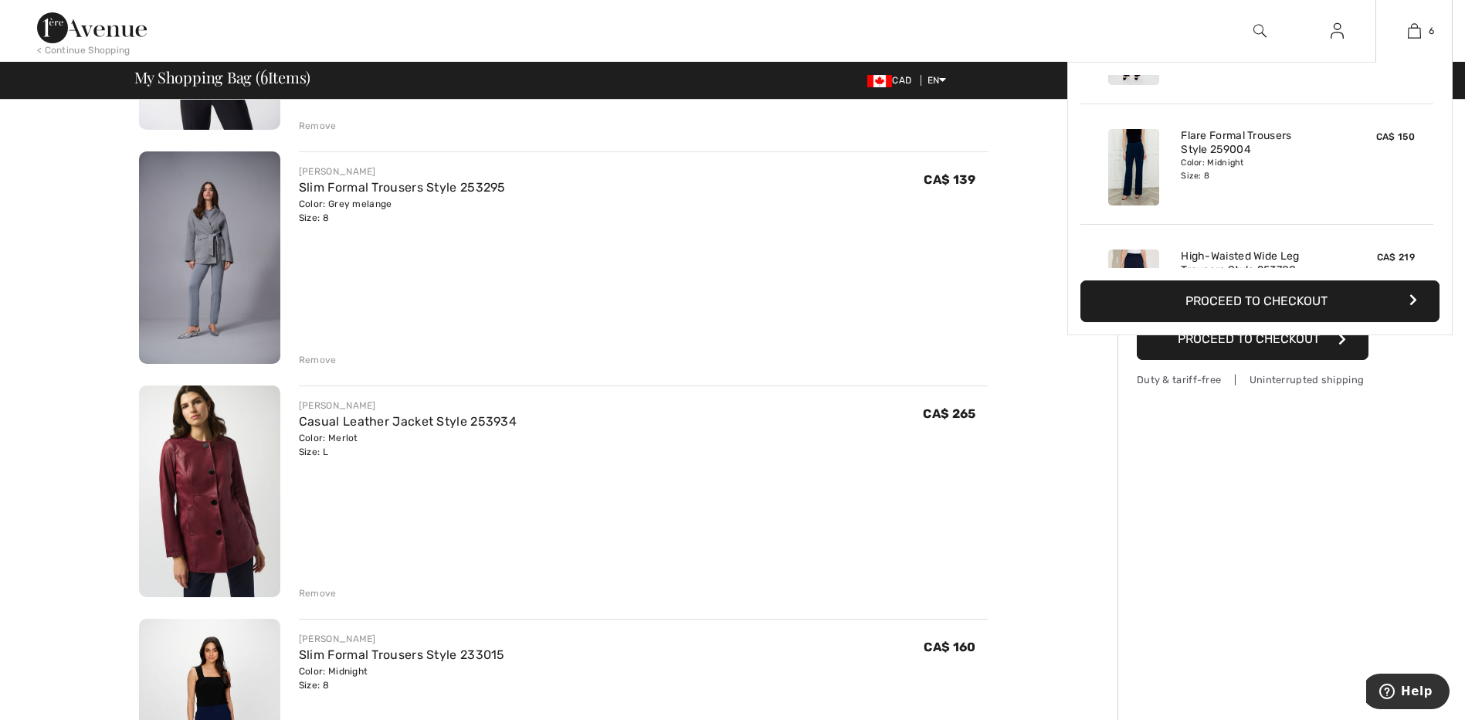
click at [1145, 158] on img at bounding box center [1133, 167] width 51 height 76
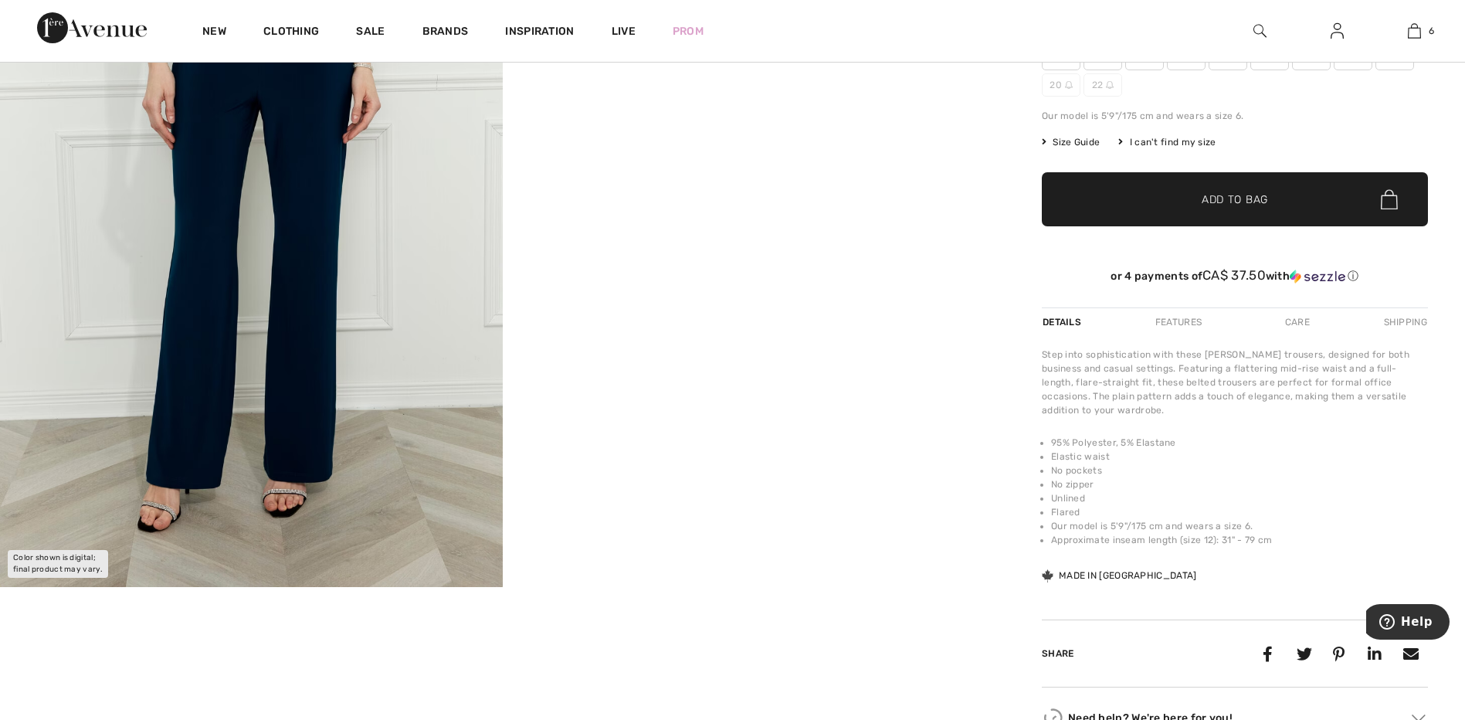
scroll to position [232, 0]
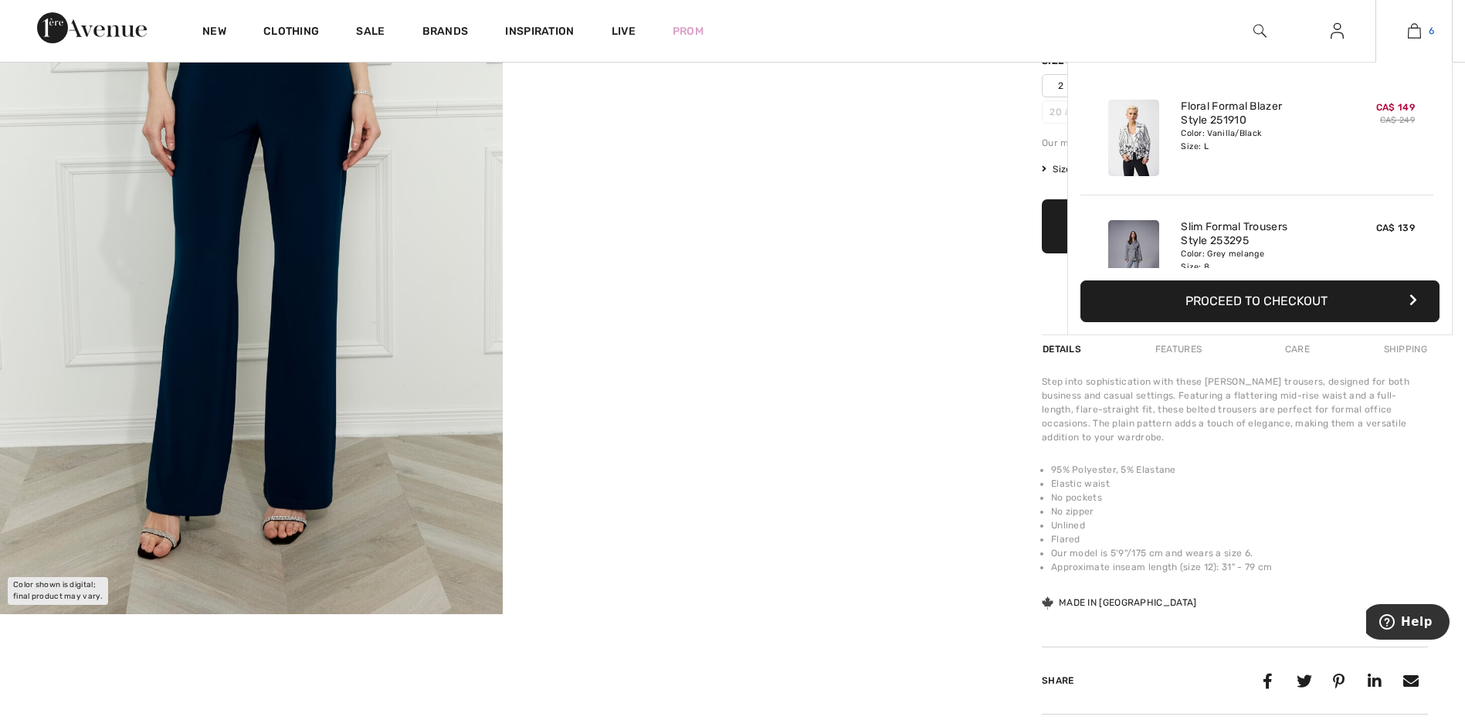
click at [1412, 28] on img at bounding box center [1413, 31] width 13 height 19
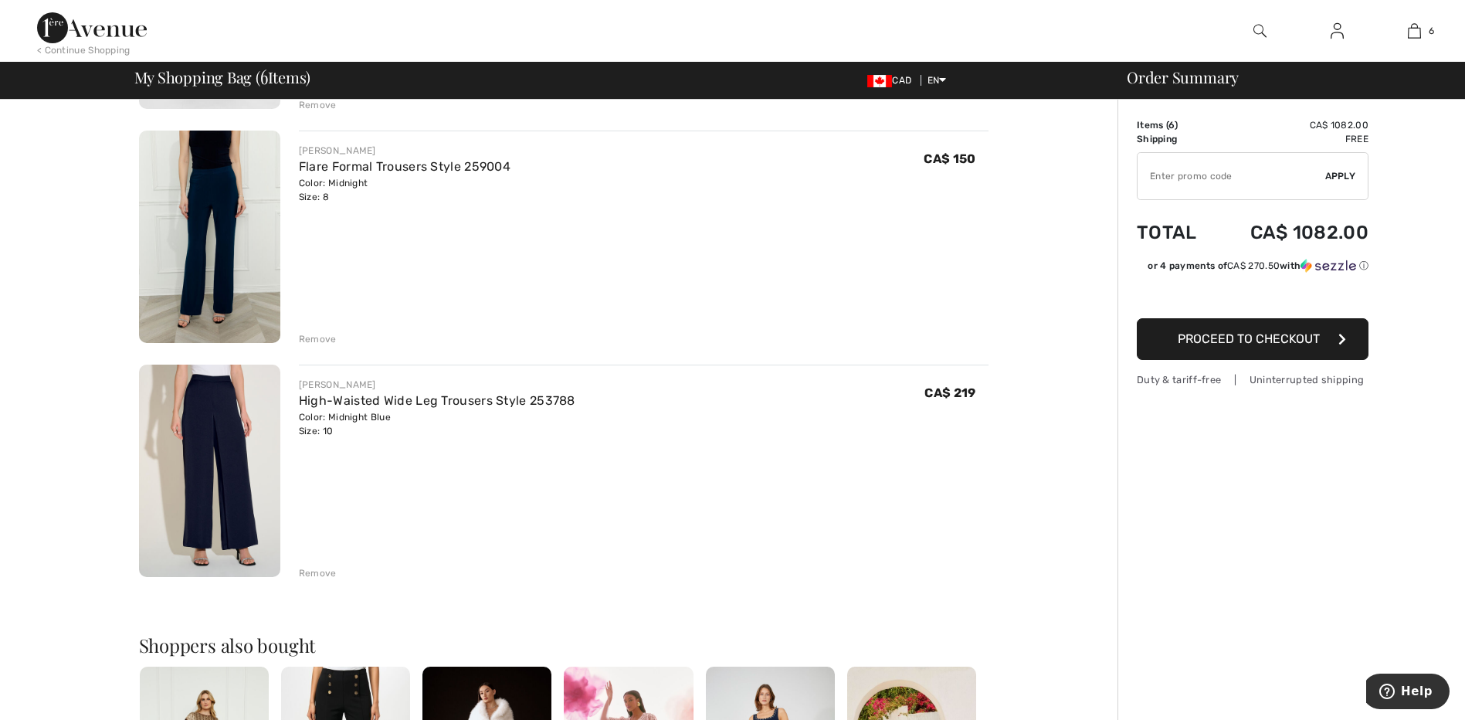
scroll to position [1004, 0]
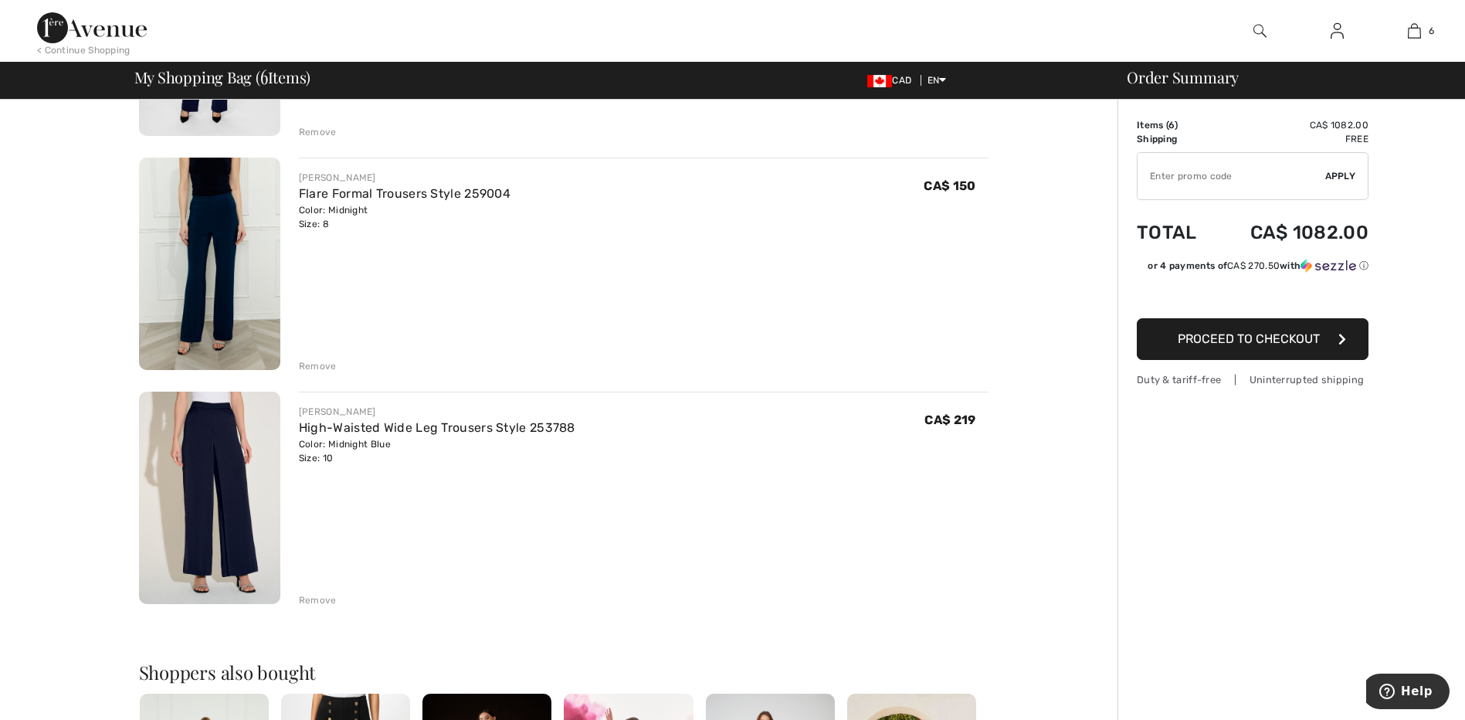
click at [199, 291] on img at bounding box center [209, 263] width 141 height 212
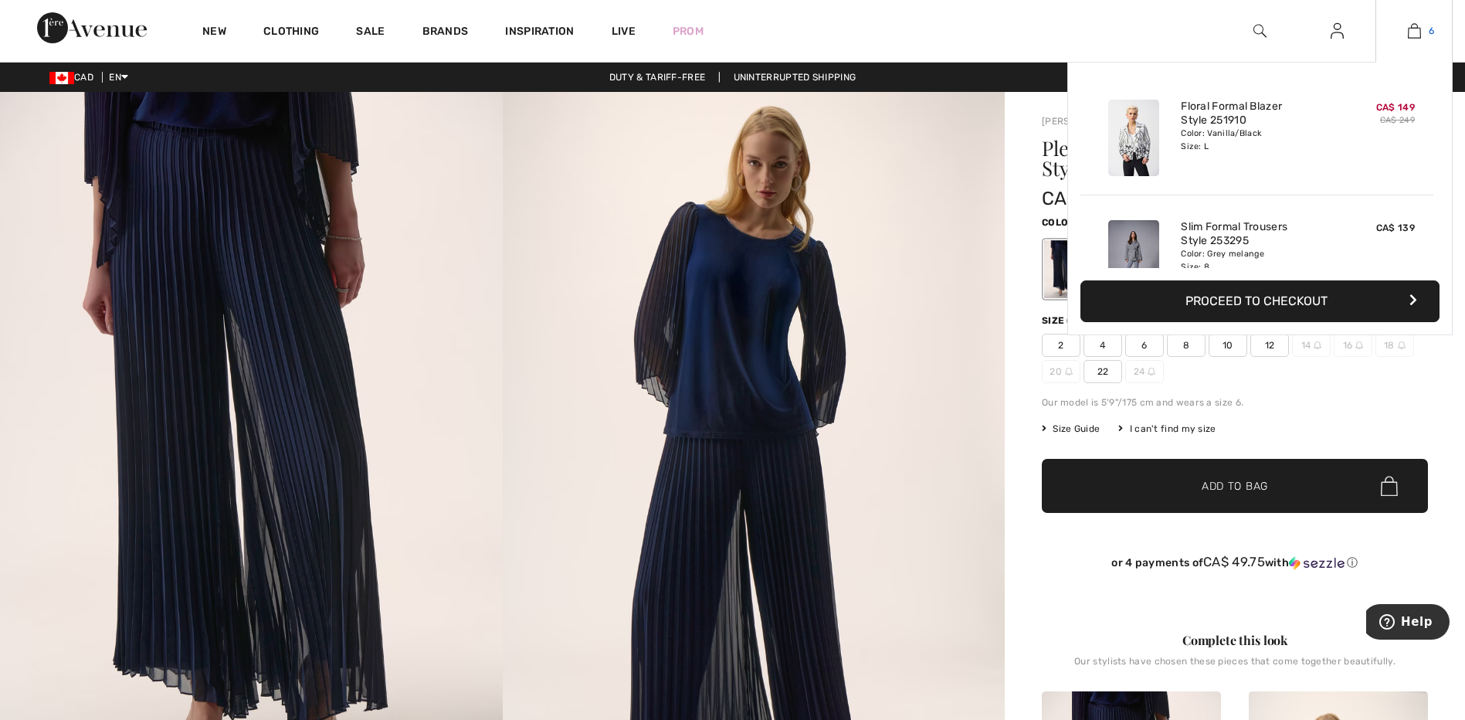
click at [1415, 32] on img at bounding box center [1413, 31] width 13 height 19
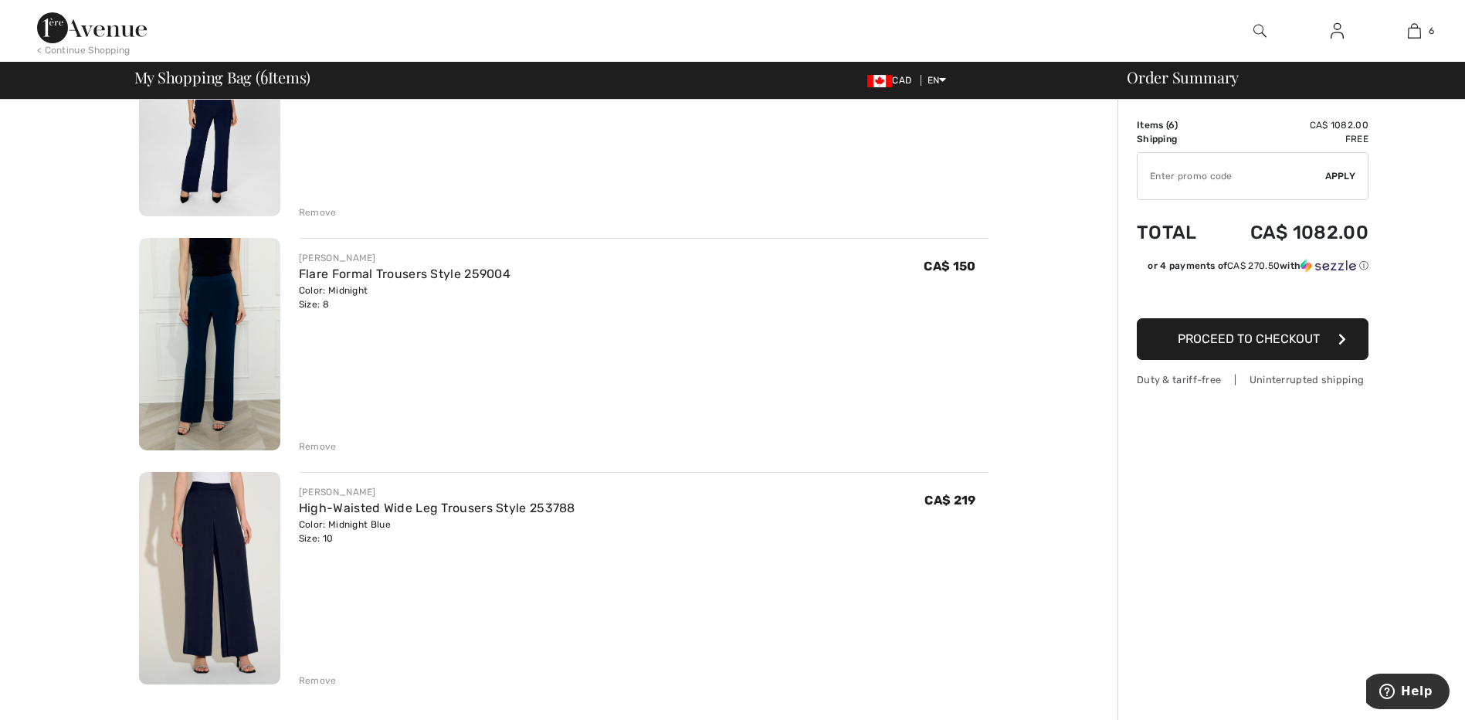
scroll to position [926, 0]
click at [208, 539] on img at bounding box center [209, 575] width 141 height 212
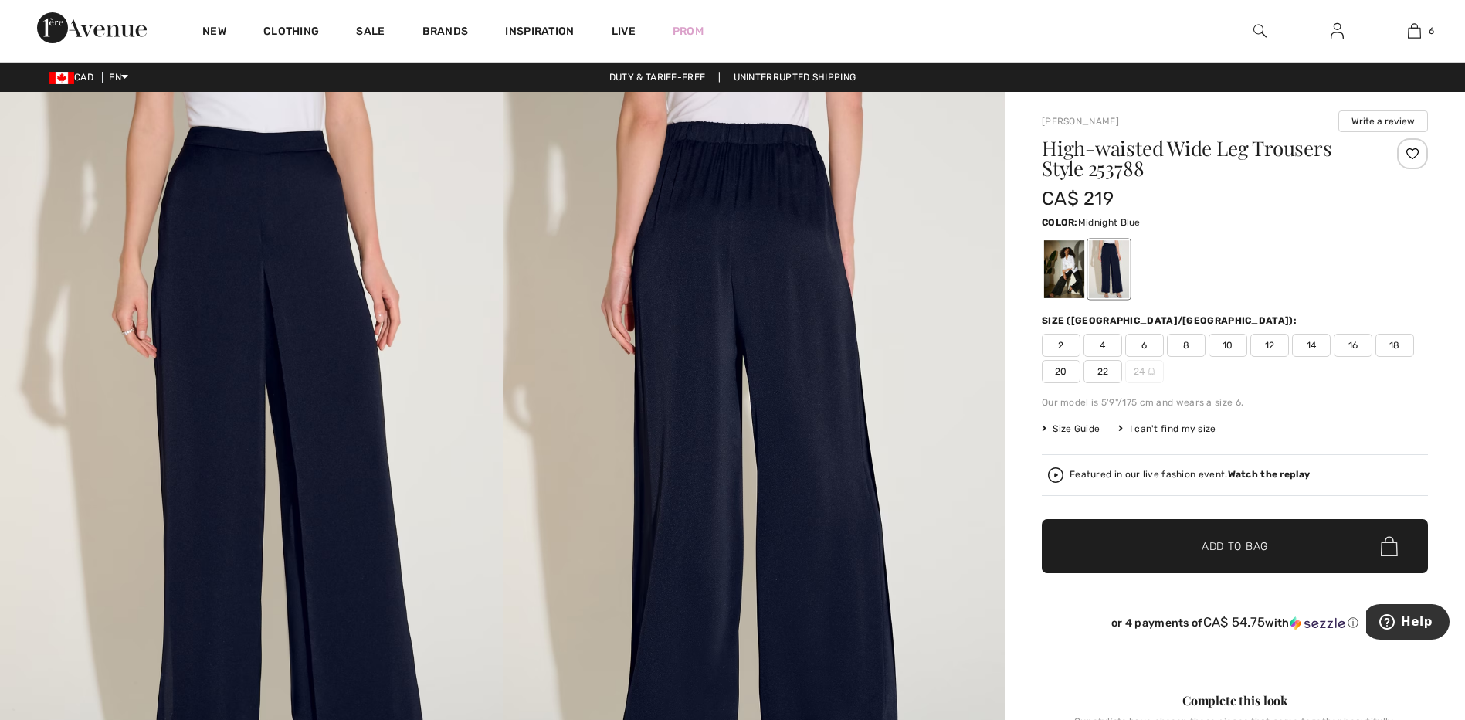
click at [1113, 269] on div at bounding box center [1109, 269] width 40 height 58
click at [1260, 261] on div at bounding box center [1234, 269] width 386 height 64
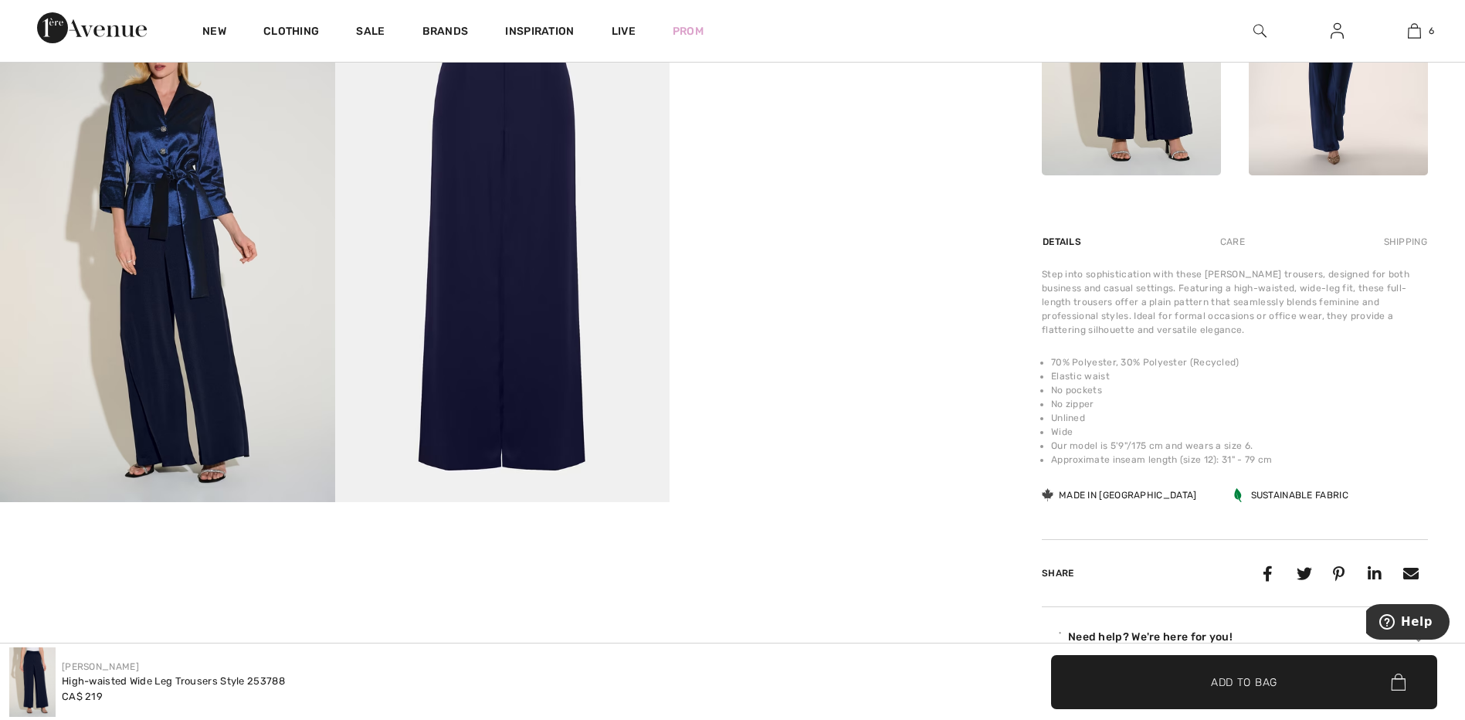
scroll to position [849, 0]
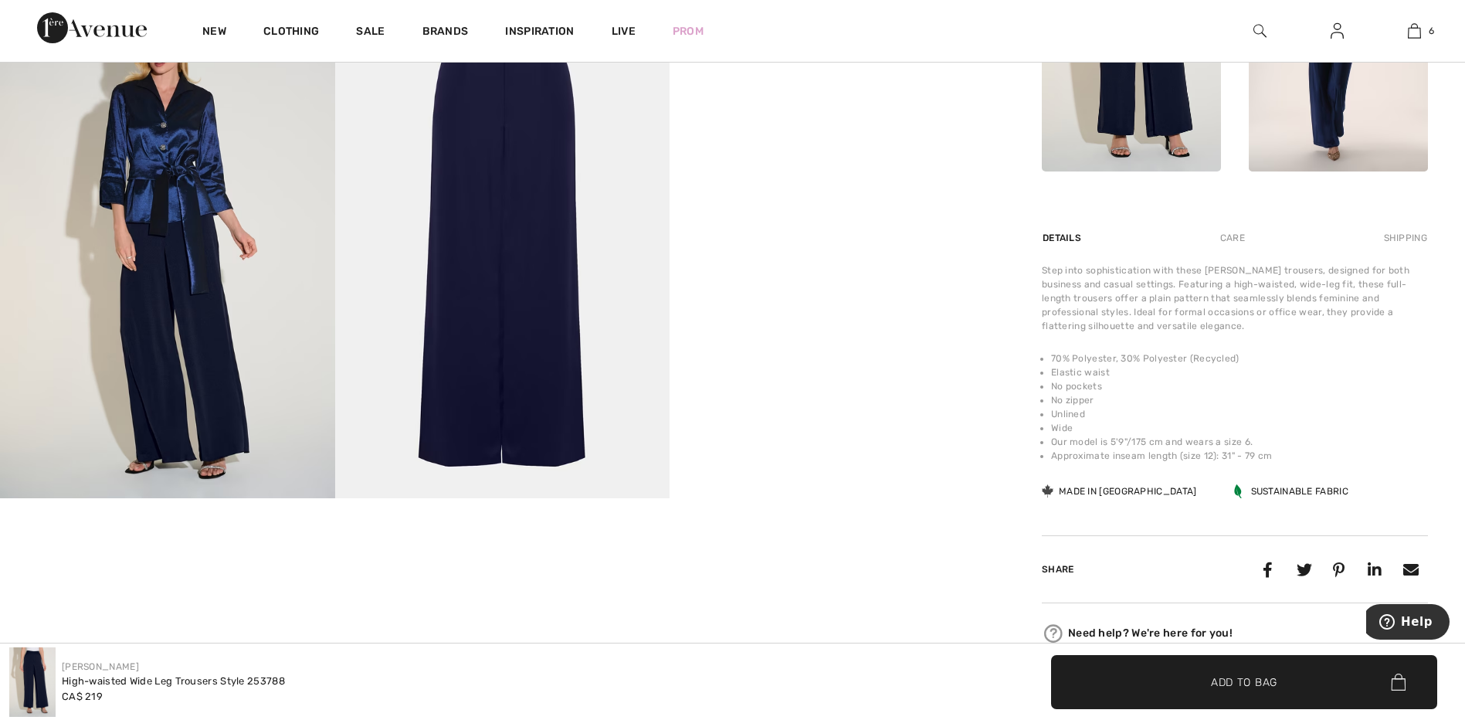
click at [220, 302] on img at bounding box center [167, 247] width 335 height 502
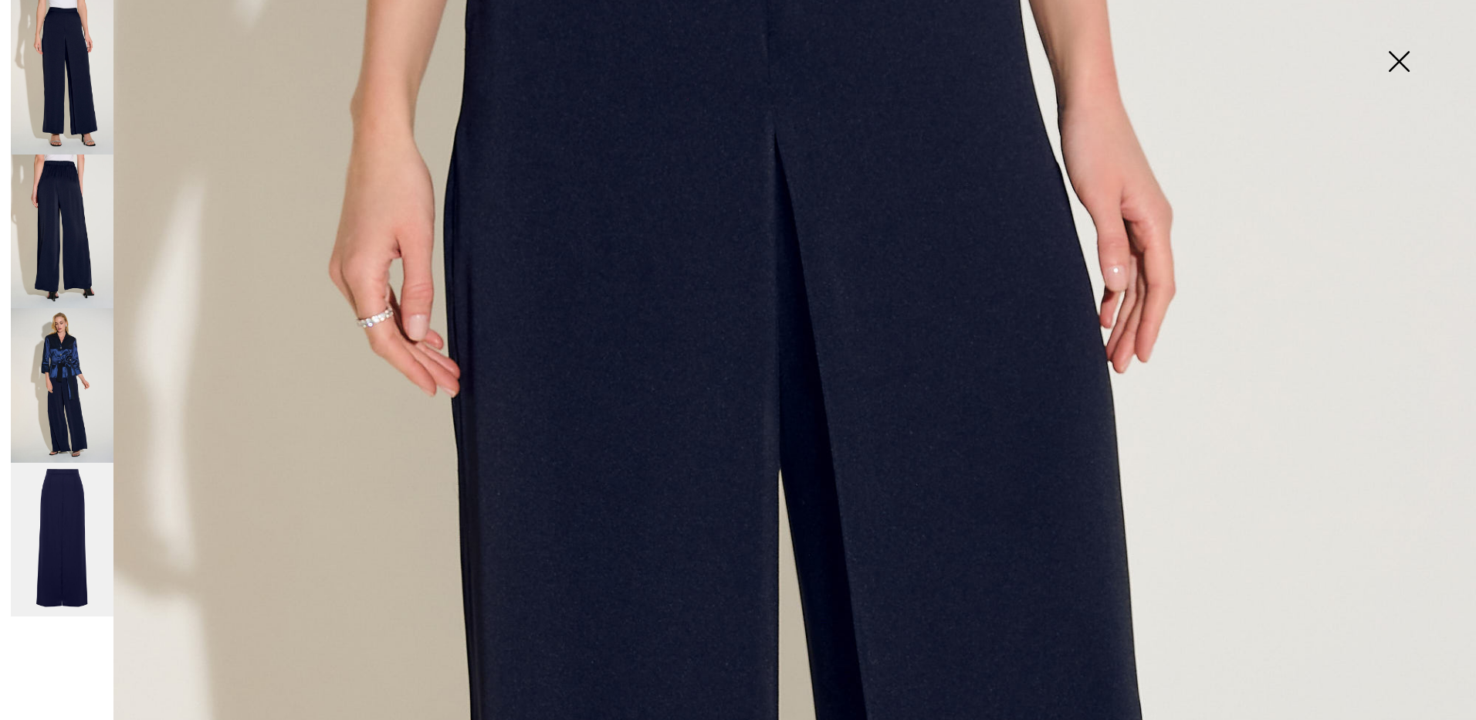
scroll to position [0, 0]
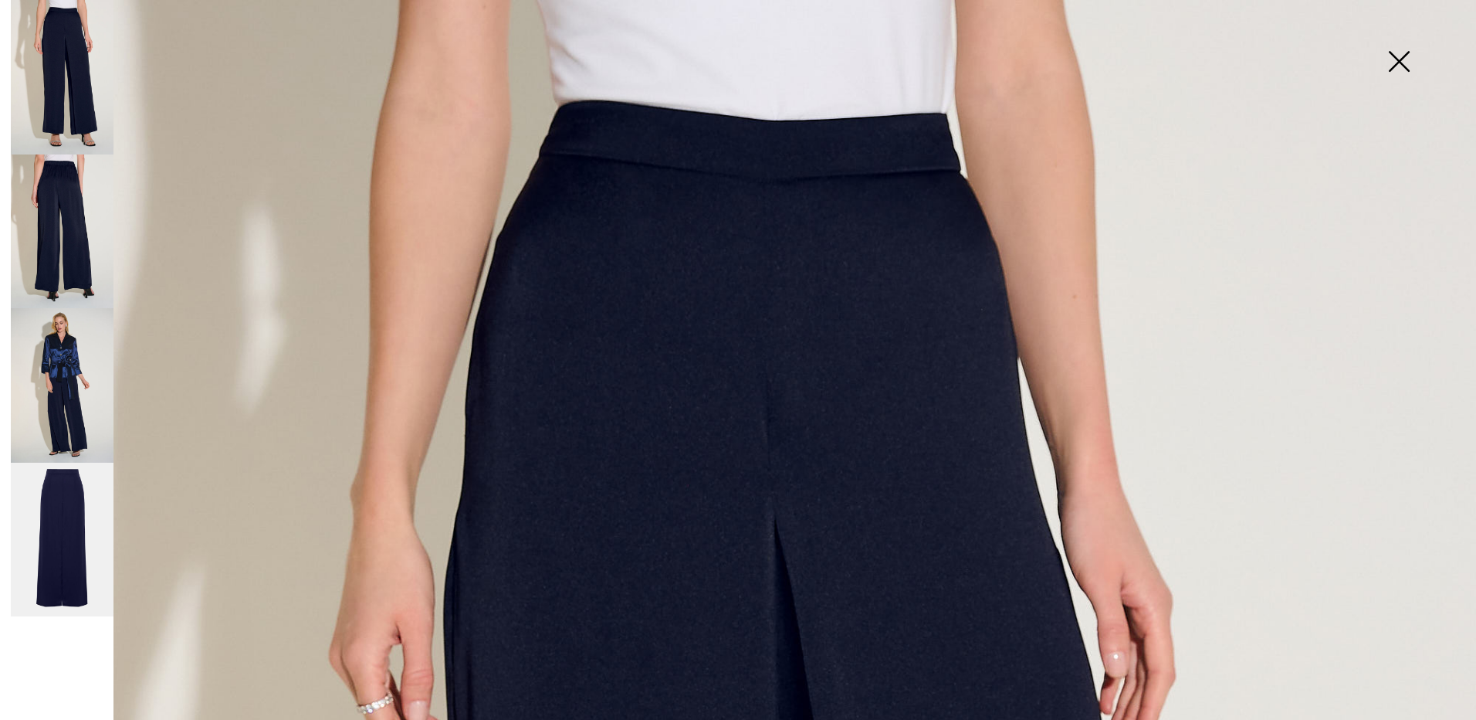
click at [74, 225] on img at bounding box center [62, 231] width 103 height 154
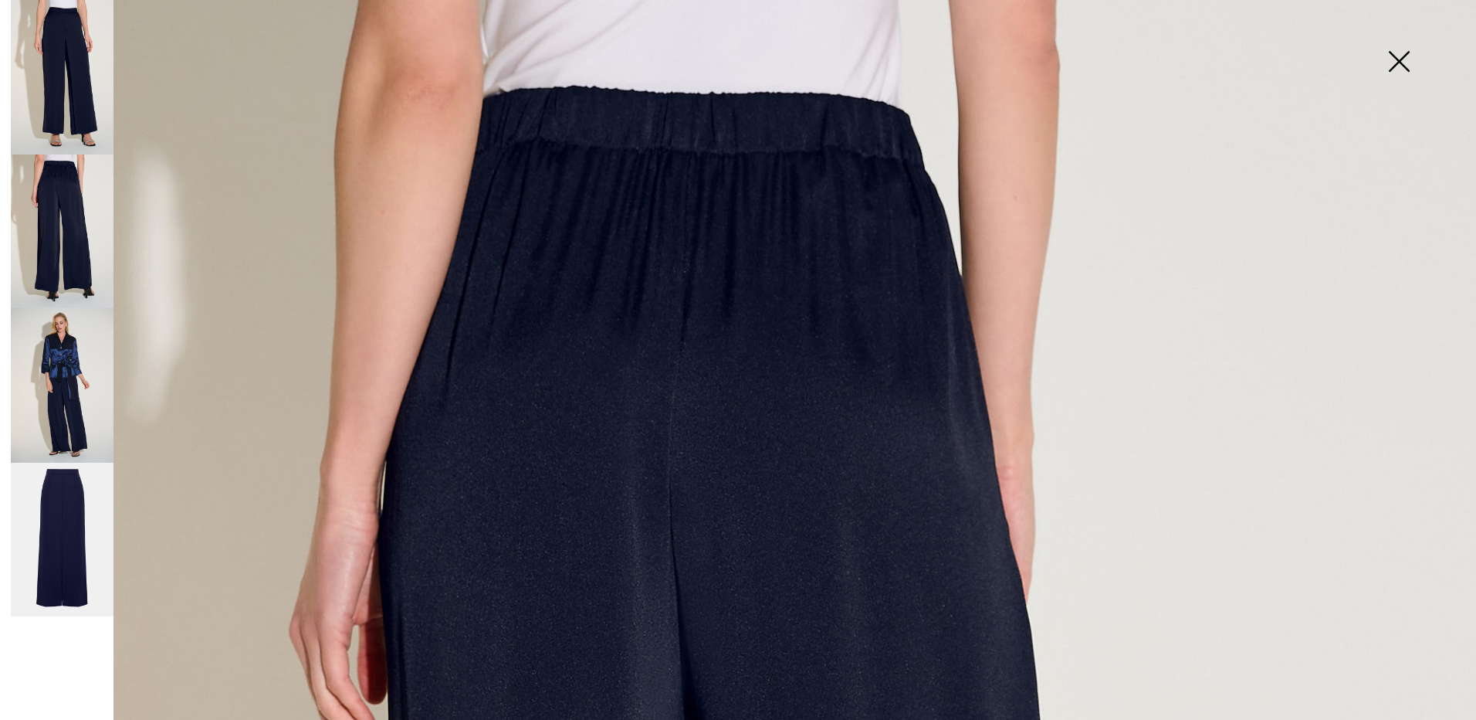
click at [56, 388] on img at bounding box center [62, 385] width 103 height 154
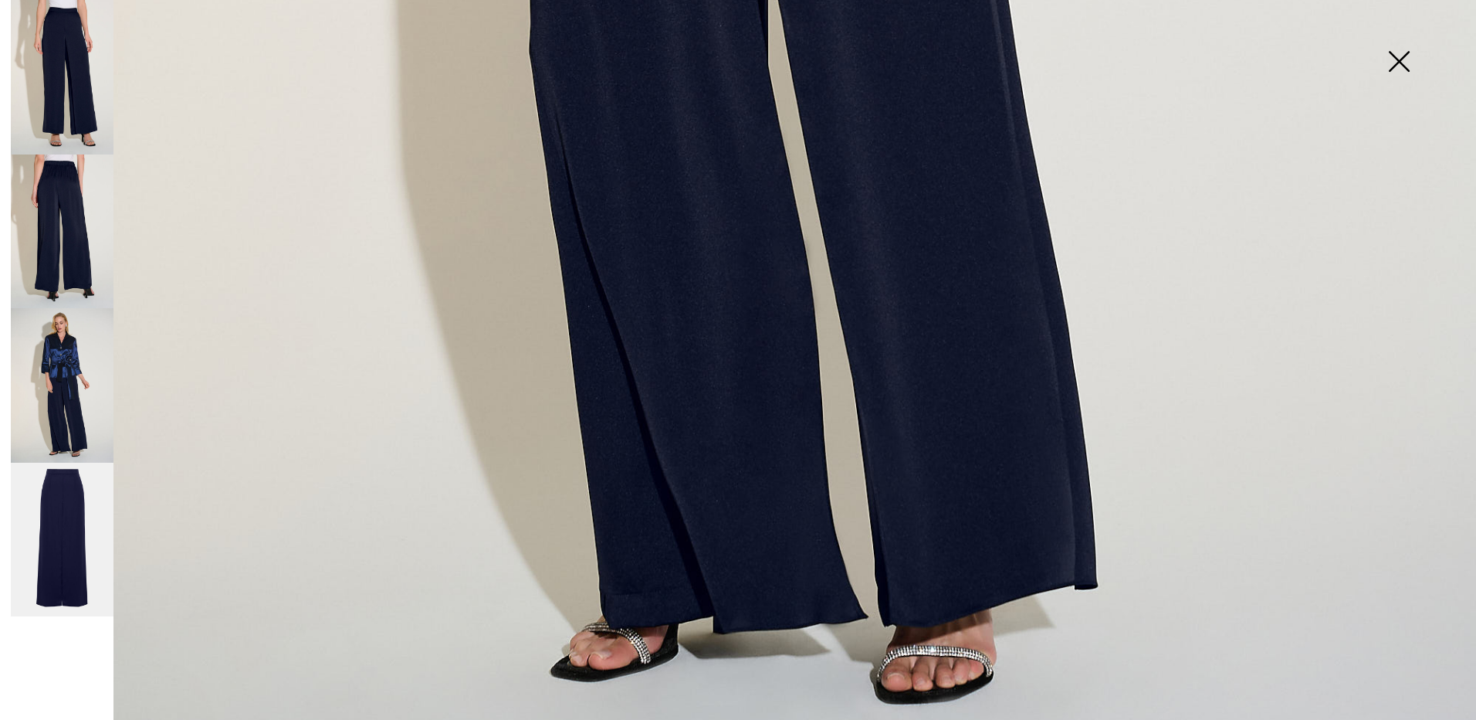
scroll to position [1467, 0]
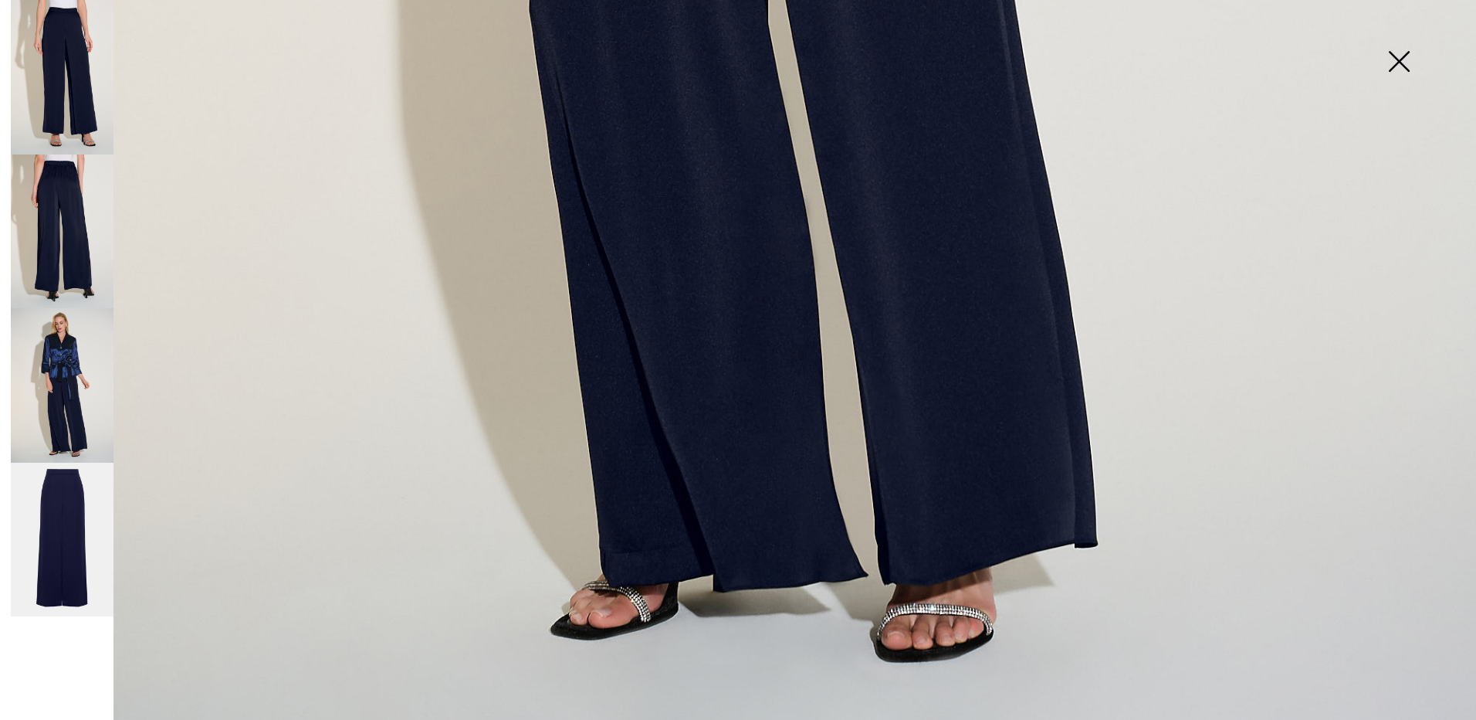
click at [29, 537] on img at bounding box center [62, 539] width 103 height 154
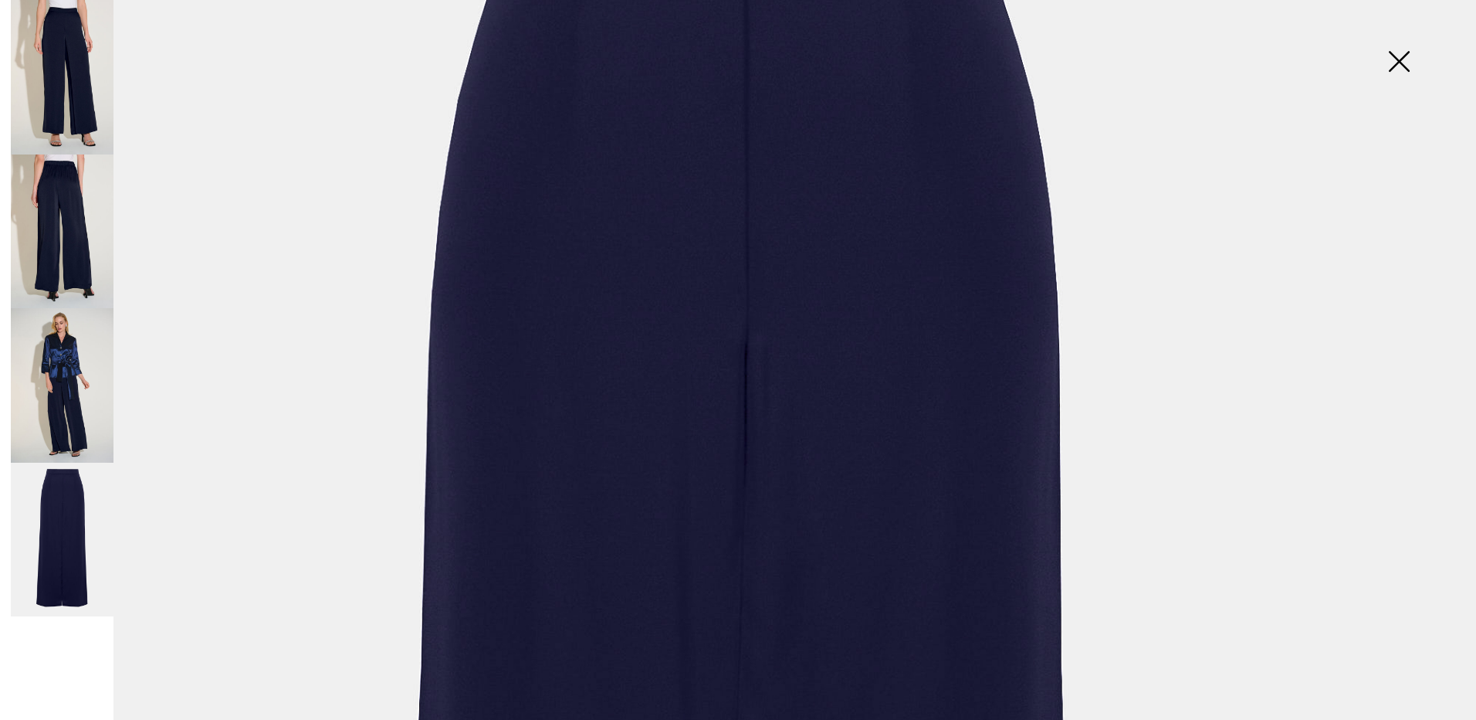
scroll to position [0, 0]
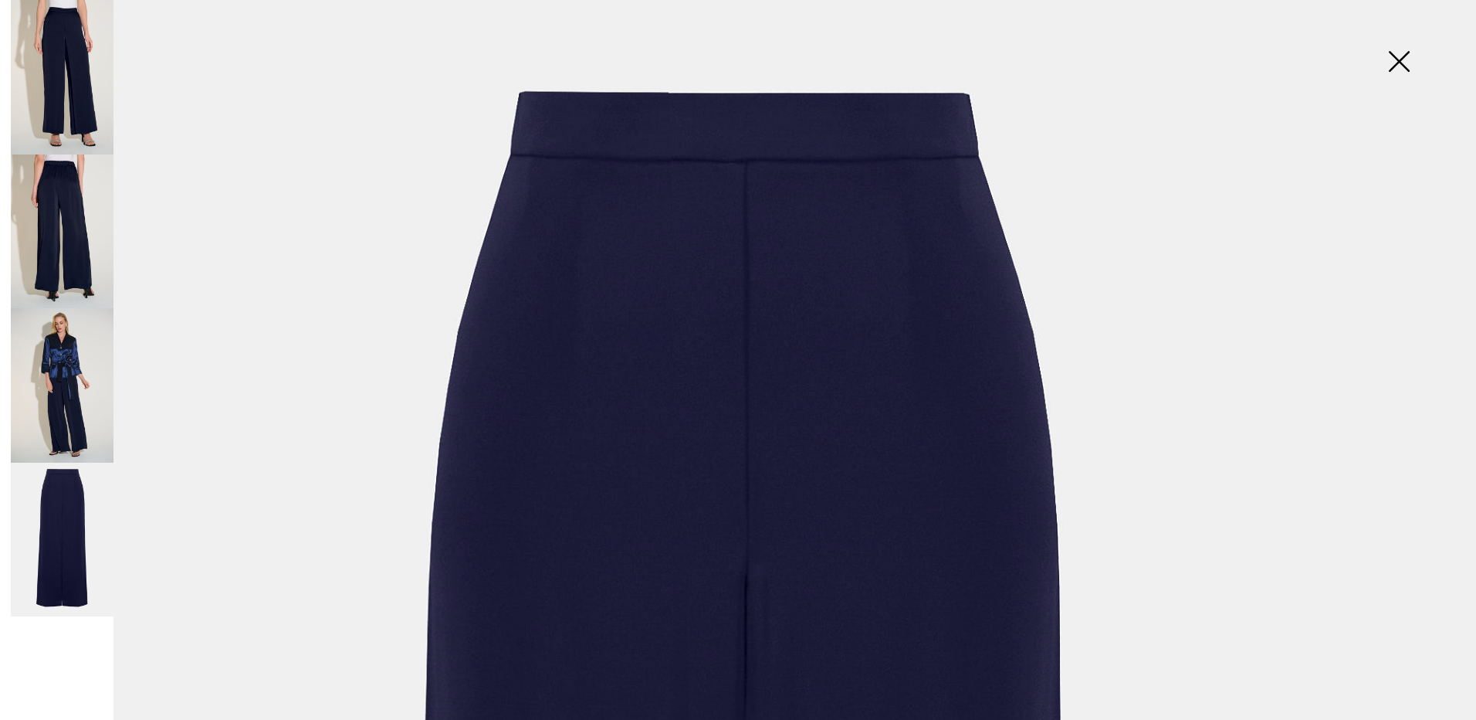
click at [1402, 60] on img at bounding box center [1398, 63] width 77 height 80
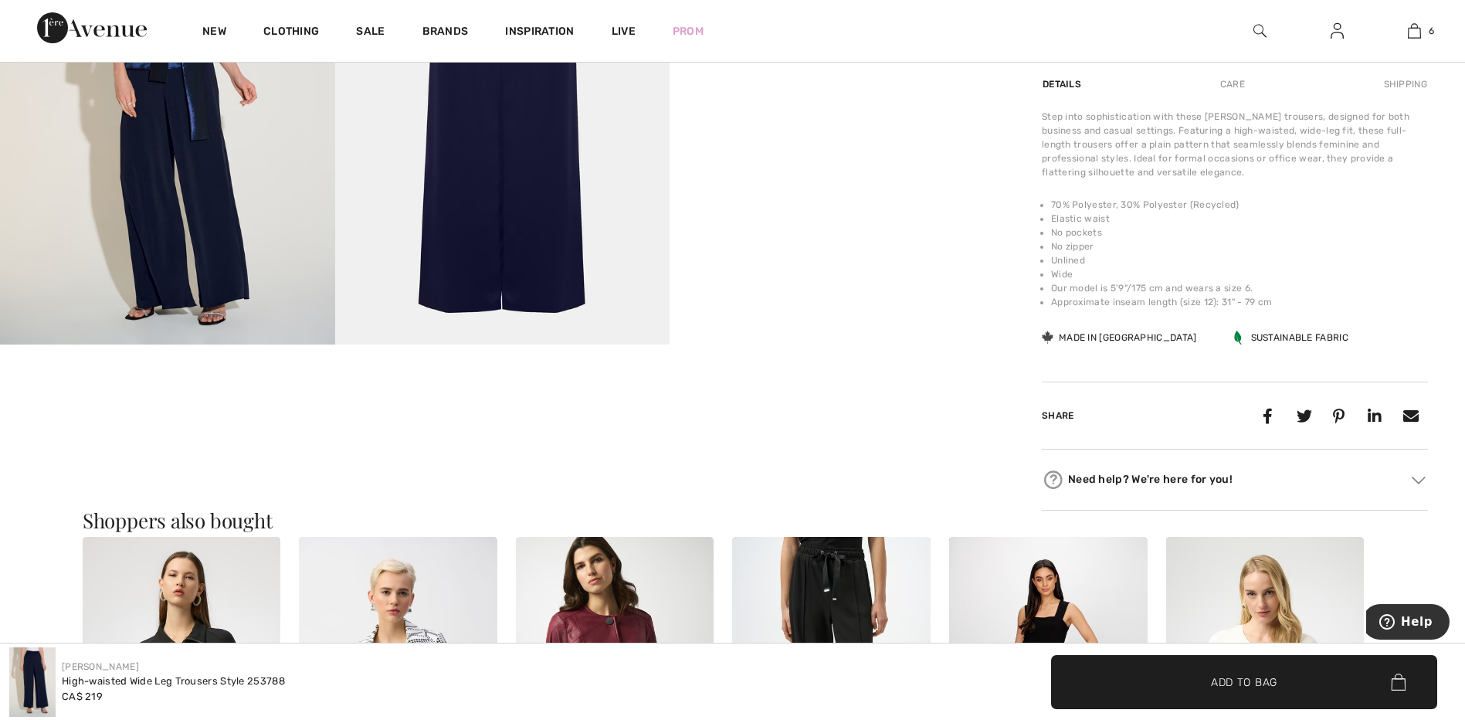
scroll to position [1004, 0]
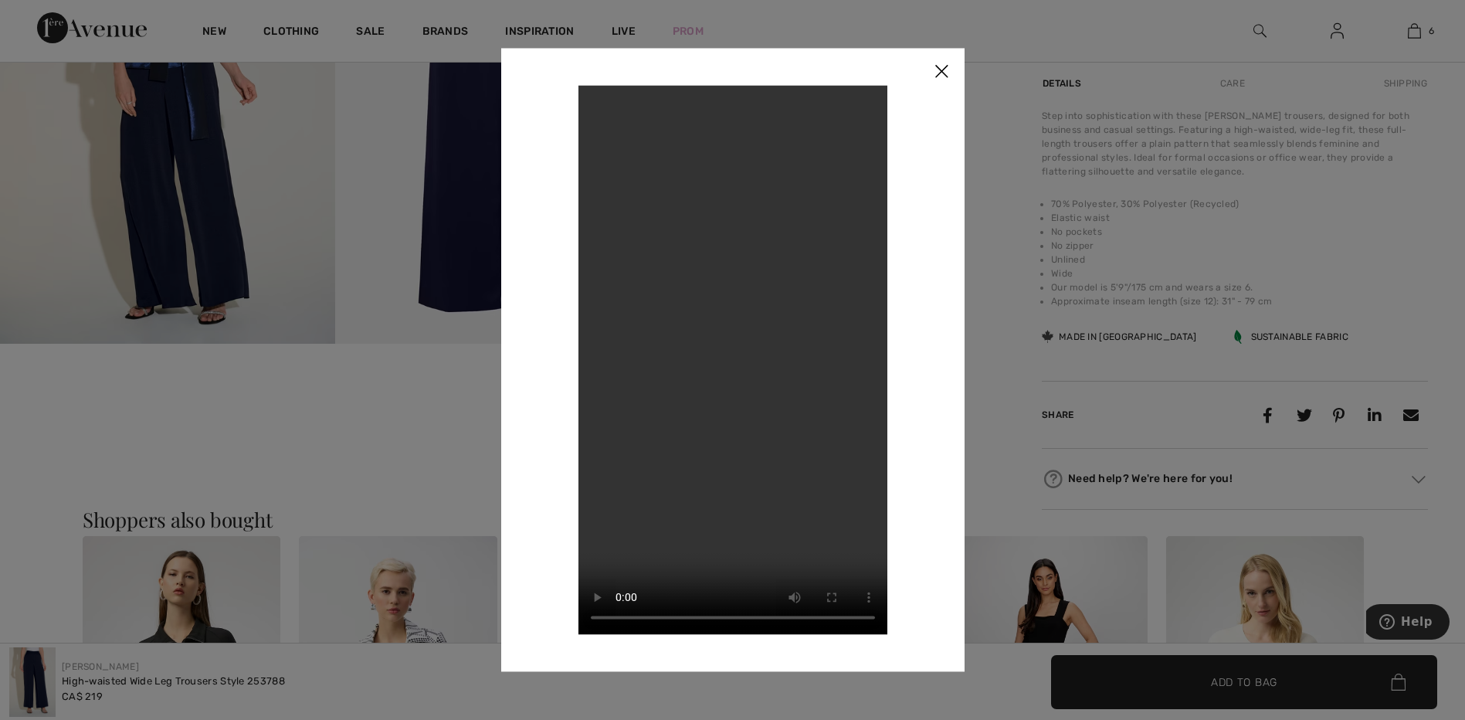
click at [942, 67] on img at bounding box center [941, 72] width 46 height 48
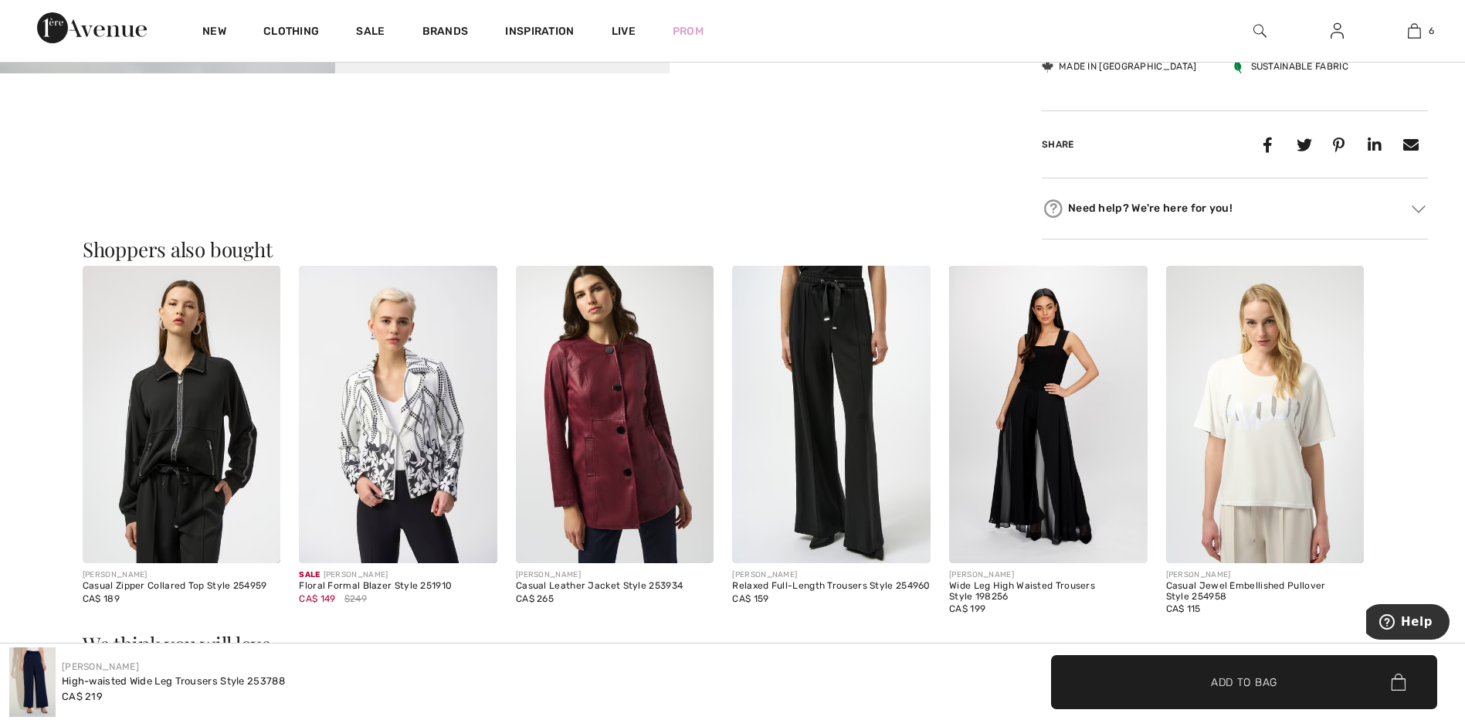
scroll to position [1312, 0]
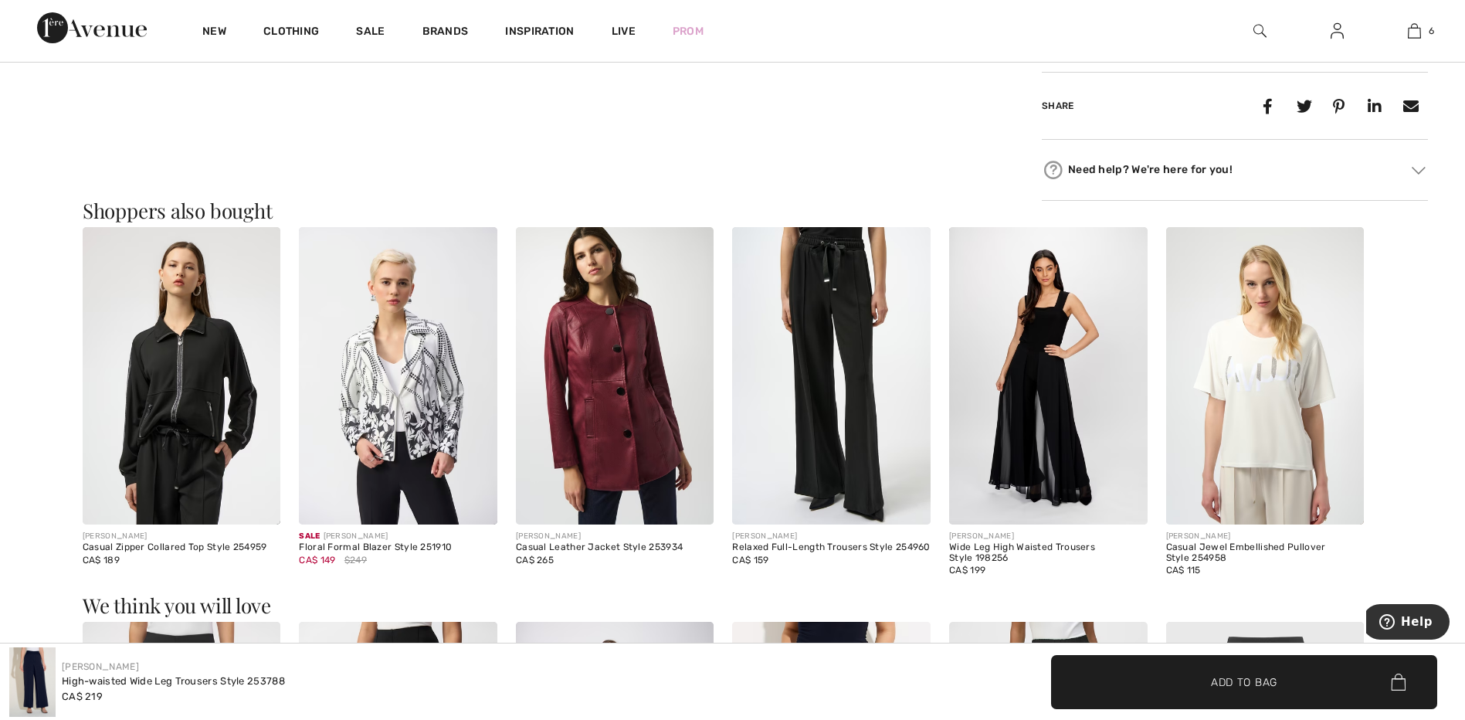
click at [1001, 343] on img at bounding box center [1048, 375] width 198 height 297
